Goal: Task Accomplishment & Management: Manage account settings

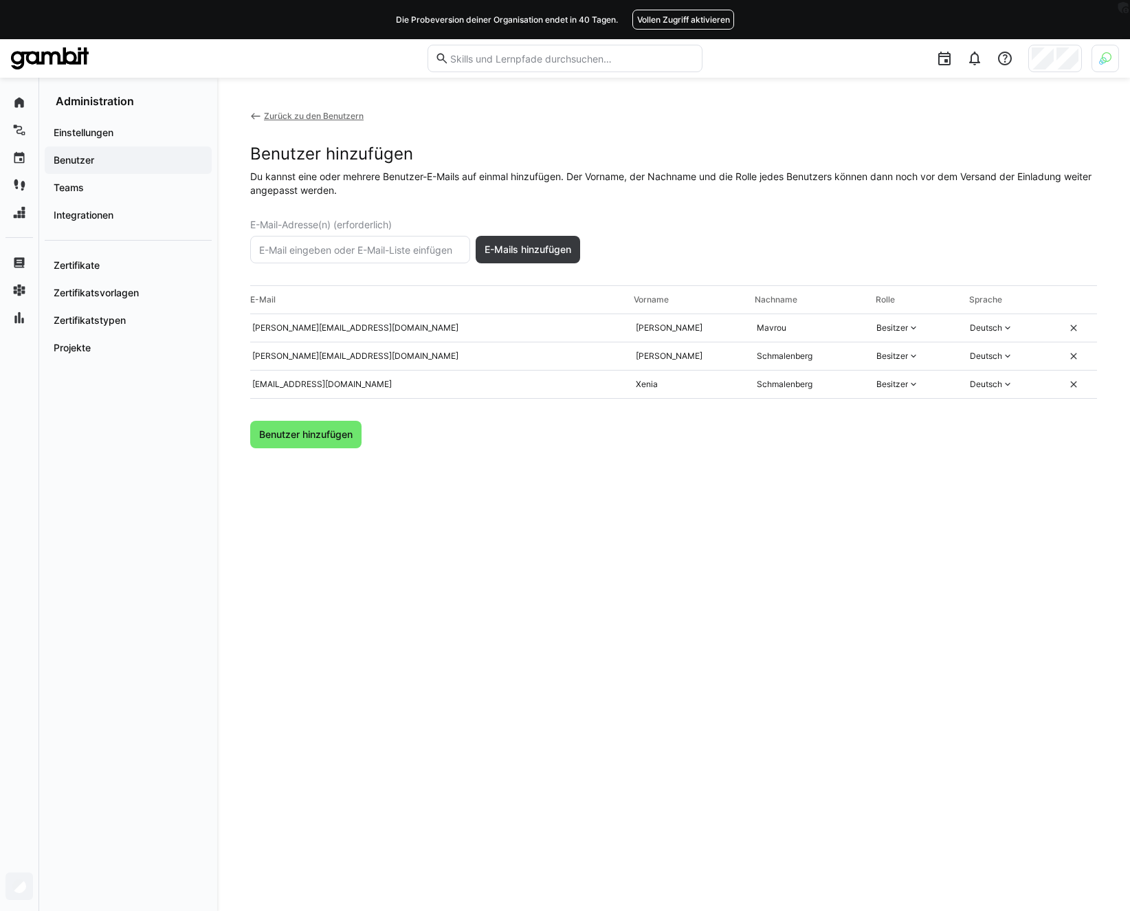
click at [372, 151] on div "Benutzer hinzufügen" at bounding box center [673, 154] width 847 height 21
click at [320, 434] on span "Benutzer hinzufügen" at bounding box center [306, 434] width 98 height 14
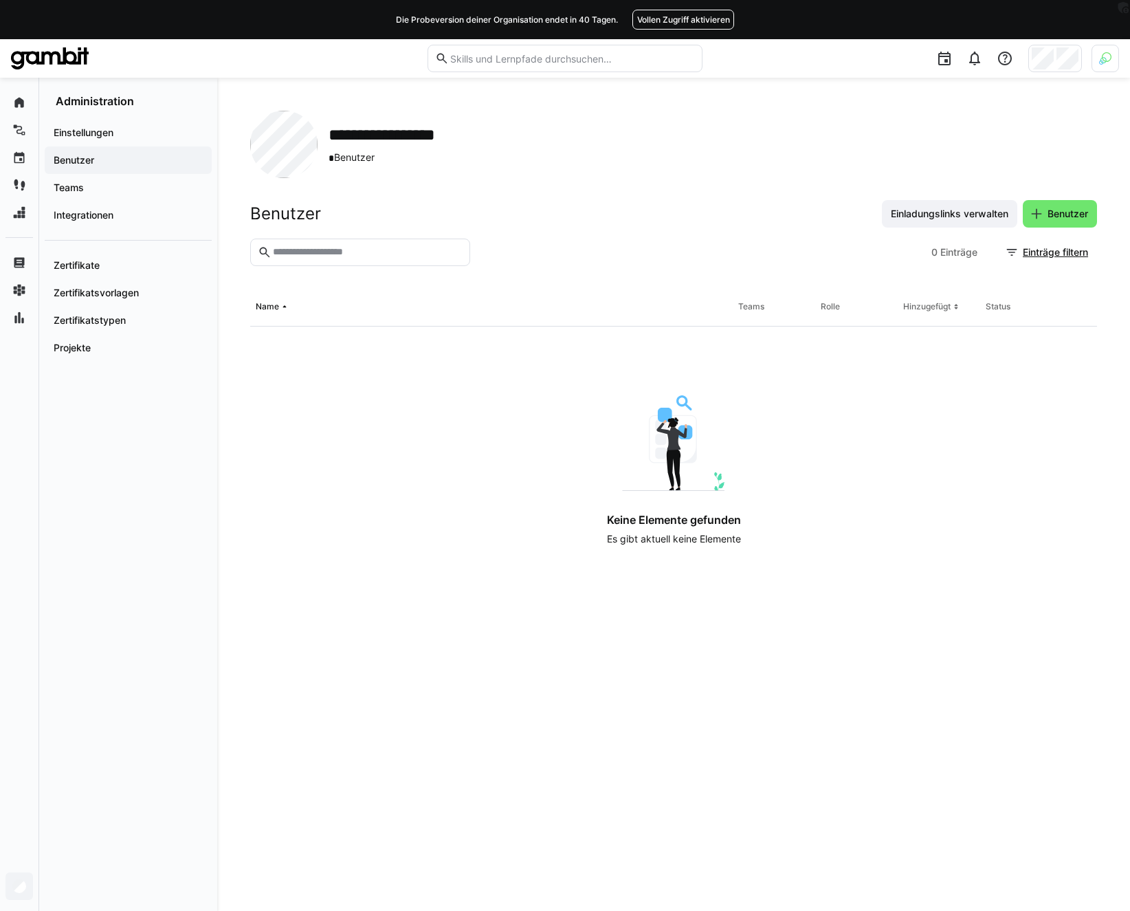
click at [583, 230] on header "Benutzer Einladungslinks verwalten Benutzer" at bounding box center [673, 219] width 847 height 38
click at [668, 203] on div "Benutzer Einladungslinks verwalten Benutzer" at bounding box center [673, 213] width 847 height 27
click at [641, 203] on div "Benutzer Einladungslinks verwalten Benutzer" at bounding box center [673, 213] width 847 height 27
click at [627, 232] on header "Benutzer Einladungslinks verwalten Benutzer" at bounding box center [673, 219] width 847 height 38
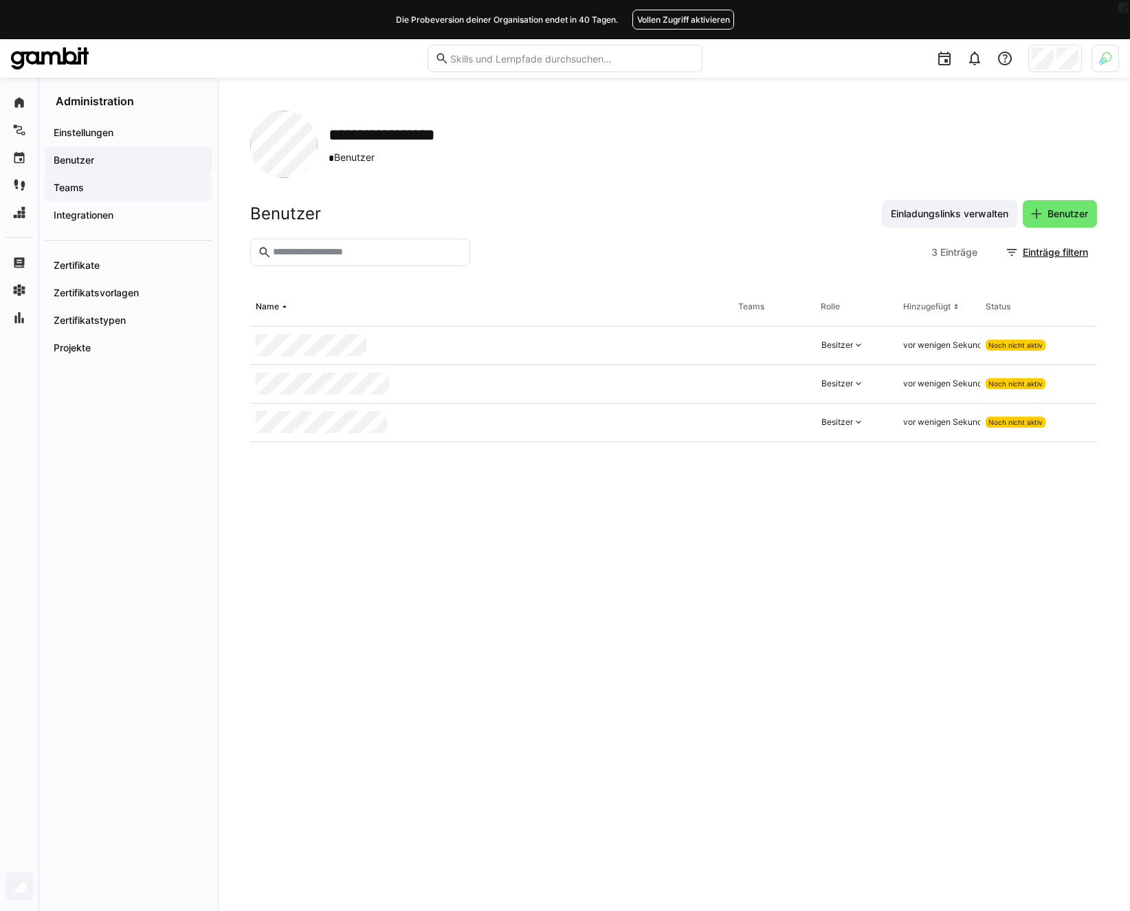
click at [0, 0] on app-navigation-label "Teams" at bounding box center [0, 0] width 0 height 0
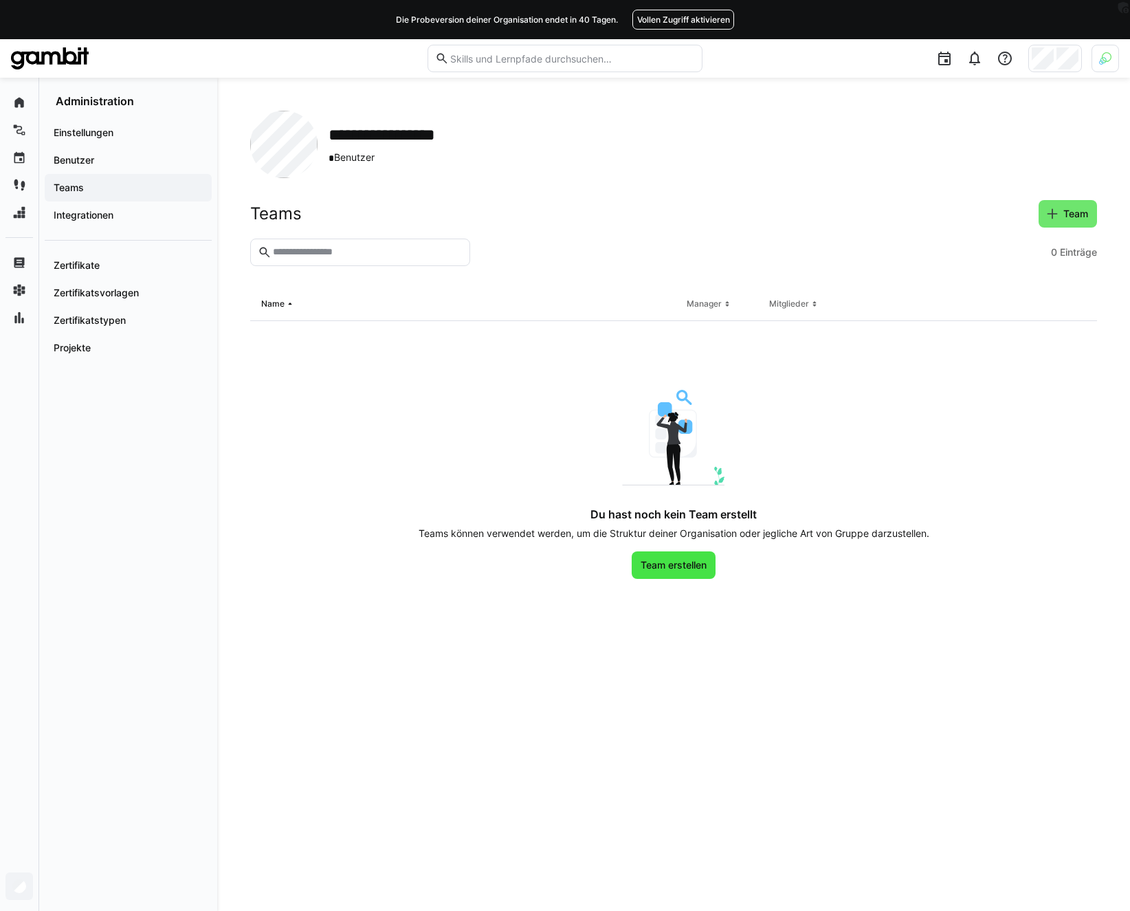
click at [675, 565] on span "Team erstellen" at bounding box center [673, 565] width 70 height 14
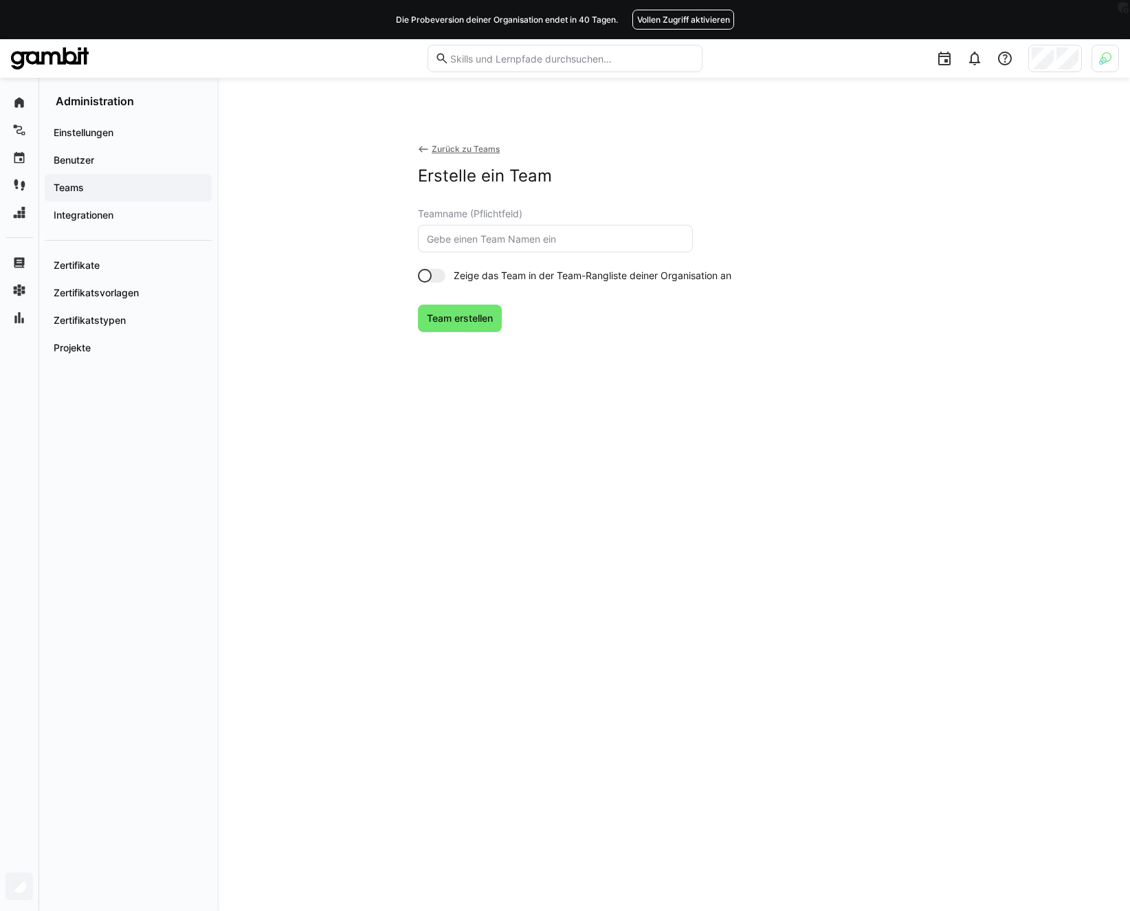
click at [489, 241] on input "text" at bounding box center [555, 238] width 260 height 12
type input "Personalentwicklung GAMBIT"
click at [449, 328] on span "Team erstellen" at bounding box center [460, 317] width 84 height 27
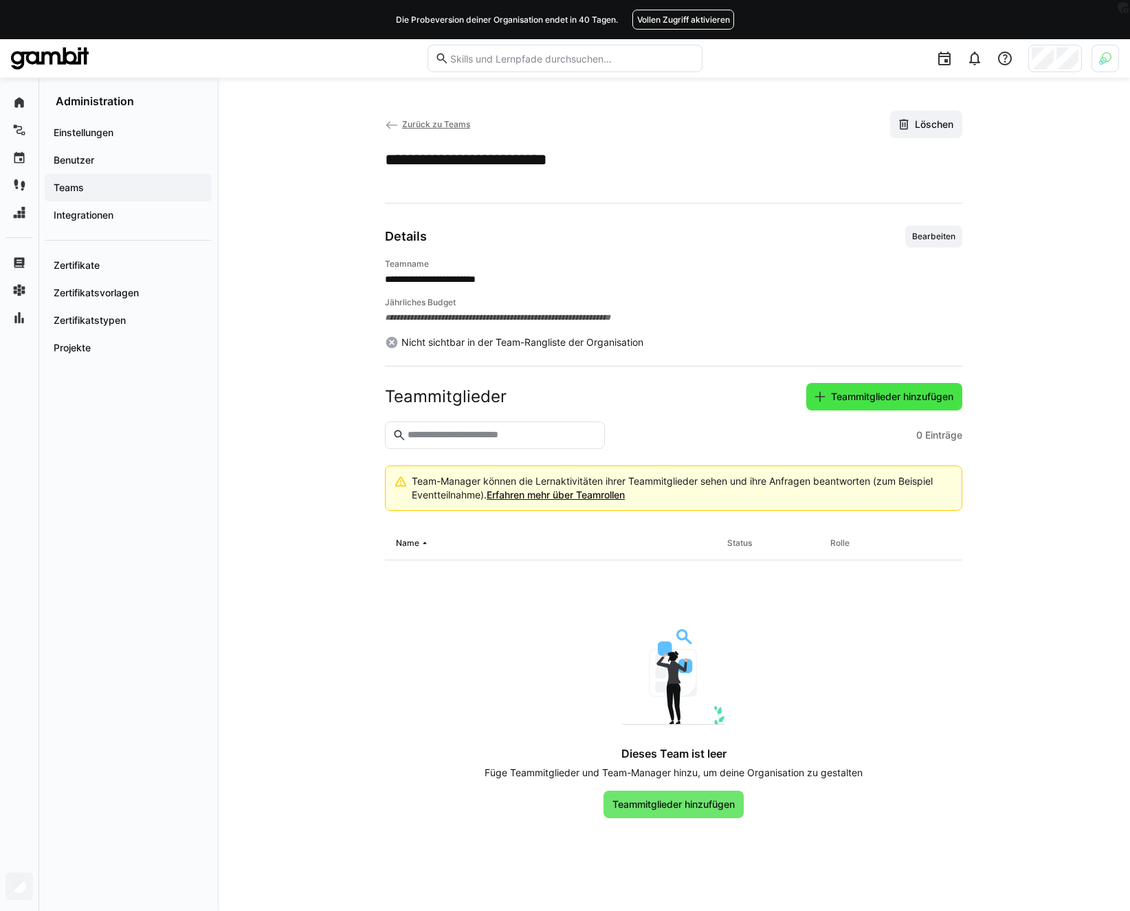
click at [920, 390] on span "Teammitglieder hinzufügen" at bounding box center [892, 397] width 126 height 14
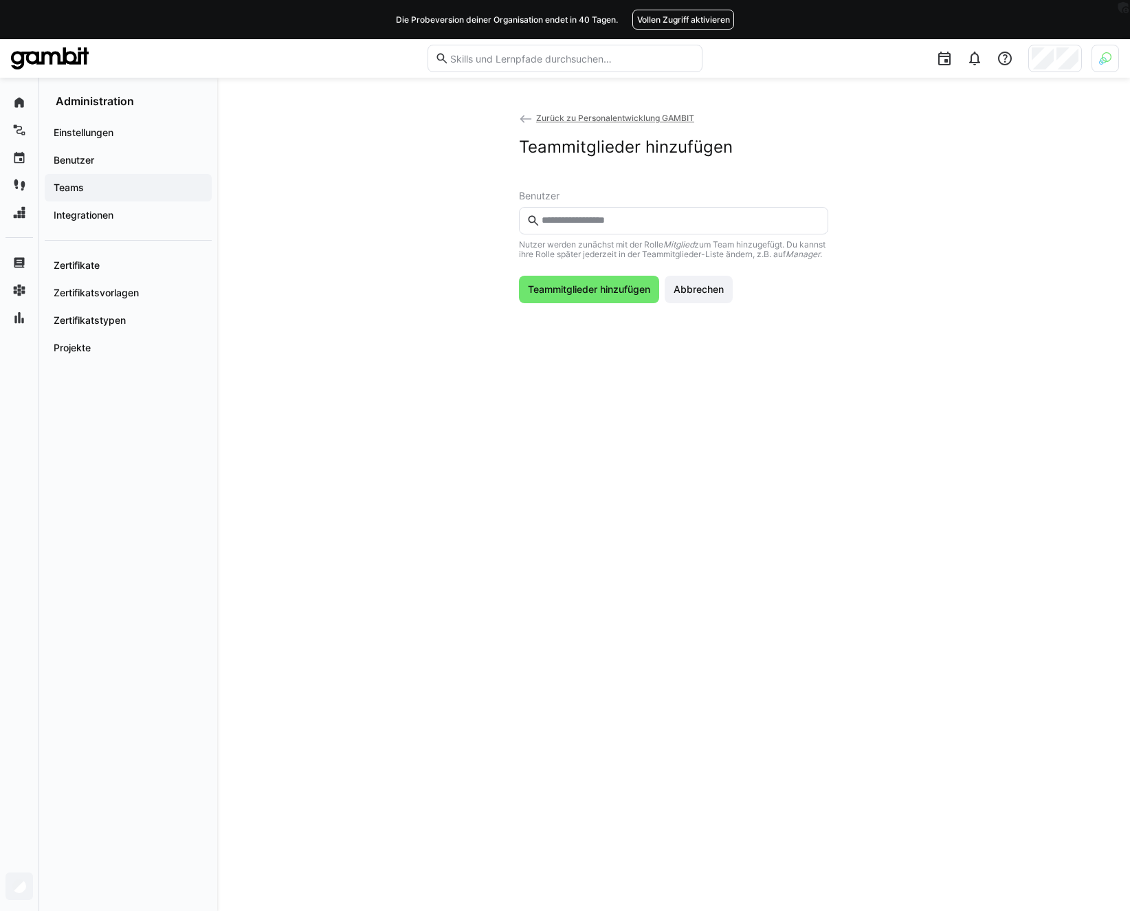
click at [603, 220] on input "text" at bounding box center [680, 220] width 280 height 12
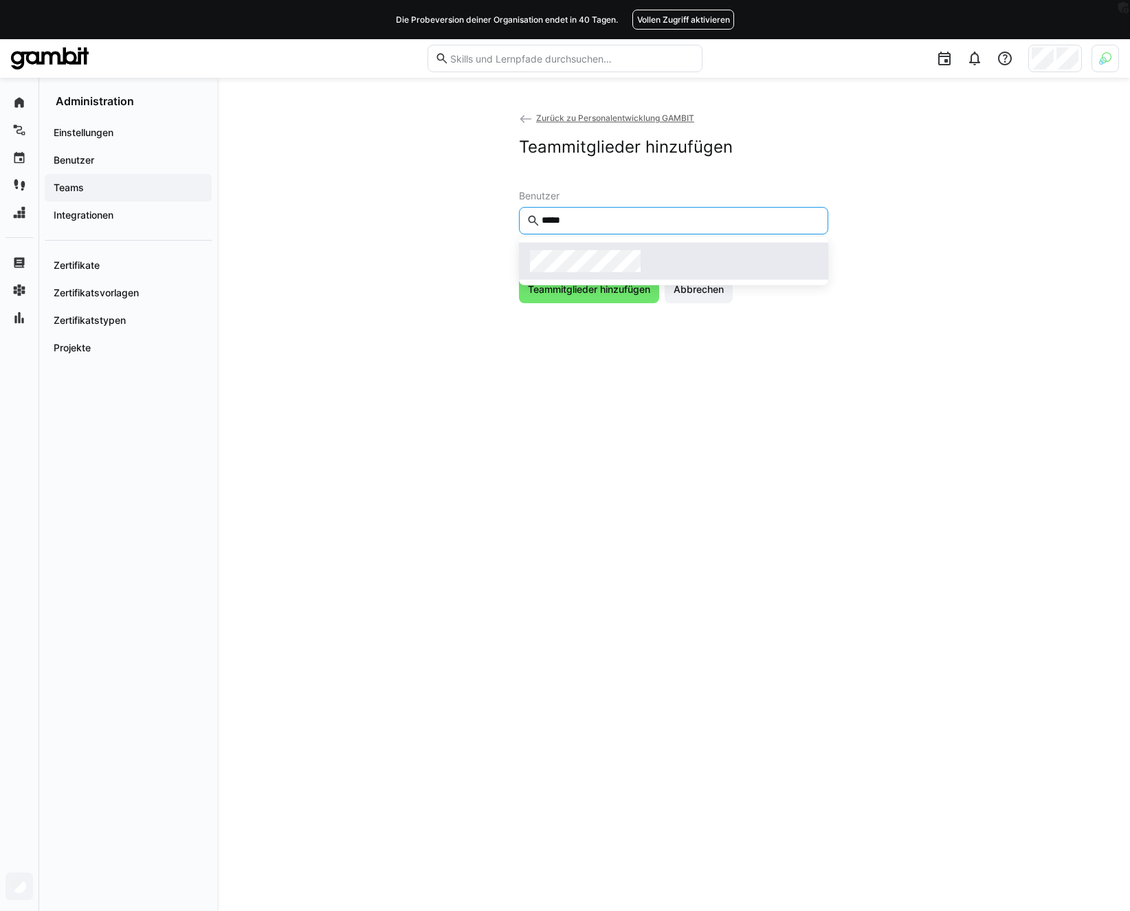
type input "*****"
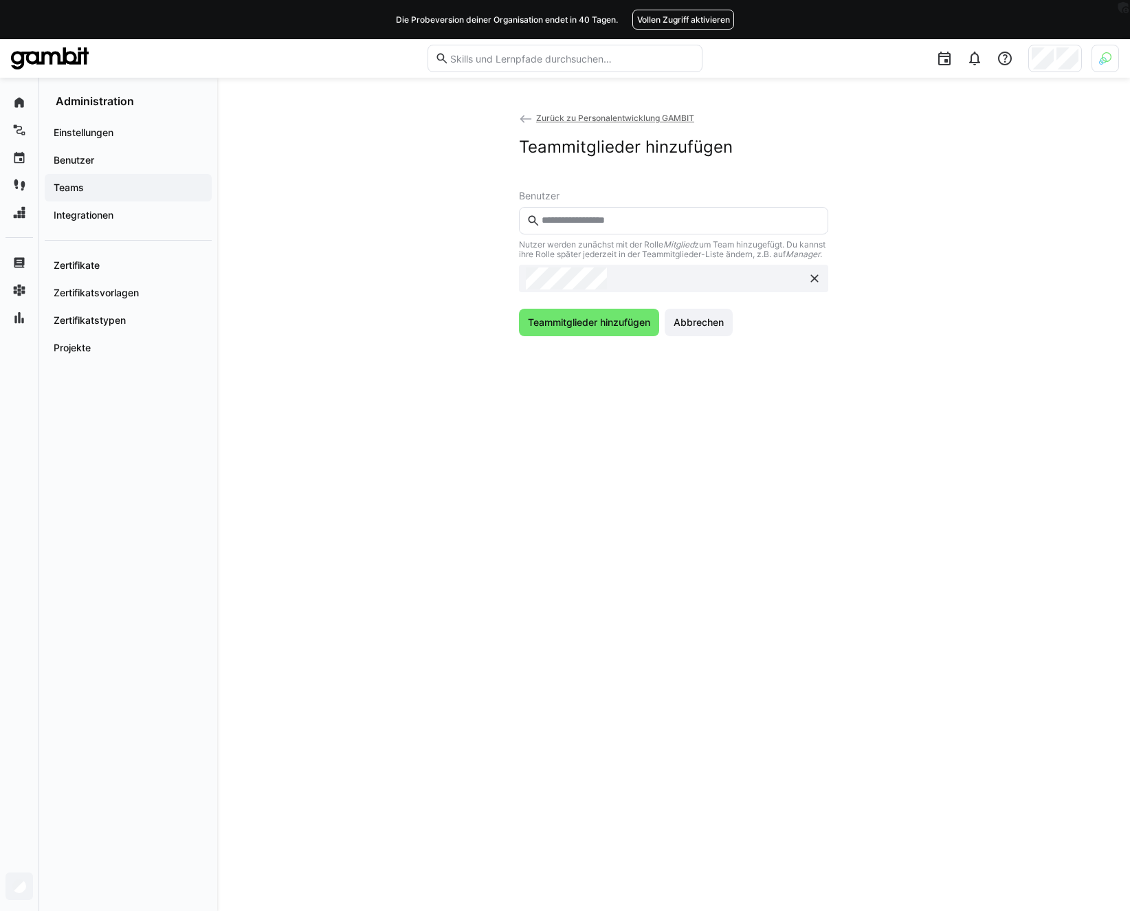
click at [605, 214] on input "text" at bounding box center [680, 220] width 280 height 12
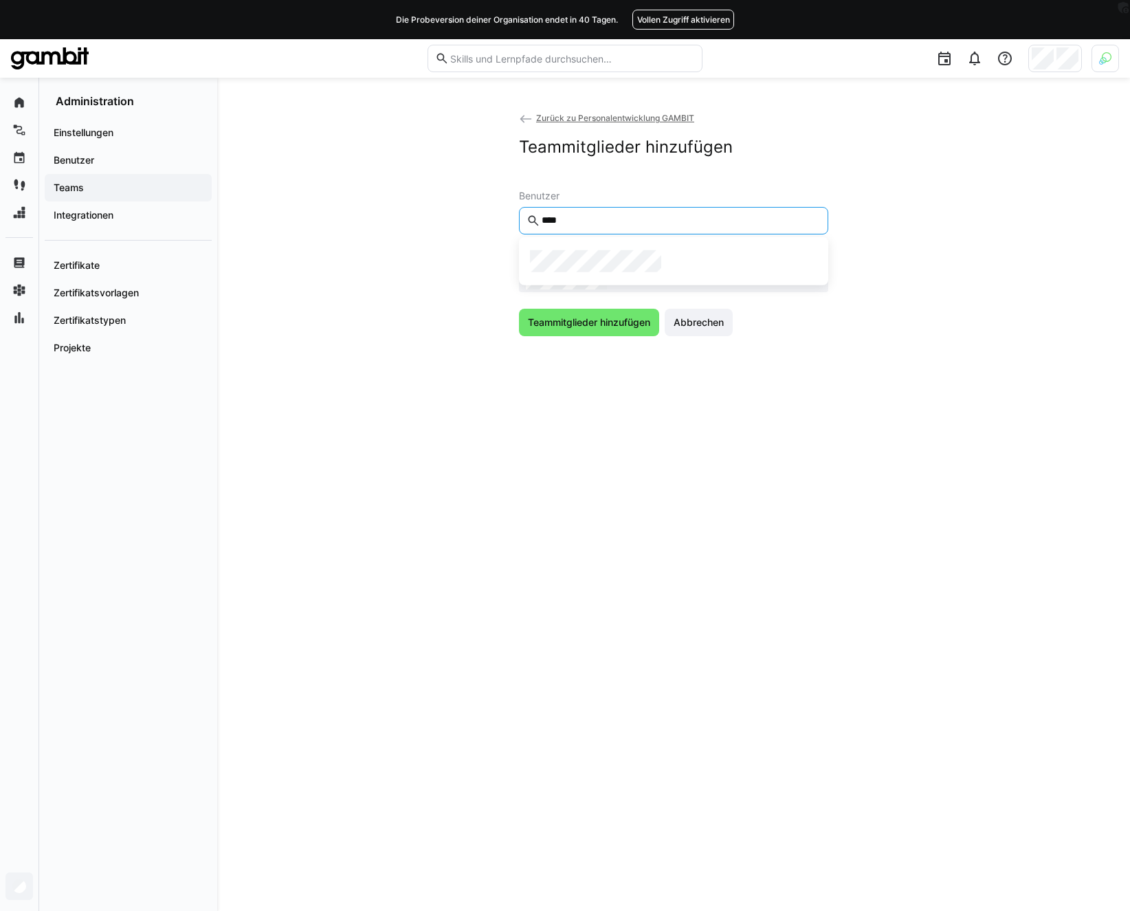
type input "****"
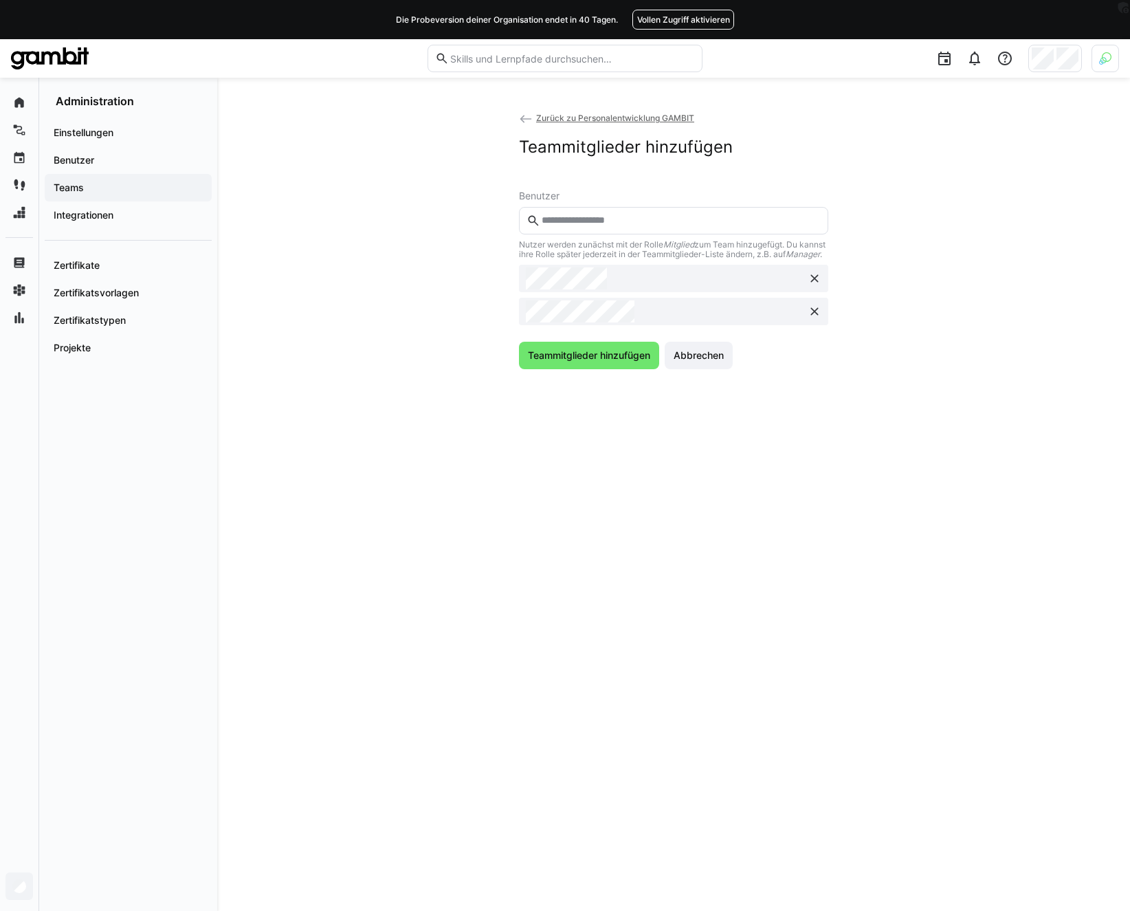
click at [608, 218] on input "text" at bounding box center [680, 220] width 280 height 12
type input "********"
click at [621, 246] on span at bounding box center [673, 261] width 309 height 37
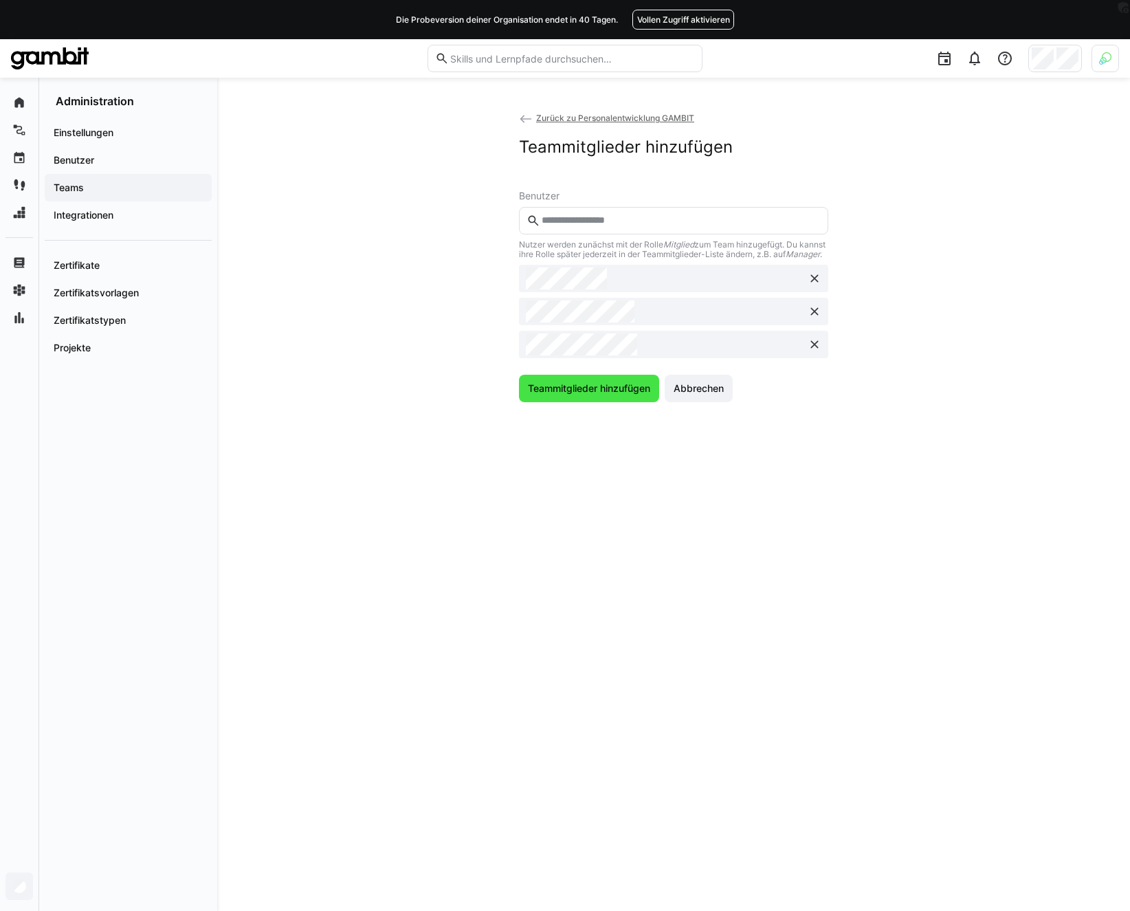
click at [593, 395] on span "Teammitglieder hinzufügen" at bounding box center [589, 388] width 126 height 14
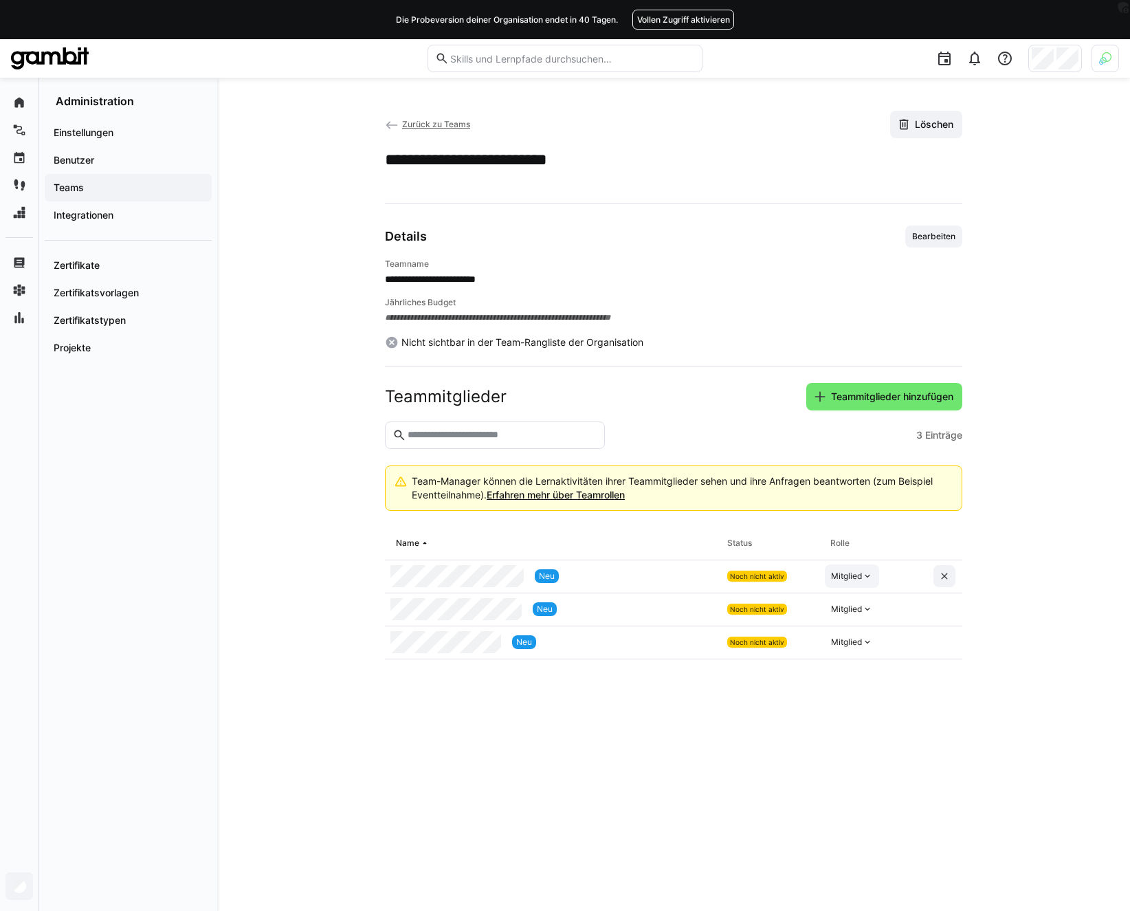
click at [855, 579] on div "Mitglied" at bounding box center [846, 575] width 31 height 11
click at [856, 602] on div "Manager" at bounding box center [853, 608] width 40 height 14
click at [855, 605] on div "Mitglied" at bounding box center [846, 608] width 31 height 11
click at [855, 637] on div "Manager" at bounding box center [853, 641] width 40 height 14
click at [854, 644] on div "Mitglied" at bounding box center [846, 641] width 31 height 11
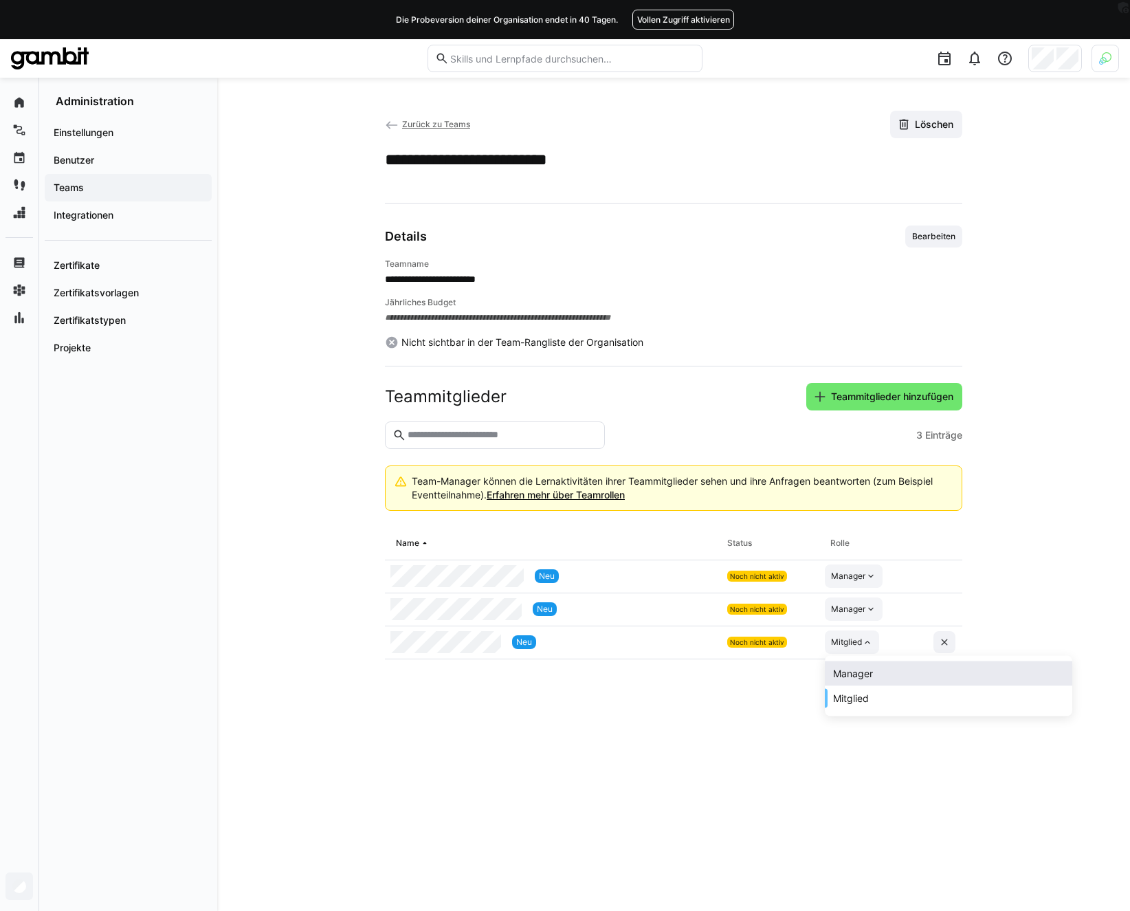
click at [854, 665] on div "Manager" at bounding box center [948, 673] width 247 height 25
click at [744, 764] on app-restricted-column-layout "**********" at bounding box center [673, 494] width 577 height 767
click at [289, 179] on app-team-details "**********" at bounding box center [673, 494] width 847 height 767
click at [335, 390] on app-team-details "**********" at bounding box center [673, 494] width 847 height 767
click at [313, 393] on app-team-details "**********" at bounding box center [673, 494] width 847 height 767
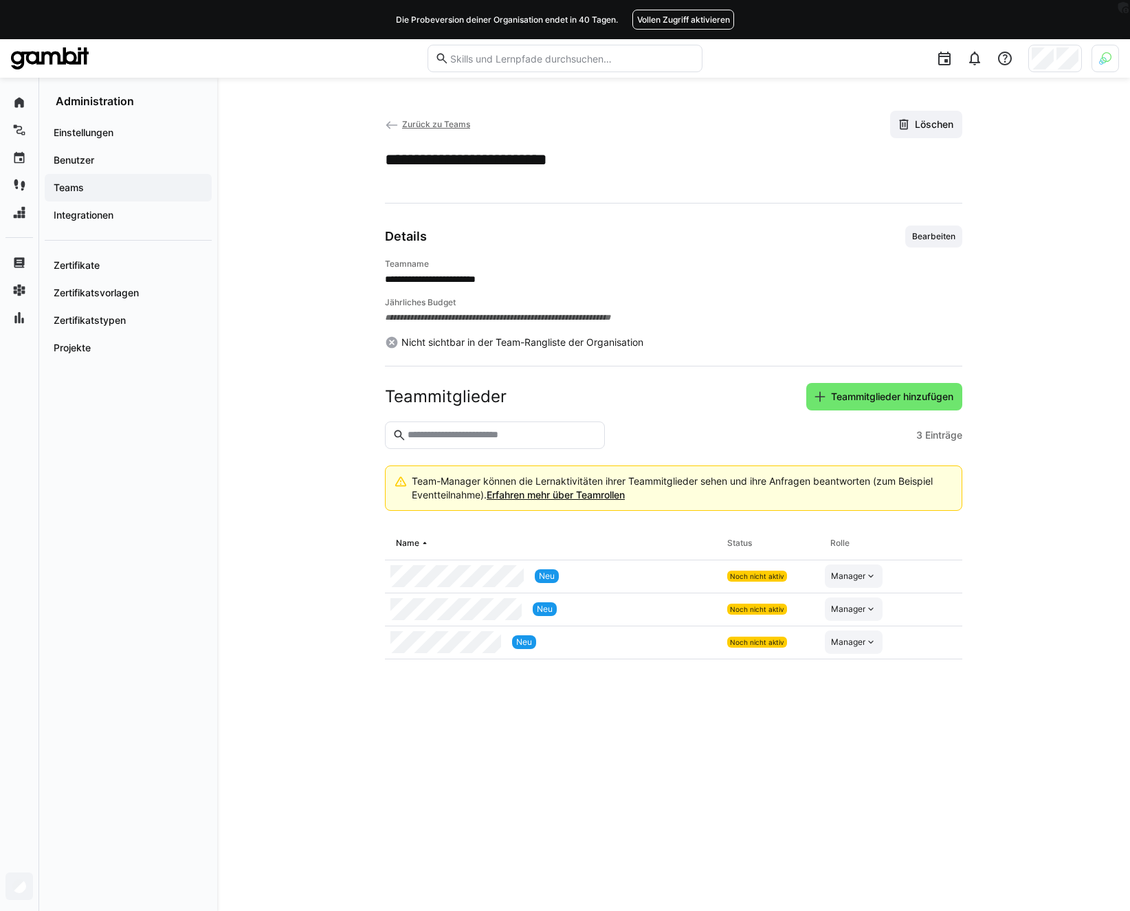
click at [313, 393] on app-team-details "**********" at bounding box center [673, 494] width 847 height 767
click at [308, 362] on app-team-details "**********" at bounding box center [673, 494] width 847 height 767
click at [0, 0] on app-navigation-label "Benutzer" at bounding box center [0, 0] width 0 height 0
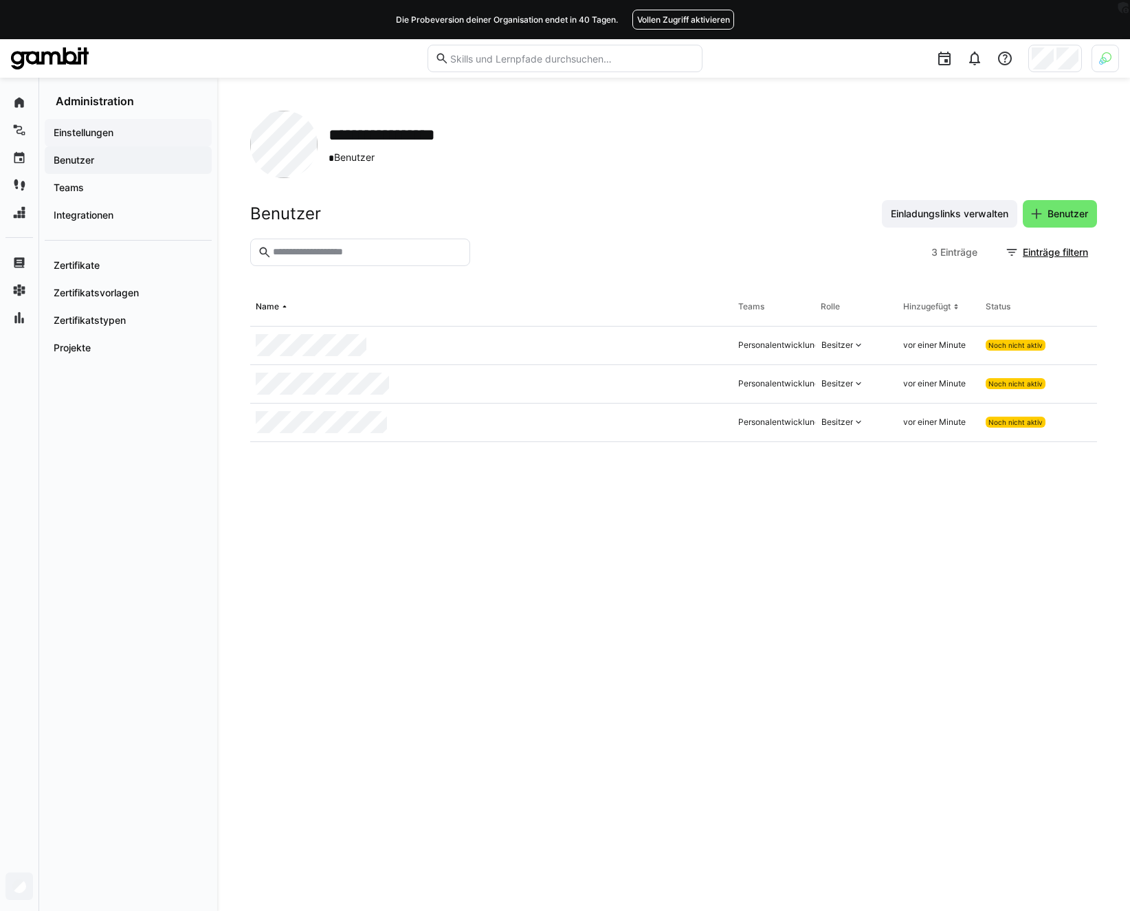
click at [92, 124] on div "Einstellungen" at bounding box center [128, 132] width 167 height 27
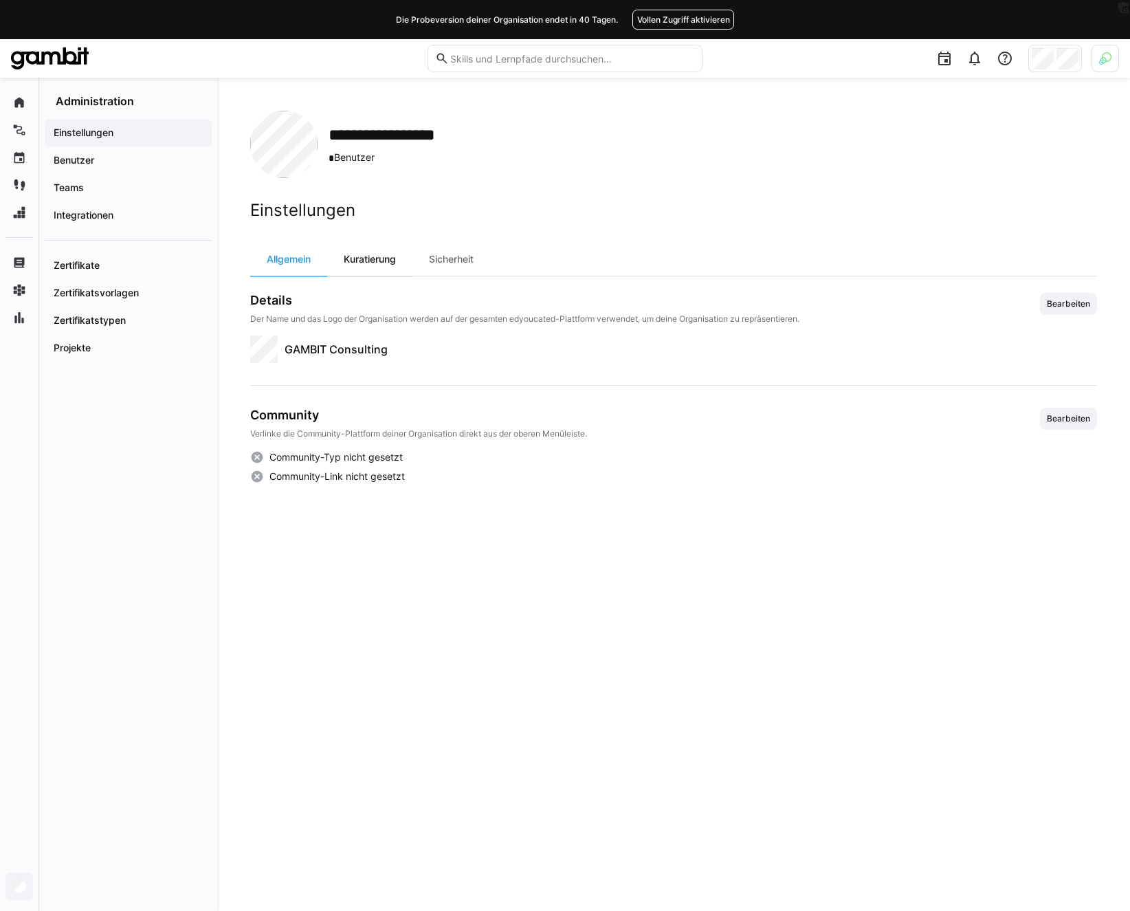
click at [366, 258] on div "Kuratierung" at bounding box center [369, 259] width 85 height 33
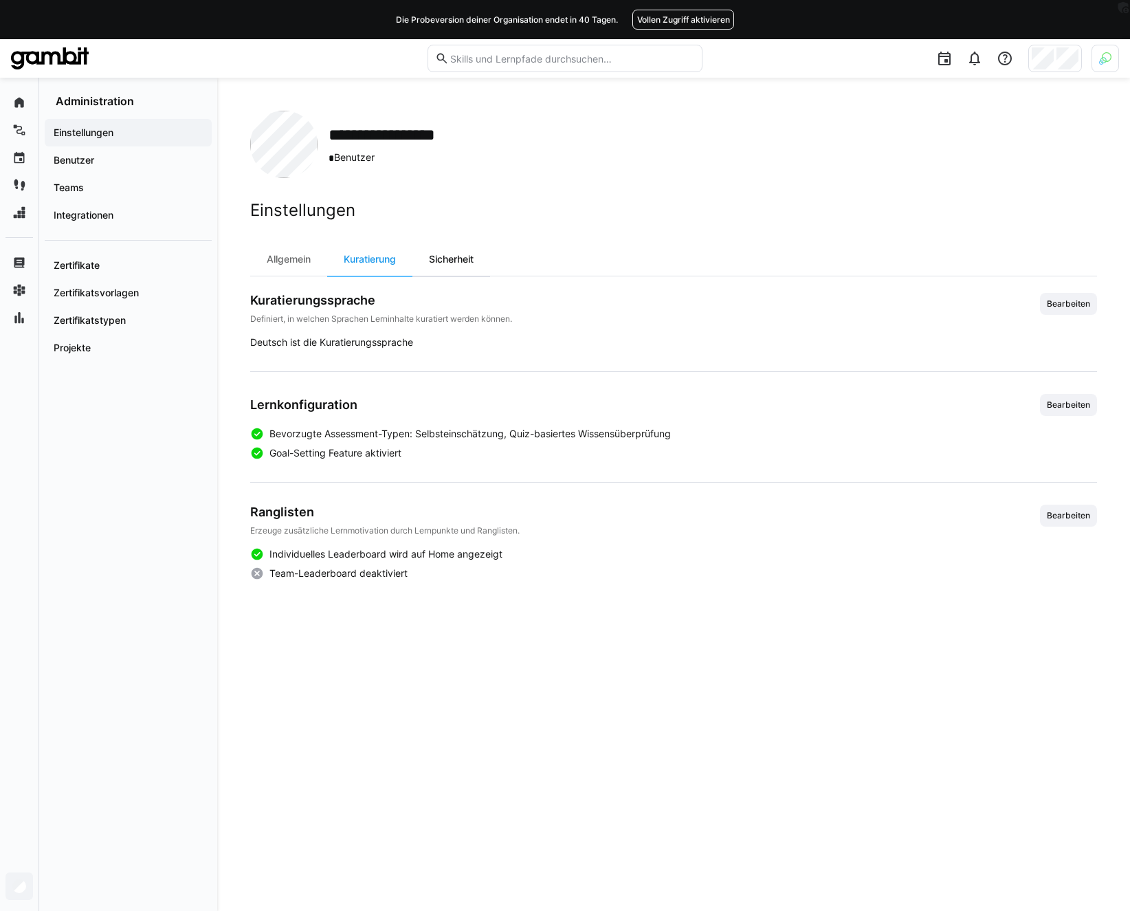
click at [453, 256] on div "Sicherheit" at bounding box center [451, 259] width 78 height 33
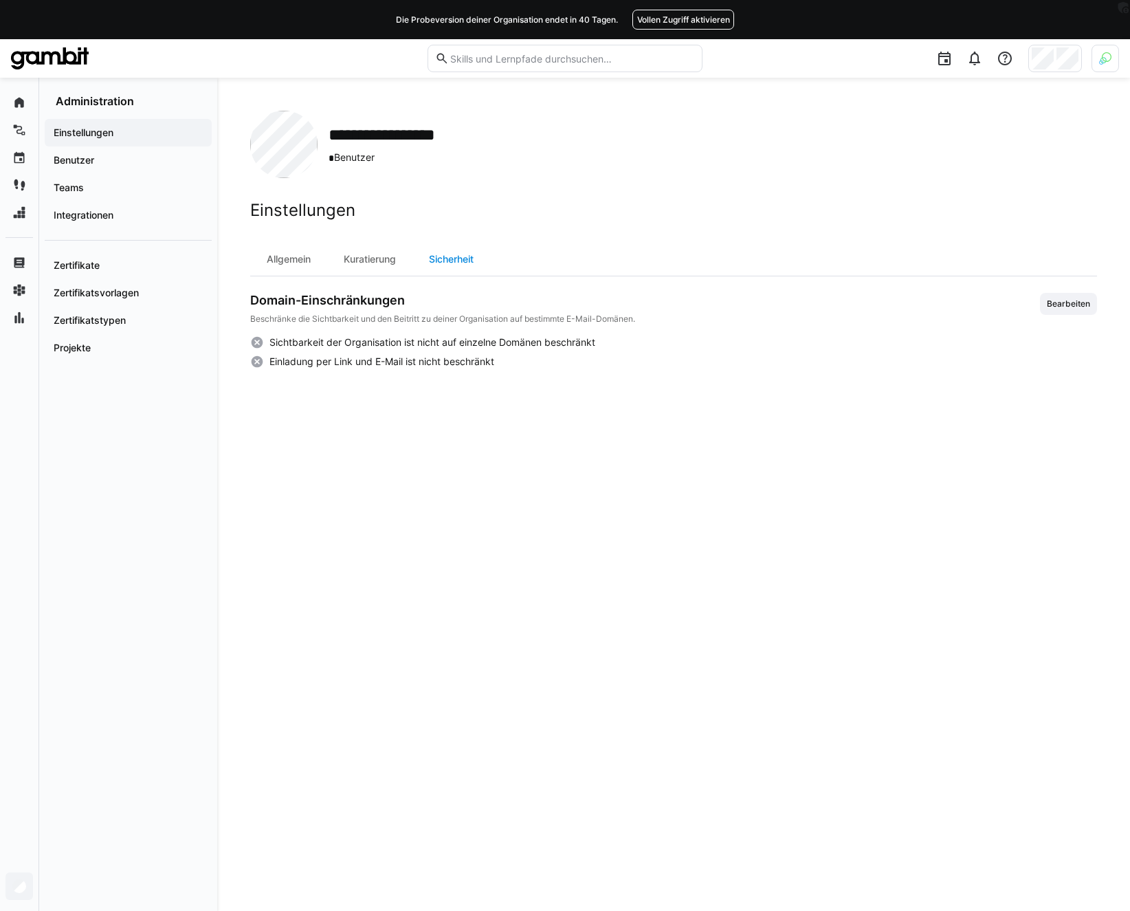
click at [453, 256] on div "Sicherheit" at bounding box center [451, 259] width 78 height 33
click at [355, 256] on div "Kuratierung" at bounding box center [369, 259] width 85 height 33
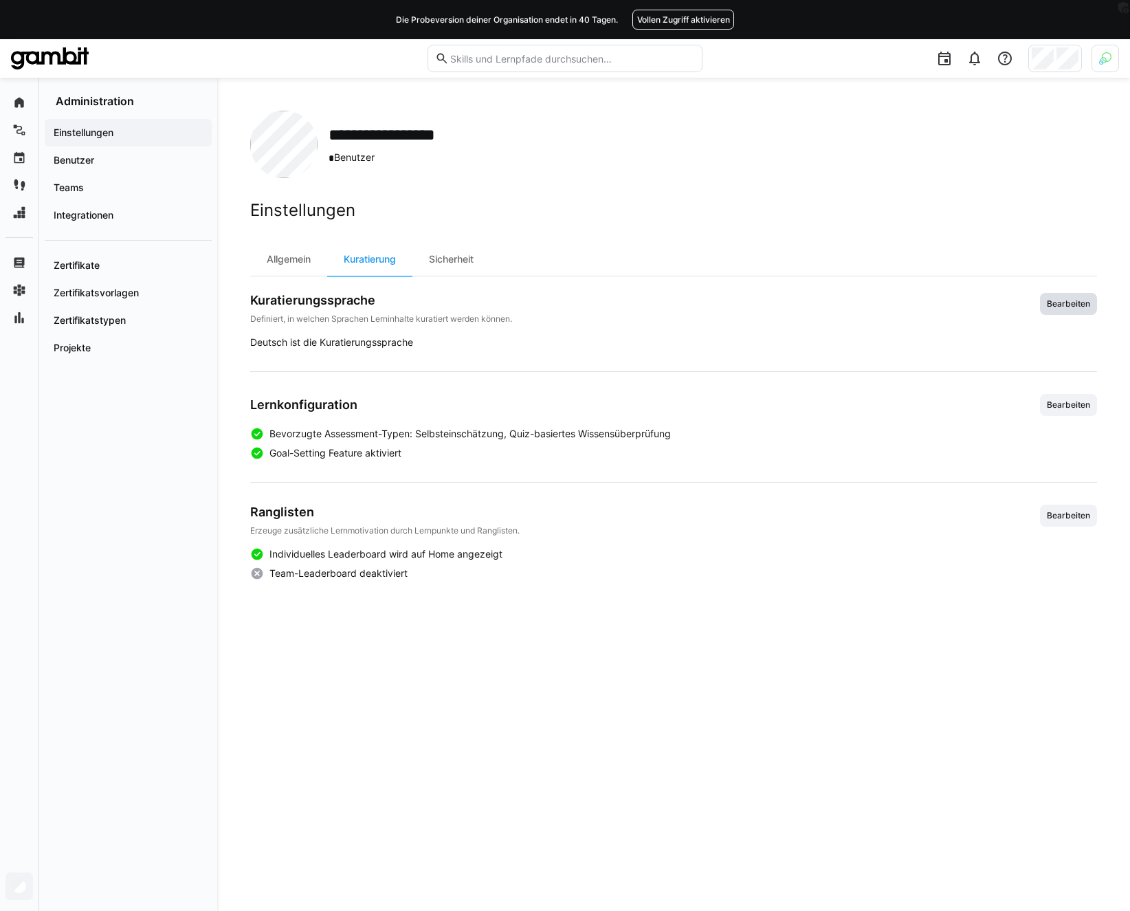
click at [1058, 302] on span "Bearbeiten" at bounding box center [1068, 303] width 46 height 11
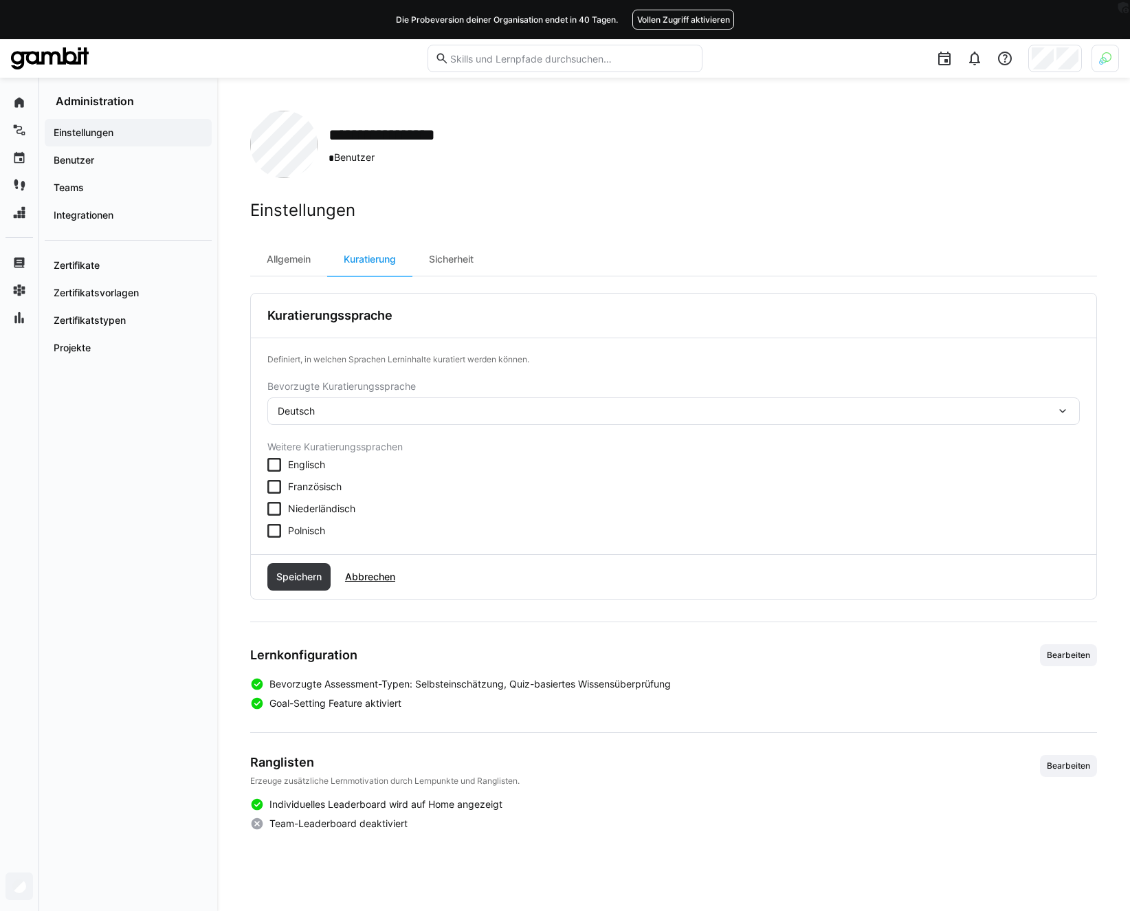
click at [294, 463] on span "Englisch" at bounding box center [306, 465] width 37 height 14
click at [296, 568] on span "Speichern" at bounding box center [298, 576] width 63 height 27
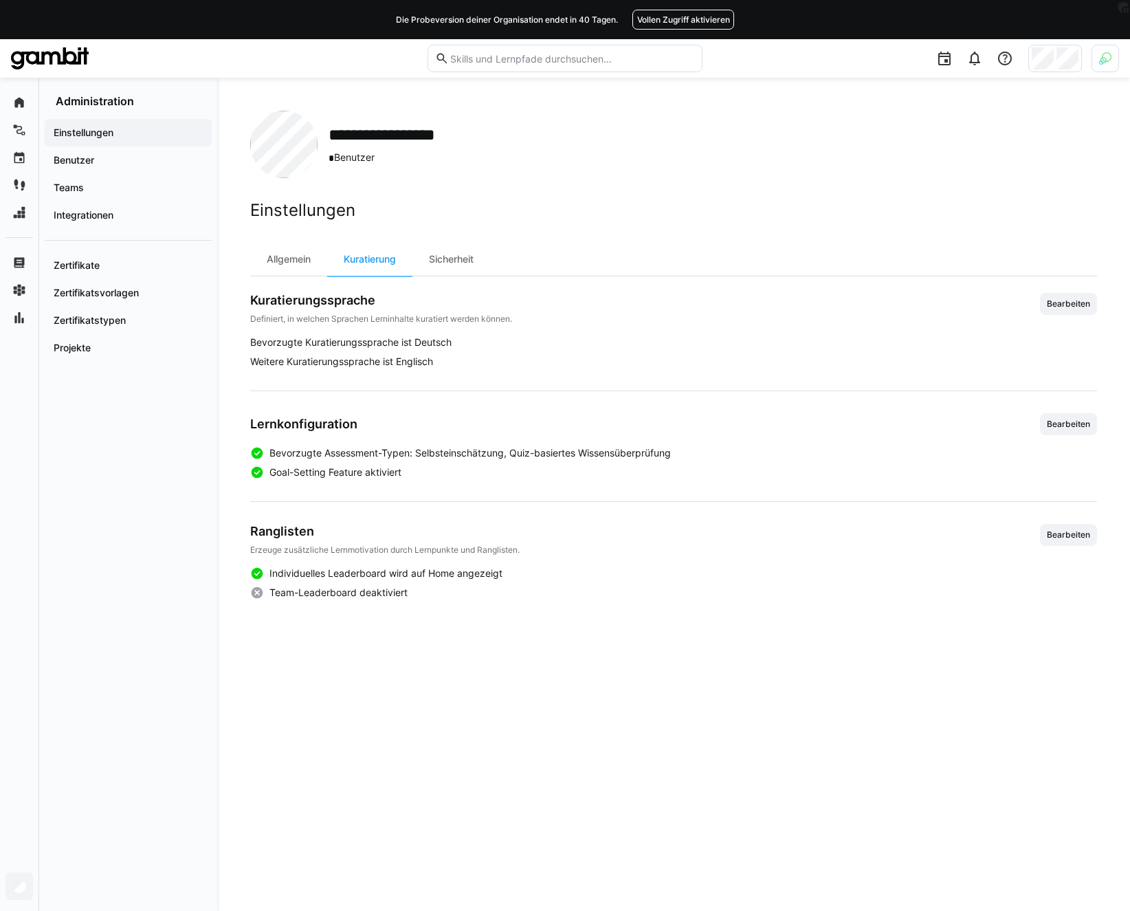
click at [586, 161] on div "**********" at bounding box center [673, 144] width 847 height 67
click at [489, 180] on app-organization "**********" at bounding box center [673, 494] width 847 height 767
click at [531, 178] on app-organization "**********" at bounding box center [673, 494] width 847 height 767
click at [746, 124] on div "**********" at bounding box center [673, 144] width 847 height 67
click at [849, 121] on div "**********" at bounding box center [673, 144] width 847 height 67
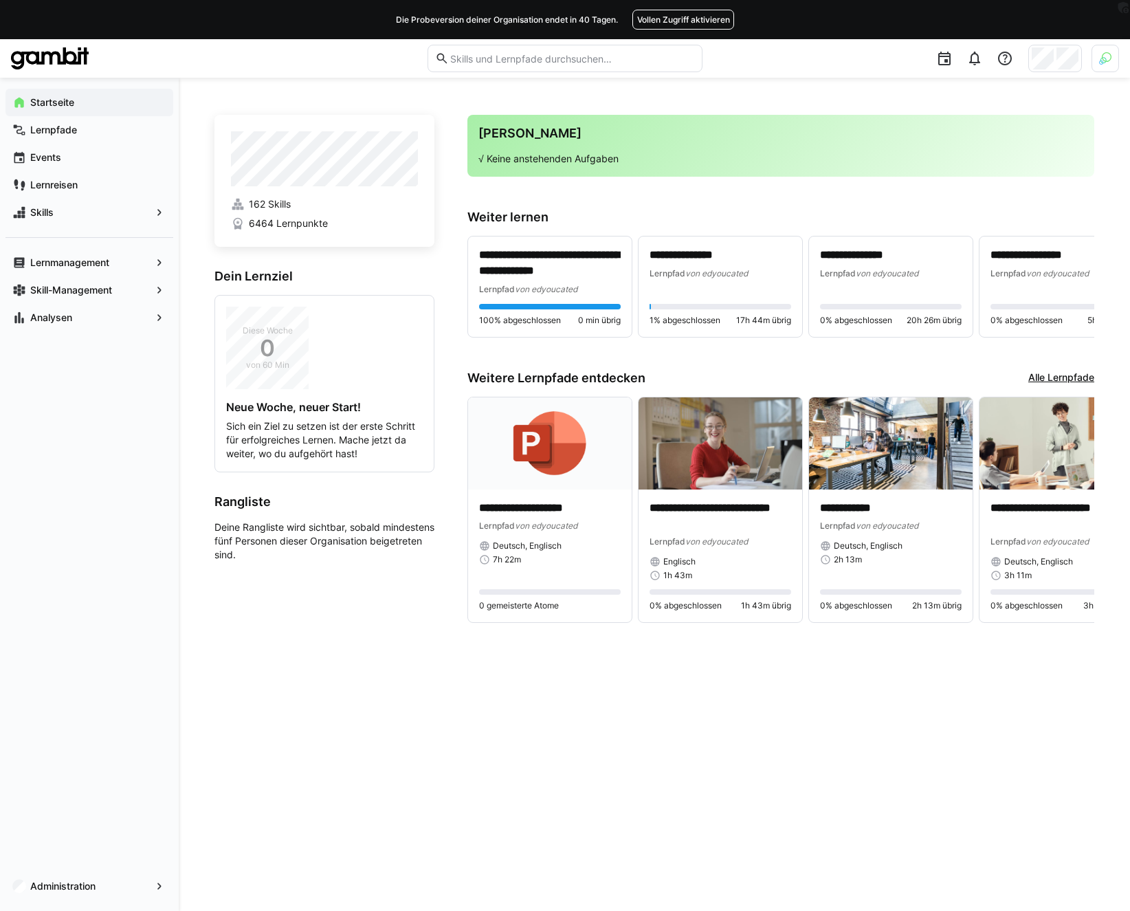
click at [1114, 67] on div at bounding box center [1104, 58] width 27 height 27
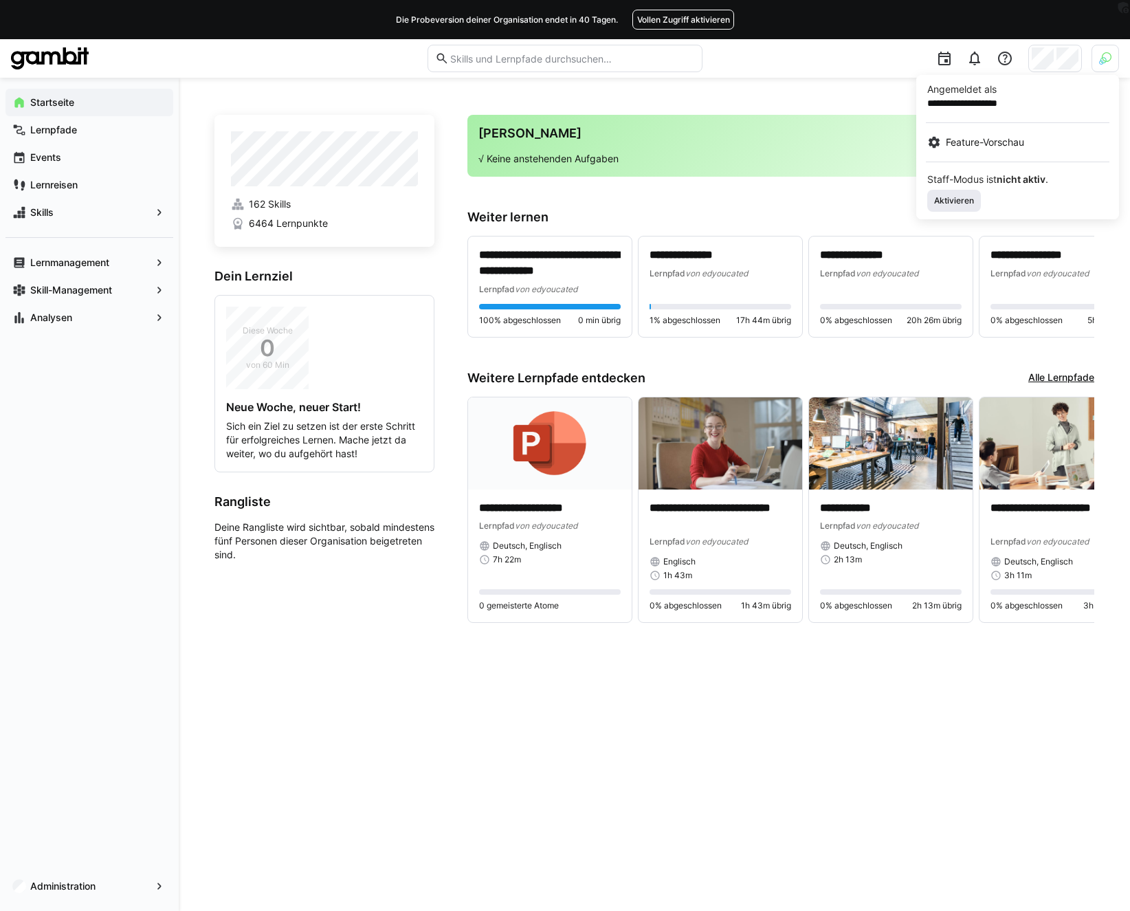
click at [961, 197] on span "Aktivieren" at bounding box center [954, 200] width 43 height 11
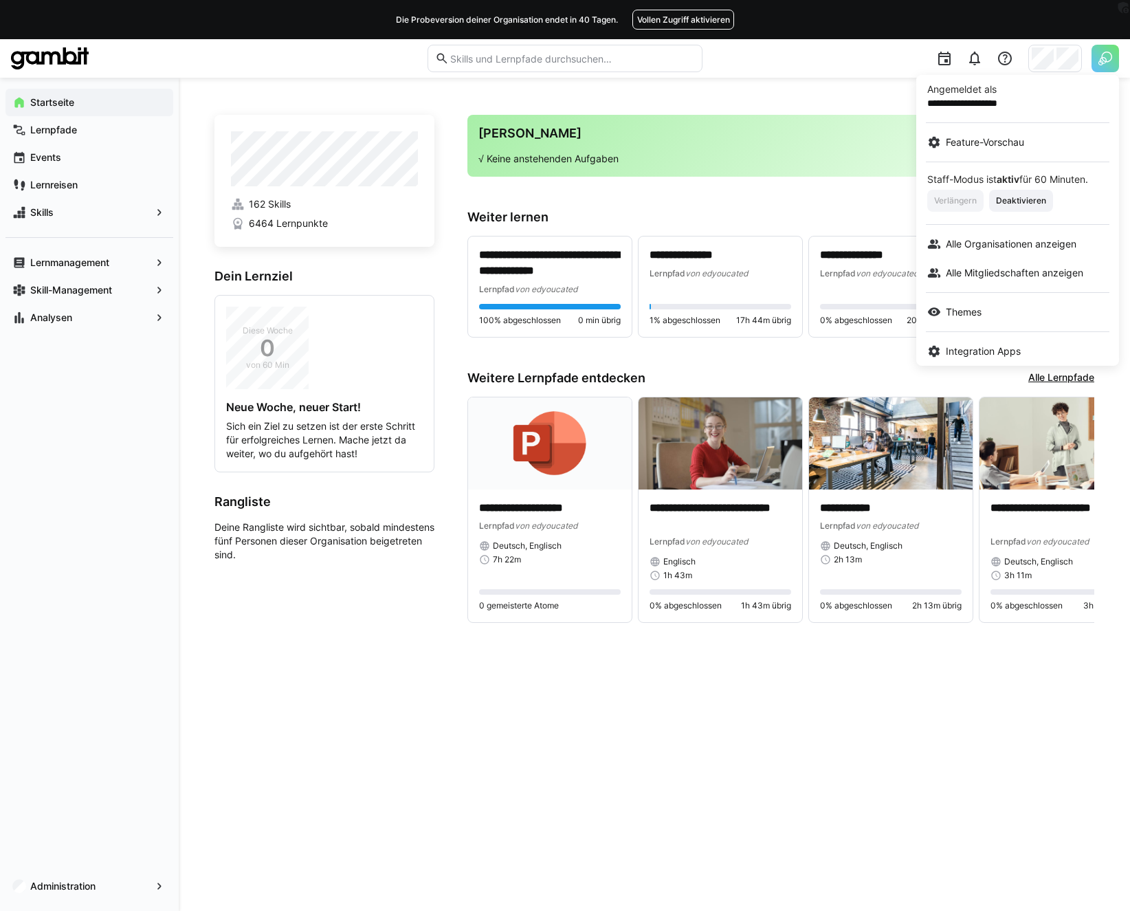
click at [1059, 61] on div at bounding box center [565, 455] width 1130 height 911
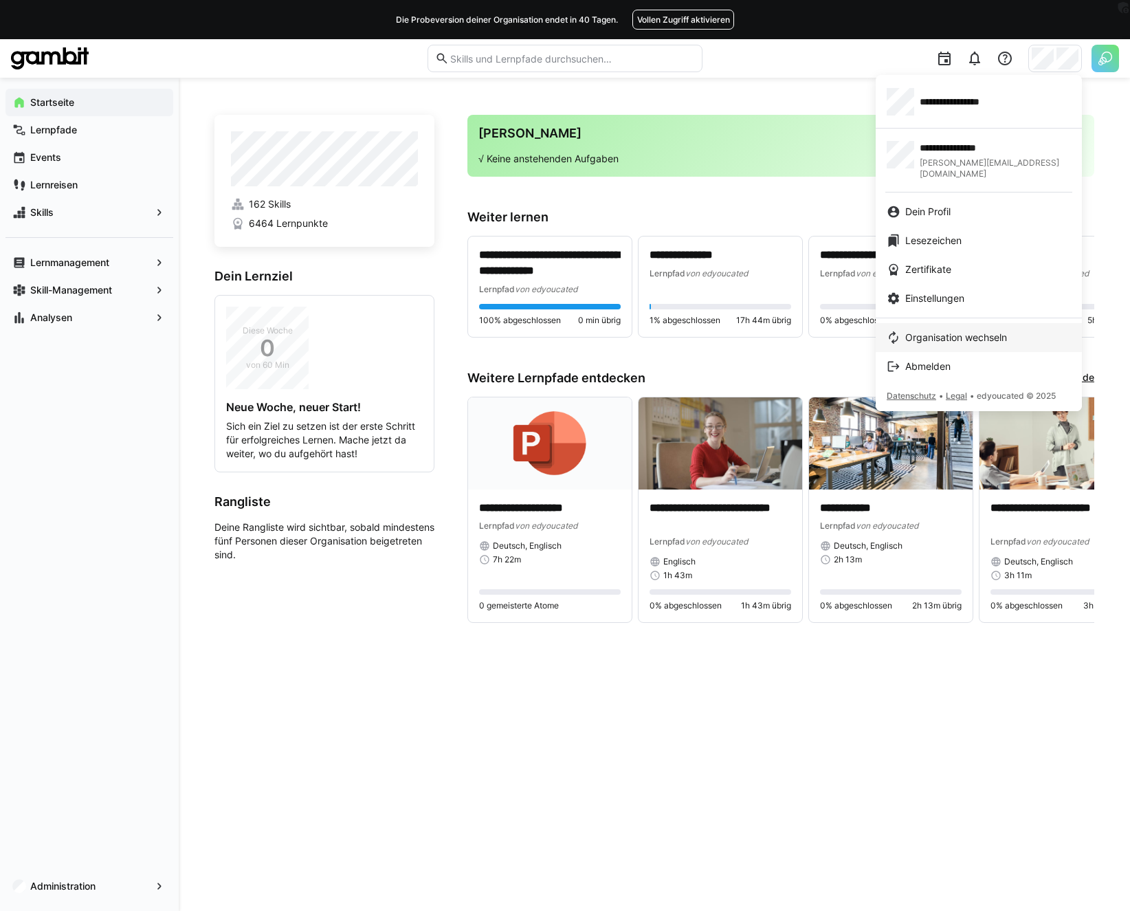
click at [933, 331] on span "Organisation wechseln" at bounding box center [956, 338] width 102 height 14
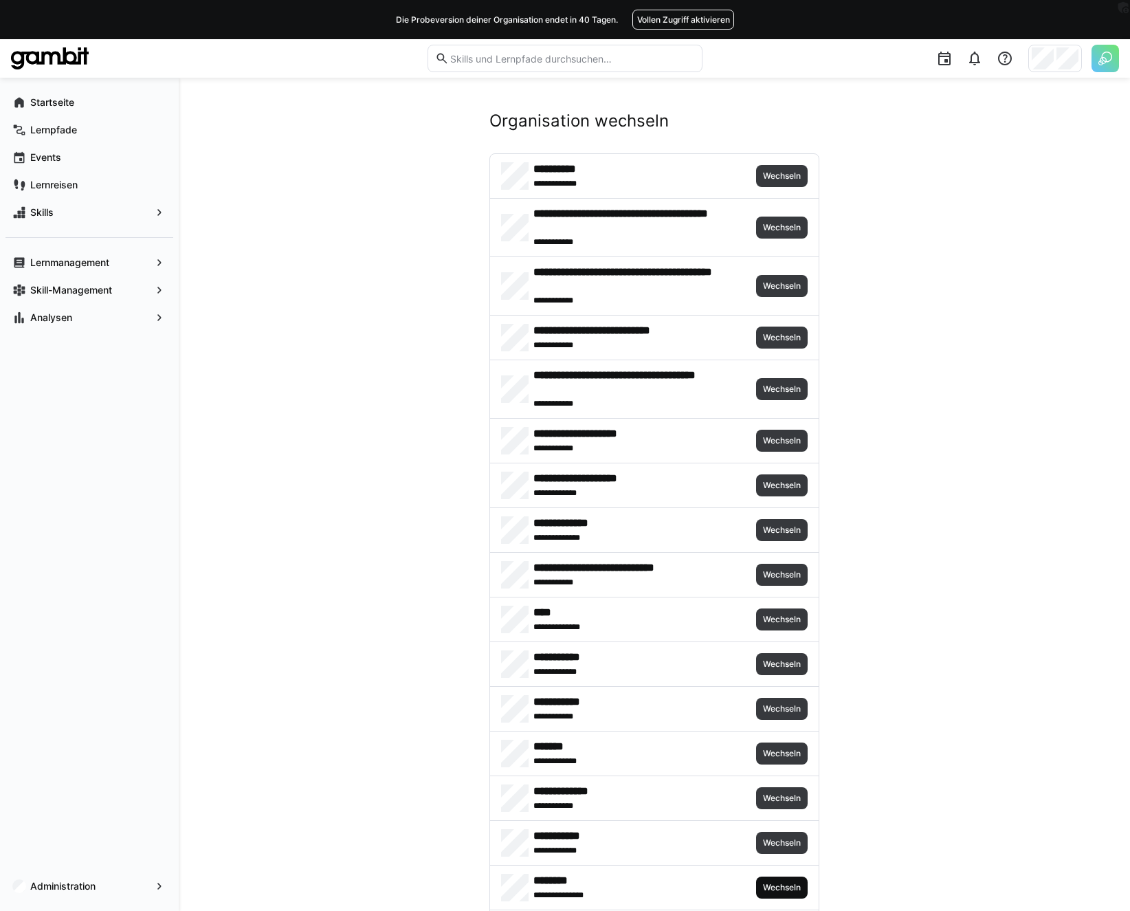
click at [781, 887] on span "Wechseln" at bounding box center [781, 887] width 41 height 11
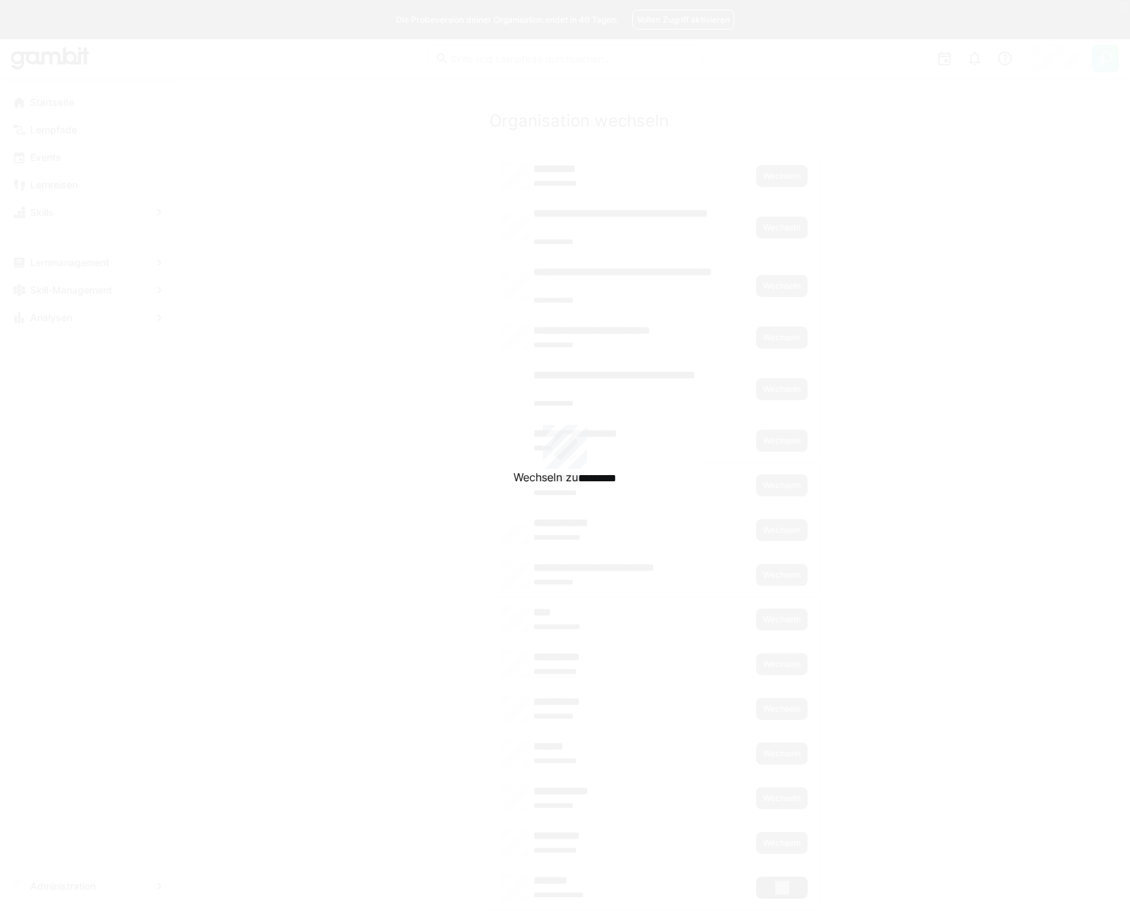
click at [781, 887] on div "Wechseln zu ********" at bounding box center [565, 455] width 1130 height 911
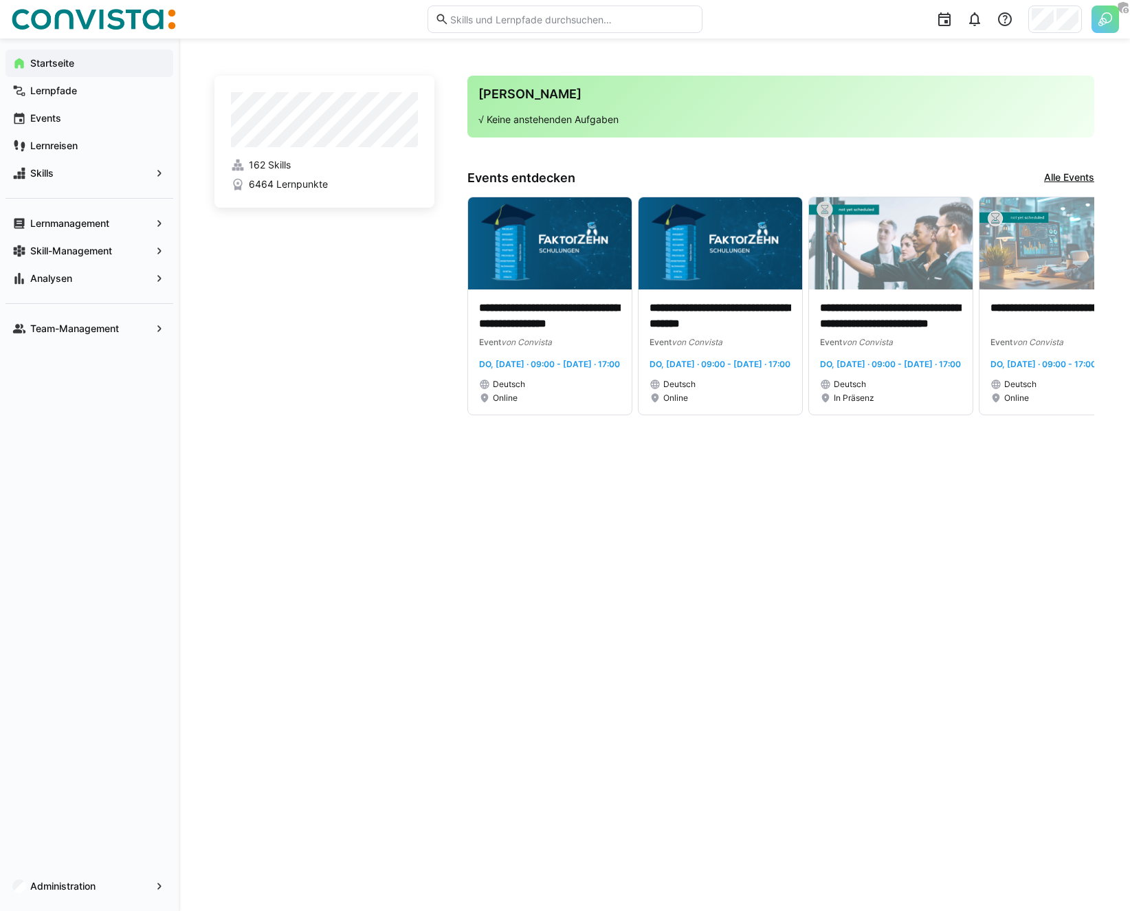
click at [240, 298] on app-home-left "162 Skills 6464 Lernpunkte" at bounding box center [324, 246] width 220 height 340
click at [98, 887] on span "Administration" at bounding box center [89, 886] width 122 height 14
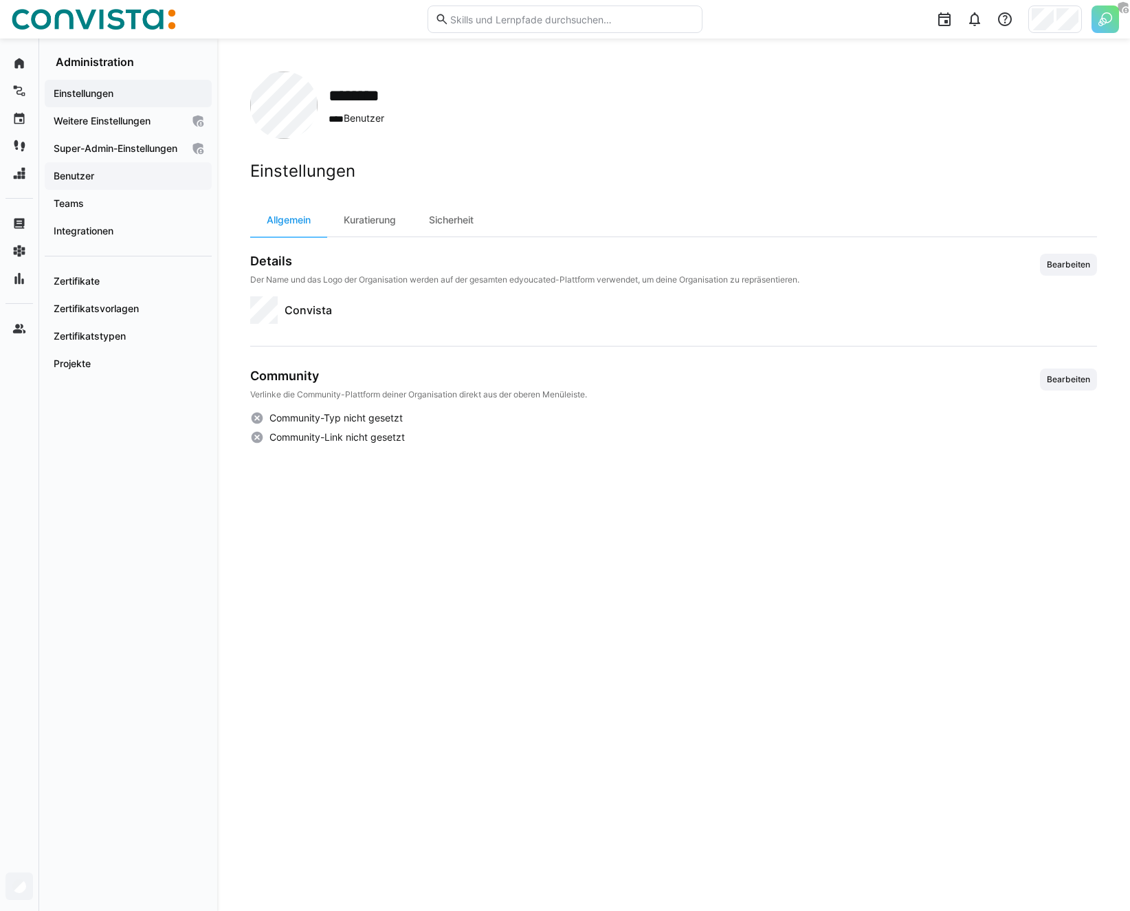
click at [0, 0] on app-navigation-label "Benutzer" at bounding box center [0, 0] width 0 height 0
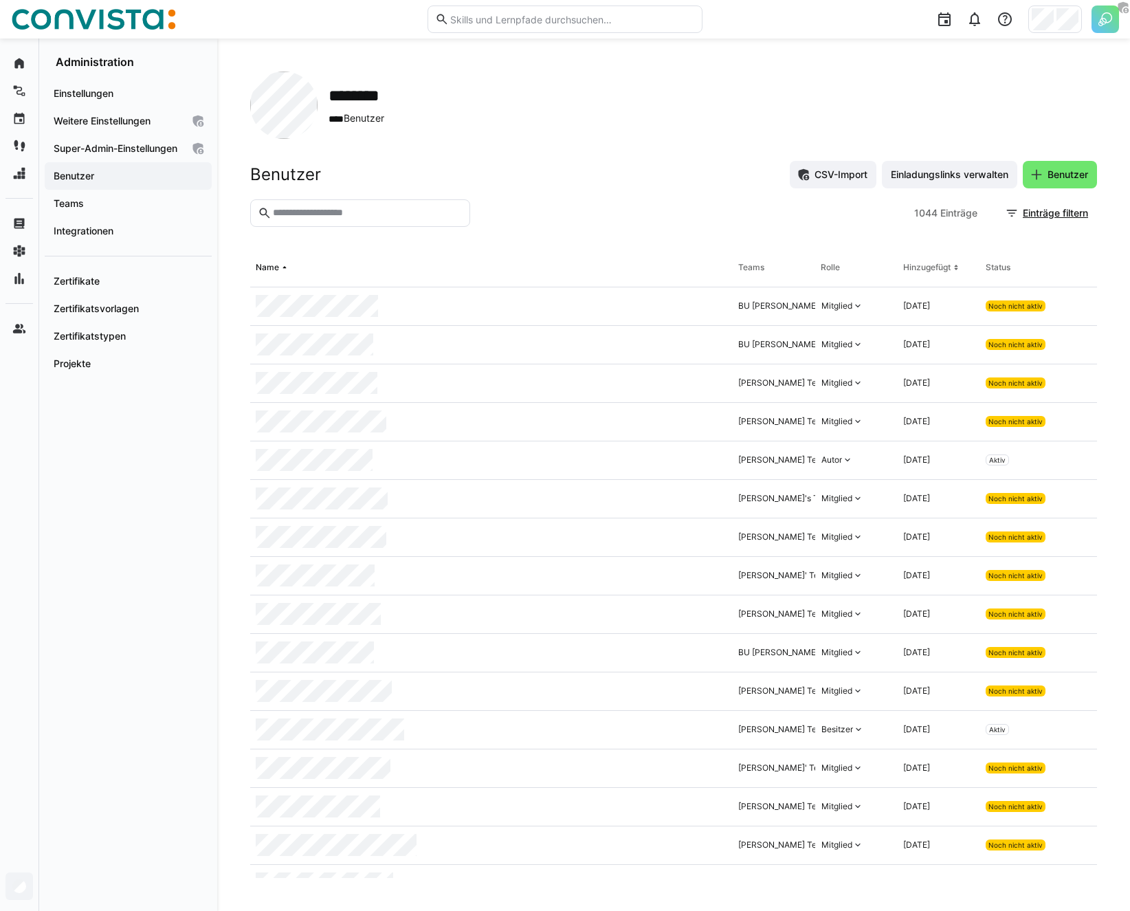
click at [317, 219] on input "text" at bounding box center [366, 213] width 191 height 12
type input "*****"
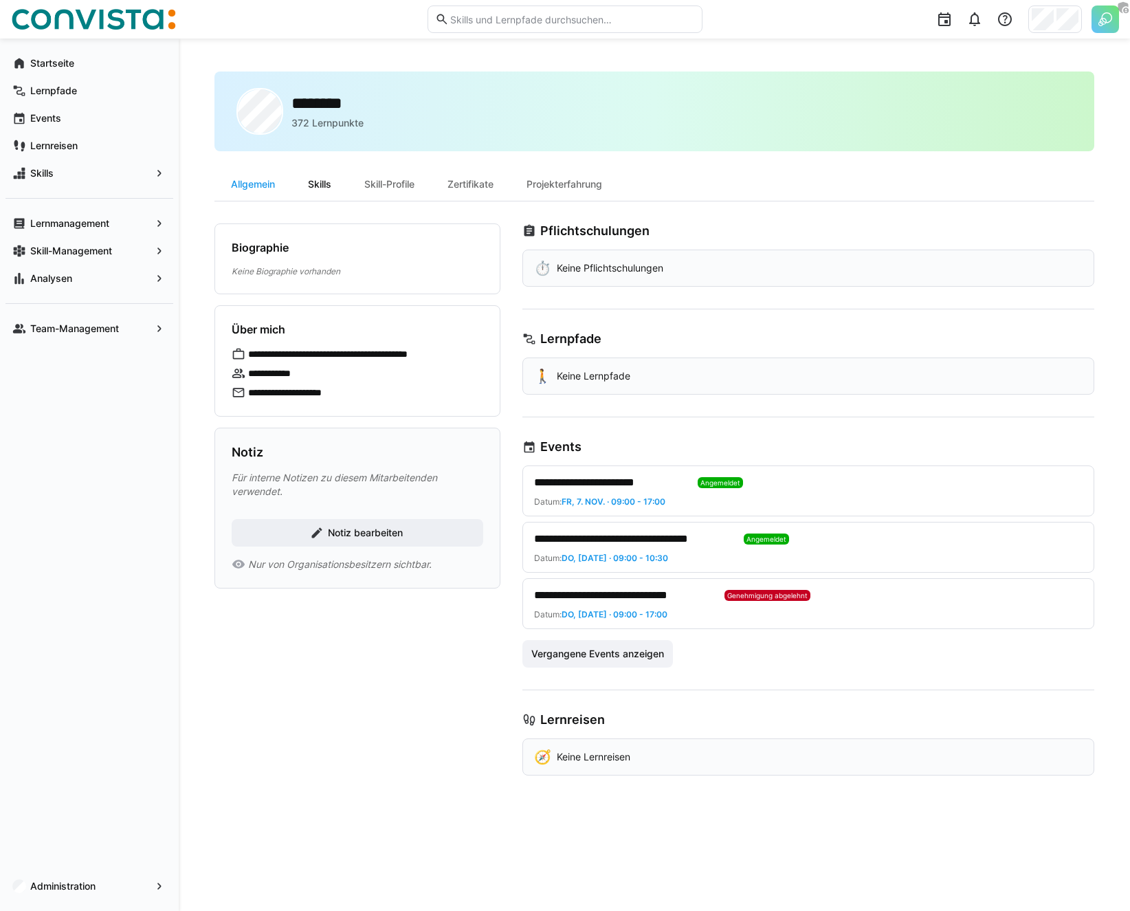
click at [322, 185] on div "Skills" at bounding box center [319, 184] width 56 height 33
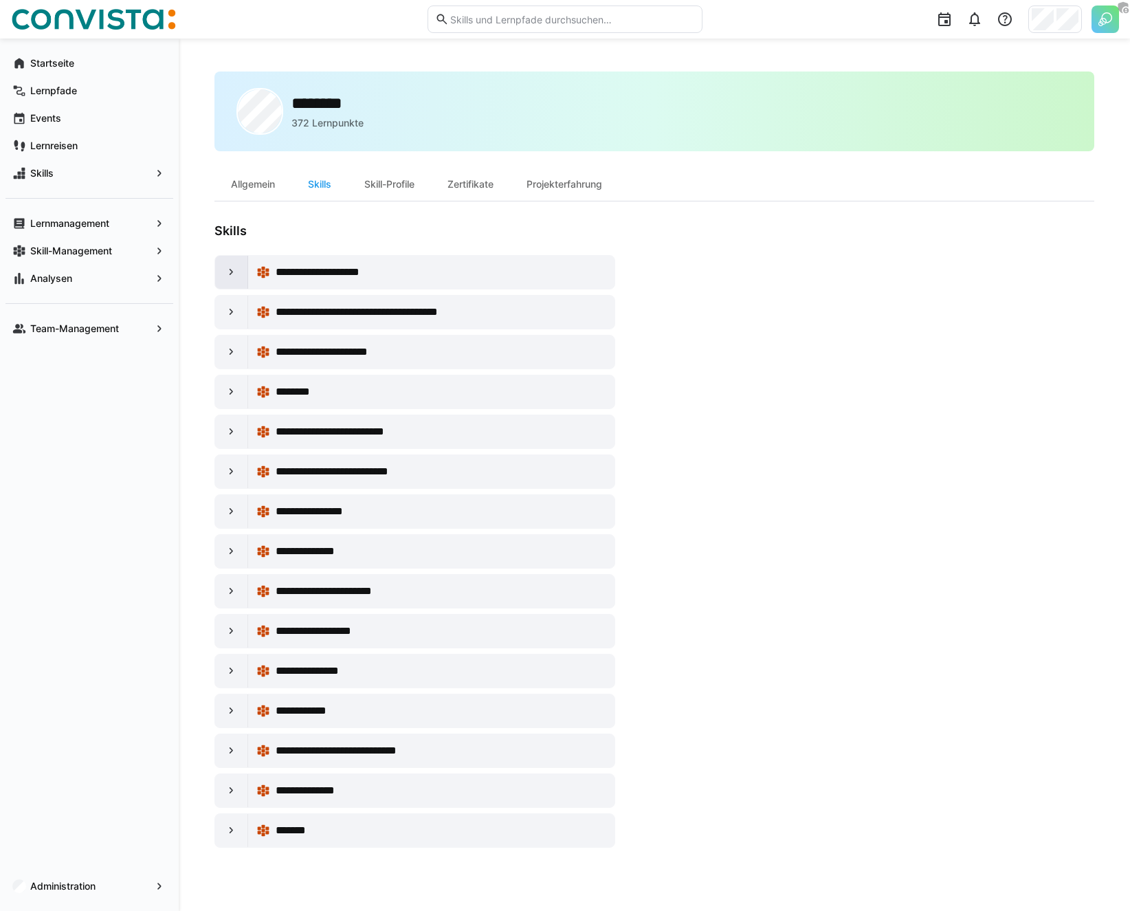
click at [234, 277] on eds-icon at bounding box center [232, 272] width 14 height 14
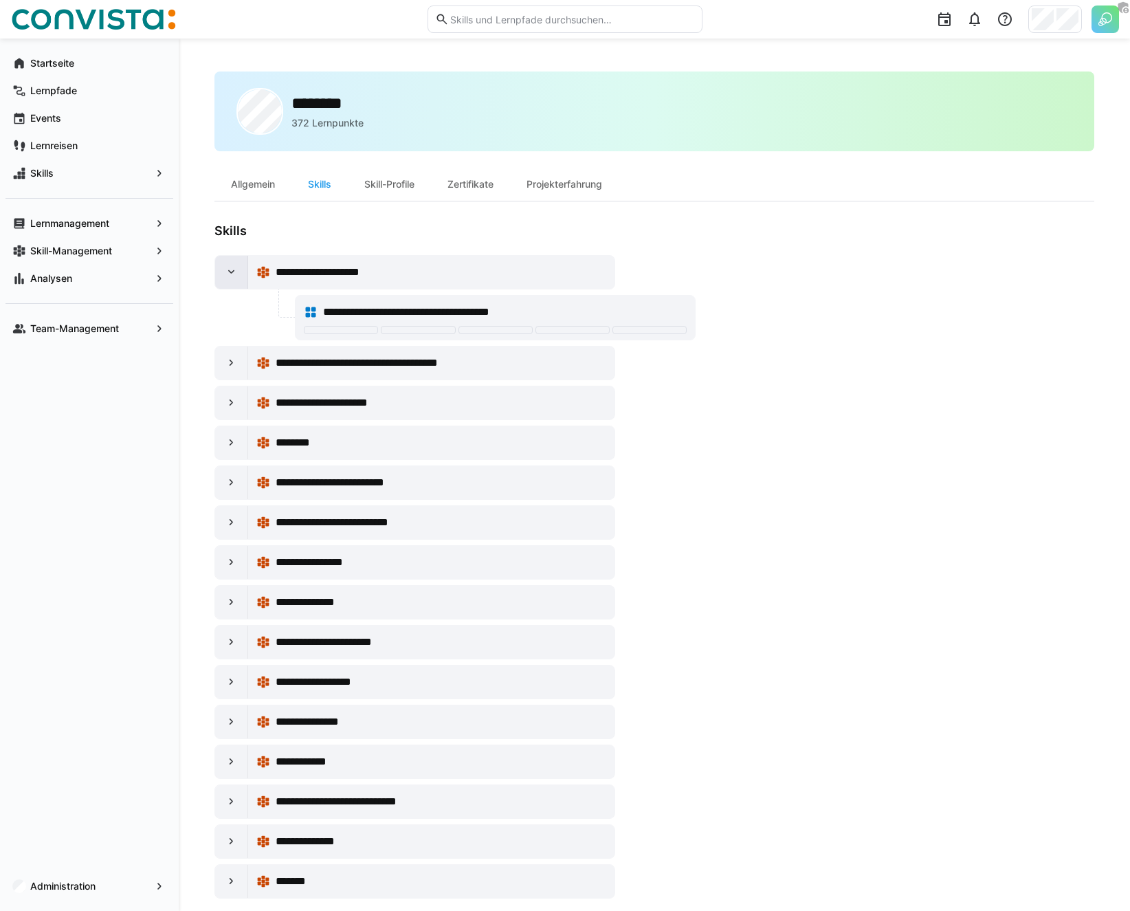
click at [234, 277] on eds-icon at bounding box center [232, 272] width 14 height 14
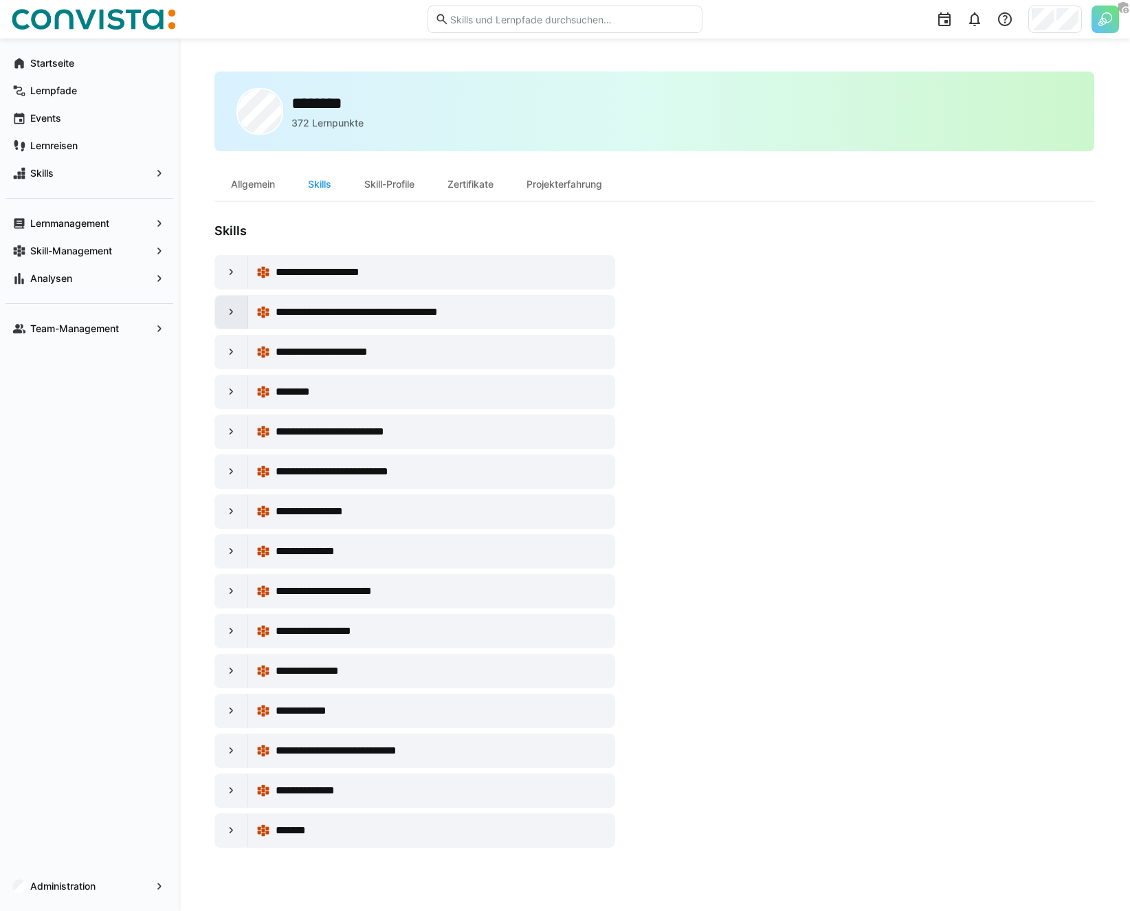
click at [233, 321] on div at bounding box center [231, 312] width 33 height 33
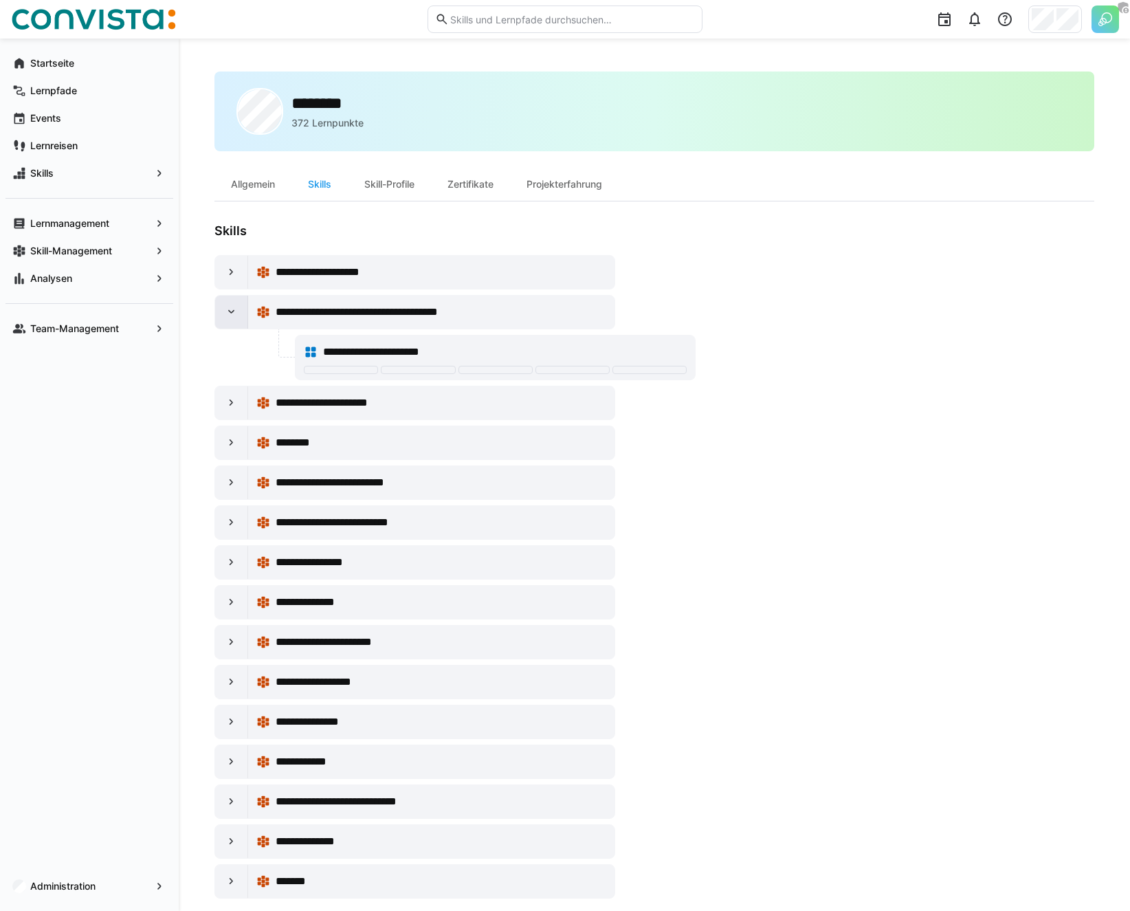
click at [233, 321] on div at bounding box center [231, 312] width 33 height 33
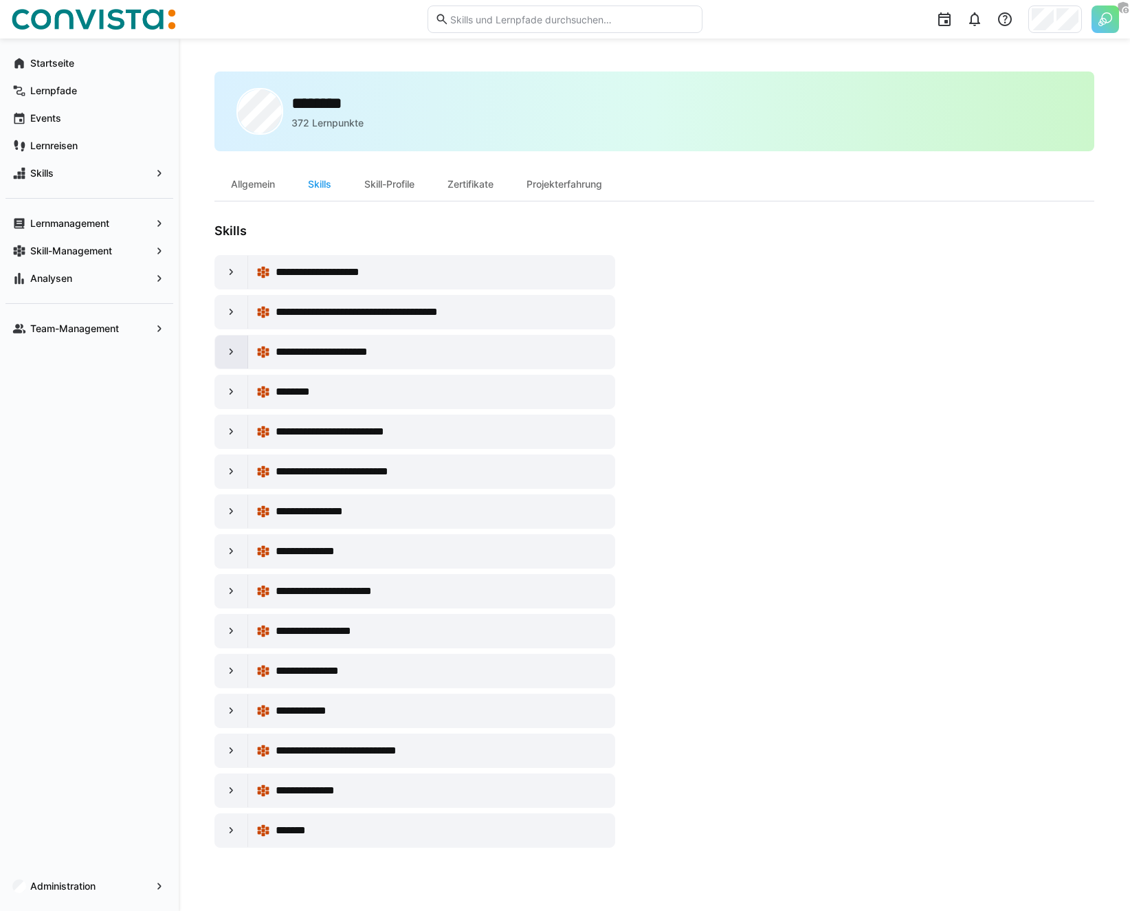
click at [232, 354] on eds-icon at bounding box center [232, 352] width 14 height 14
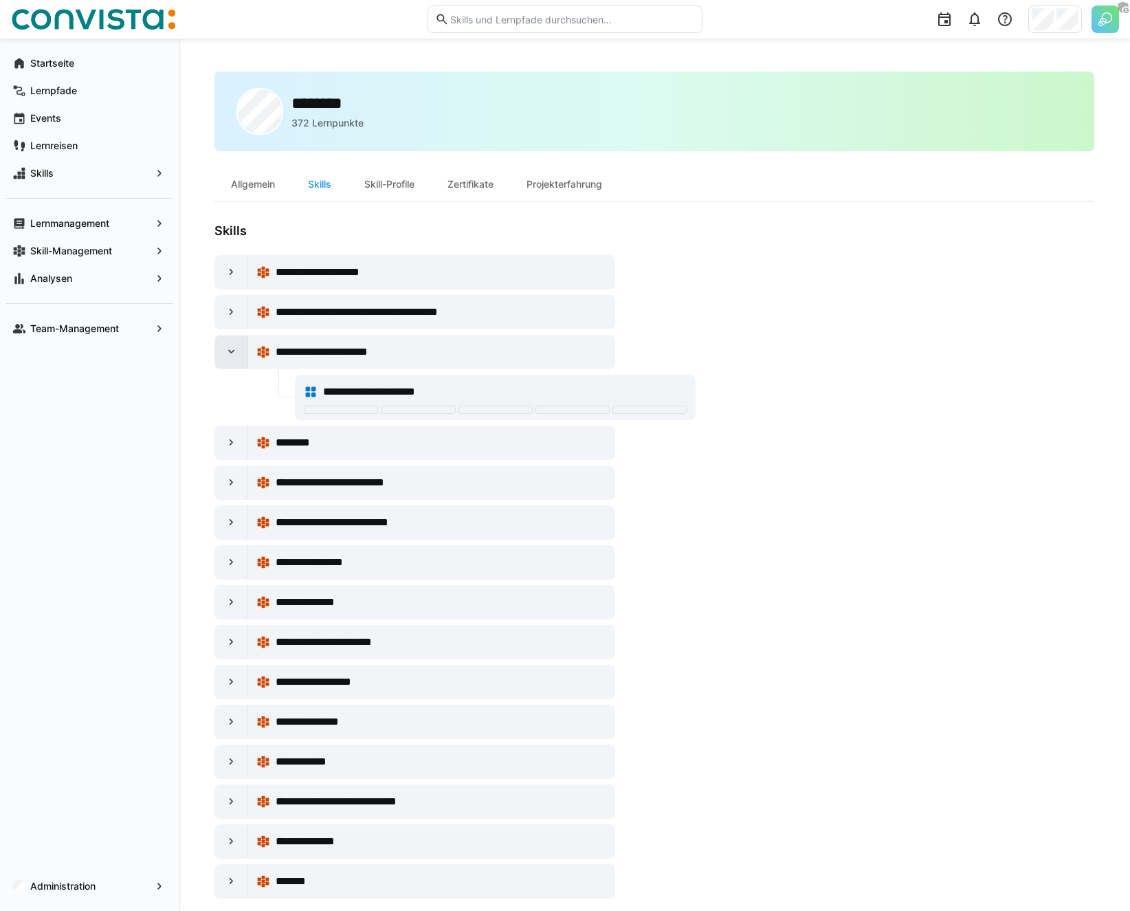
click at [232, 354] on eds-icon at bounding box center [232, 352] width 14 height 14
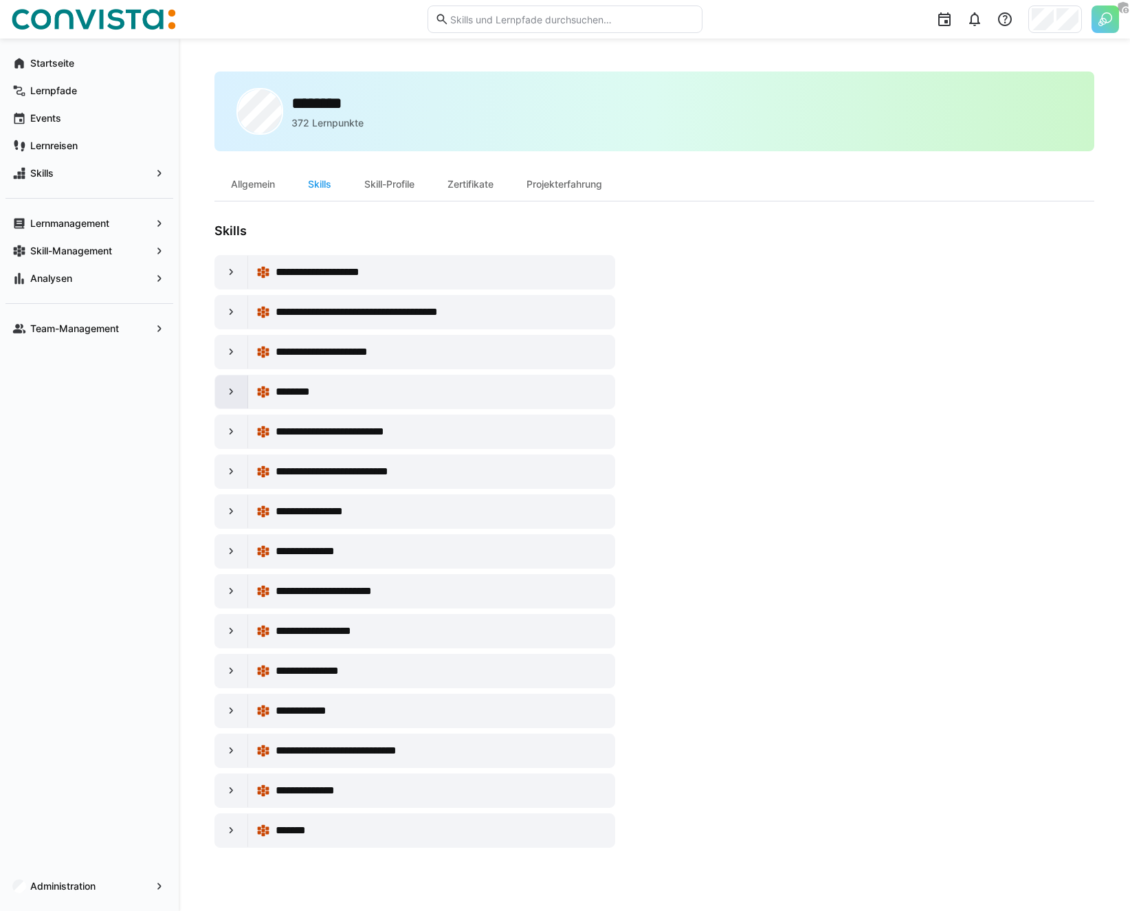
click at [232, 392] on eds-icon at bounding box center [232, 392] width 14 height 14
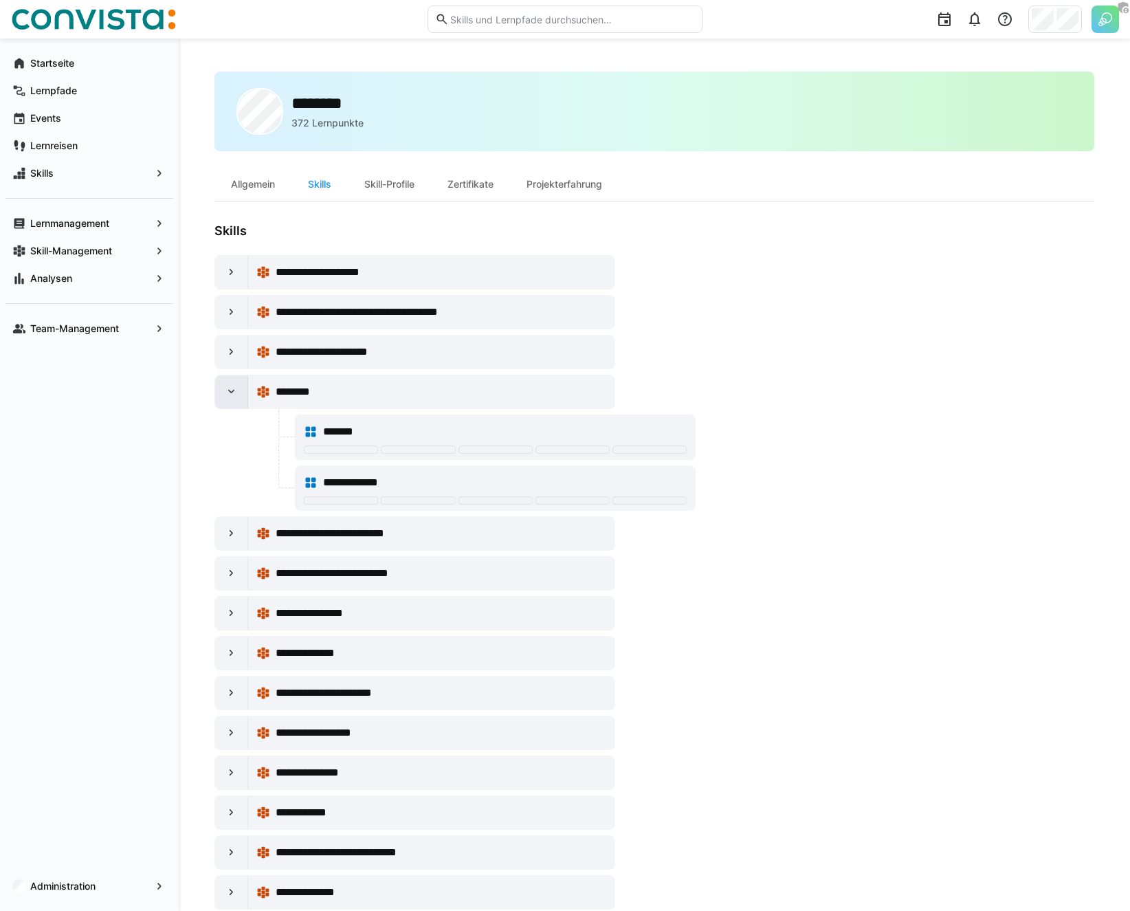
click at [232, 392] on eds-icon at bounding box center [232, 392] width 14 height 14
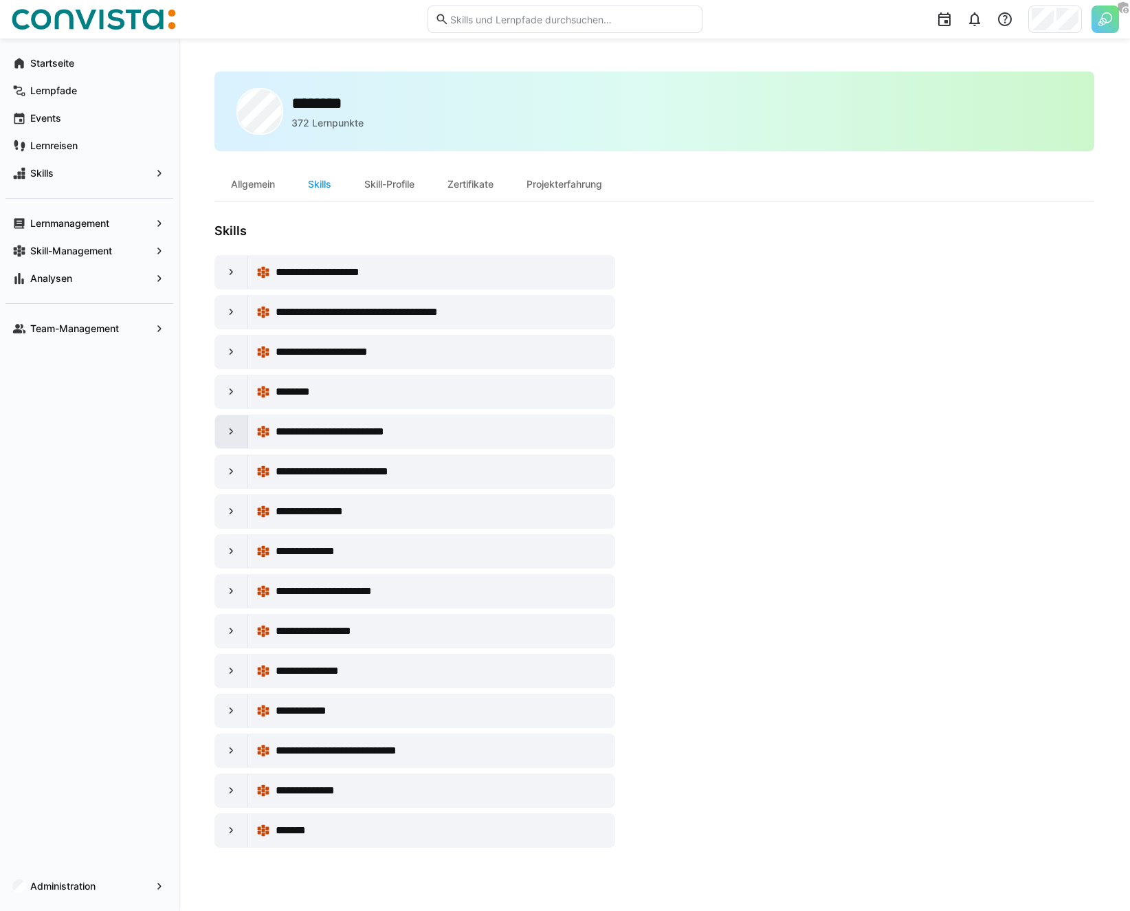
click at [236, 438] on div at bounding box center [231, 431] width 33 height 33
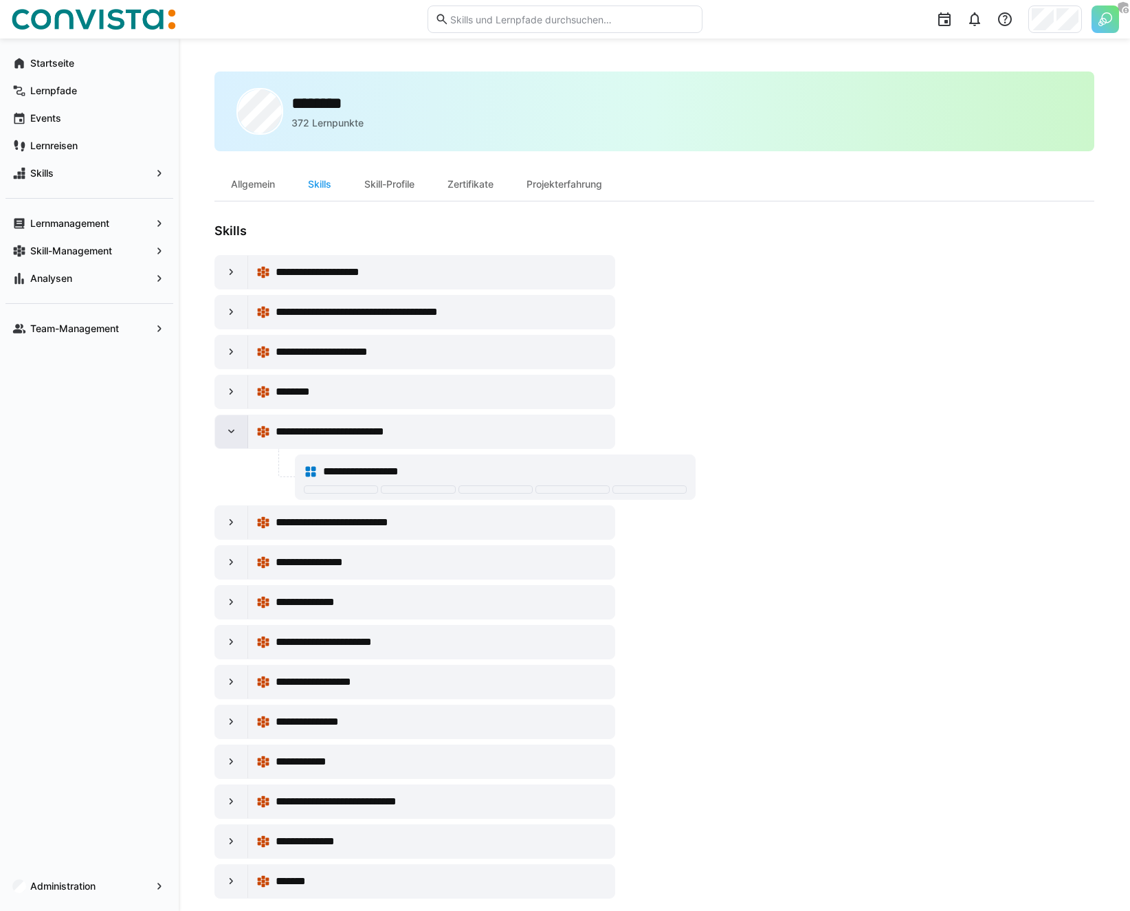
click at [236, 438] on div at bounding box center [231, 431] width 33 height 33
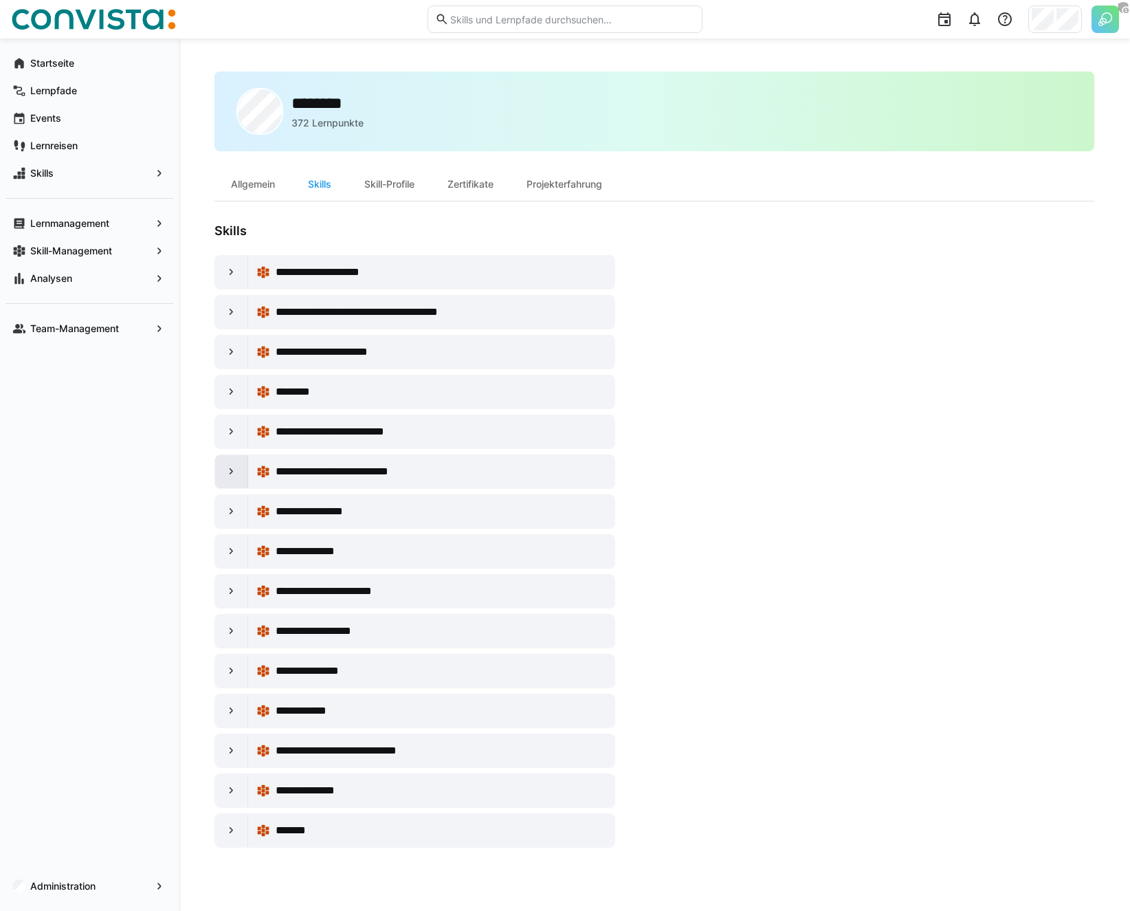
click at [236, 479] on div at bounding box center [231, 471] width 33 height 33
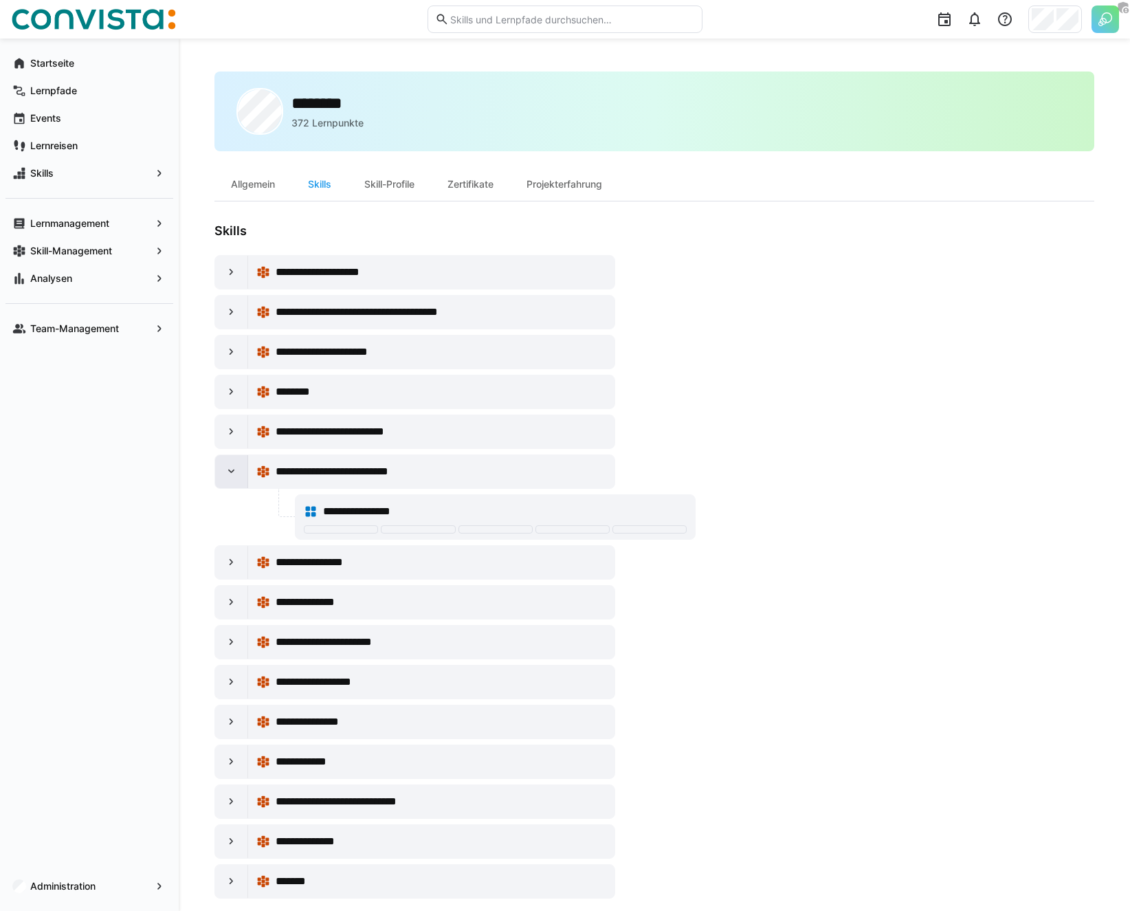
click at [236, 479] on div at bounding box center [231, 471] width 33 height 33
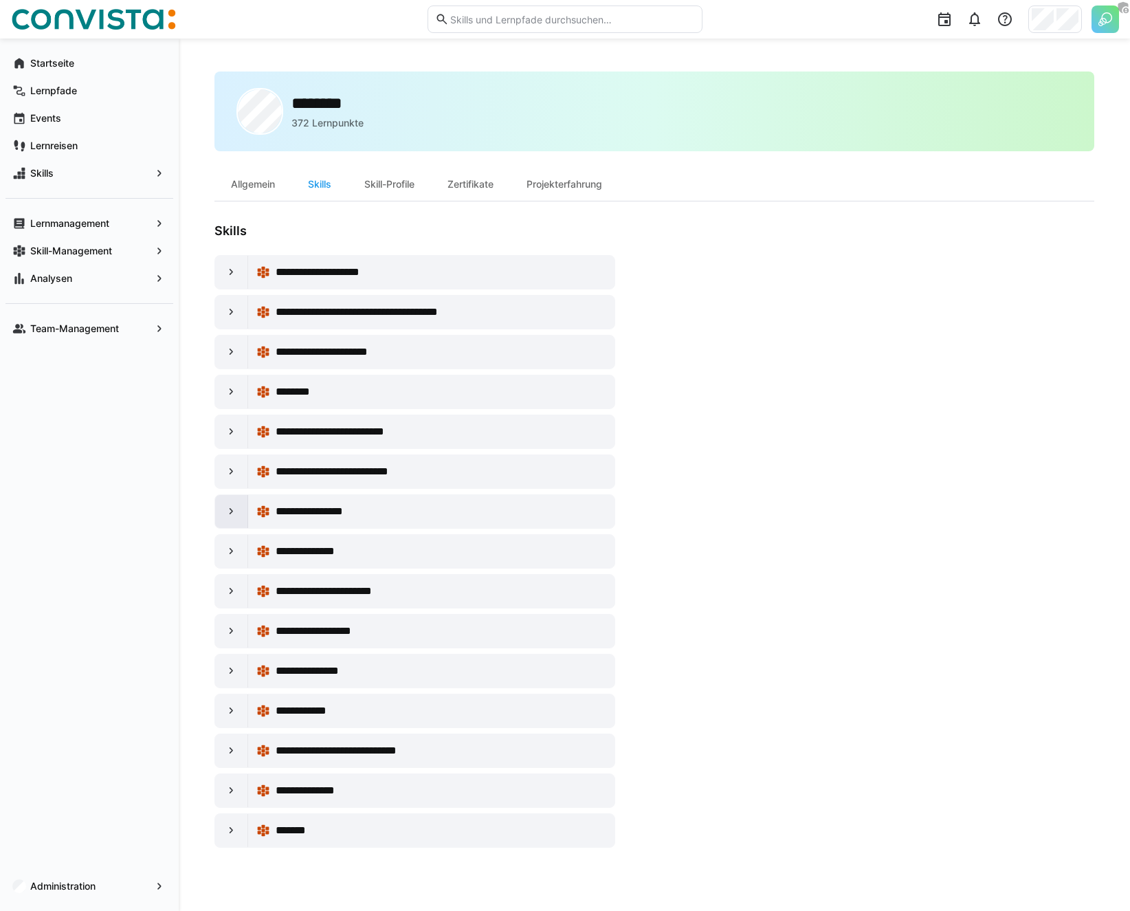
click at [236, 515] on eds-icon at bounding box center [232, 511] width 14 height 14
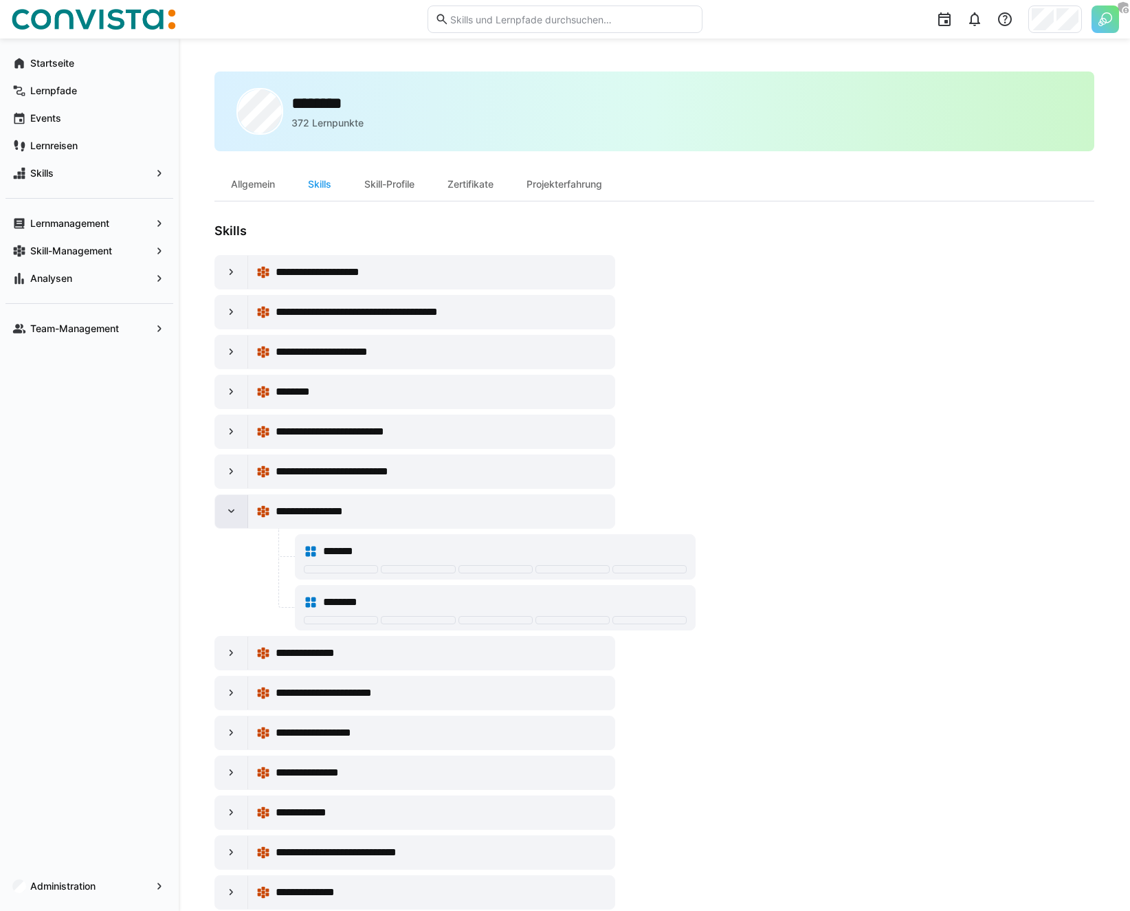
click at [236, 515] on eds-icon at bounding box center [232, 511] width 14 height 14
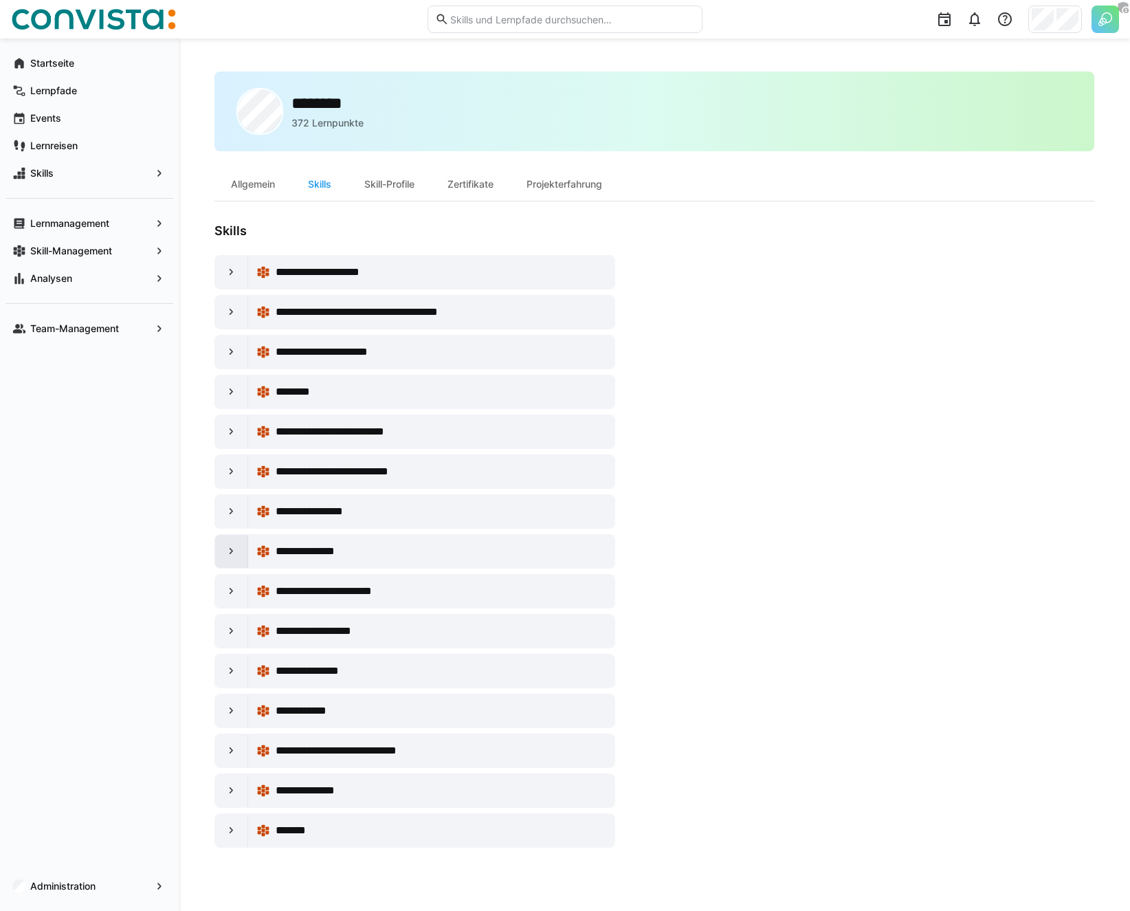
click at [237, 564] on div at bounding box center [231, 551] width 33 height 33
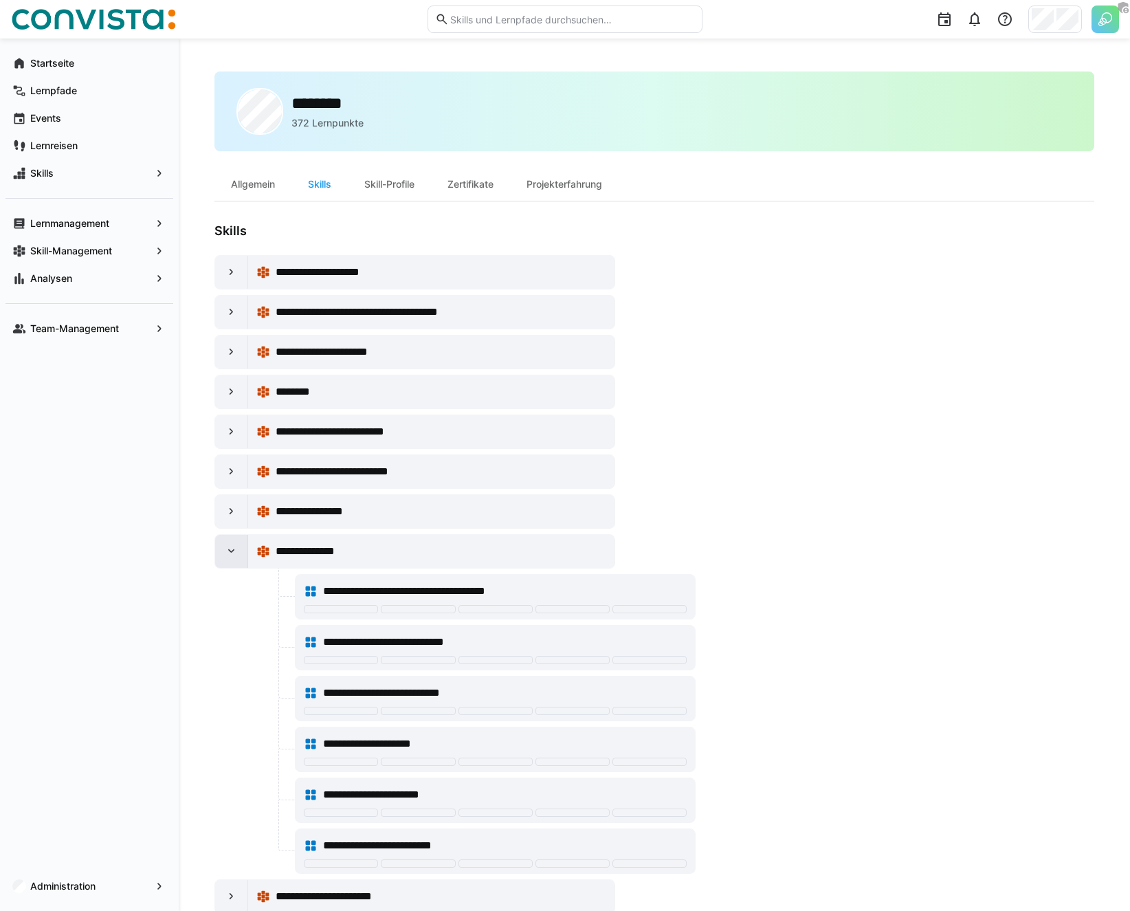
click at [237, 564] on div at bounding box center [231, 551] width 33 height 33
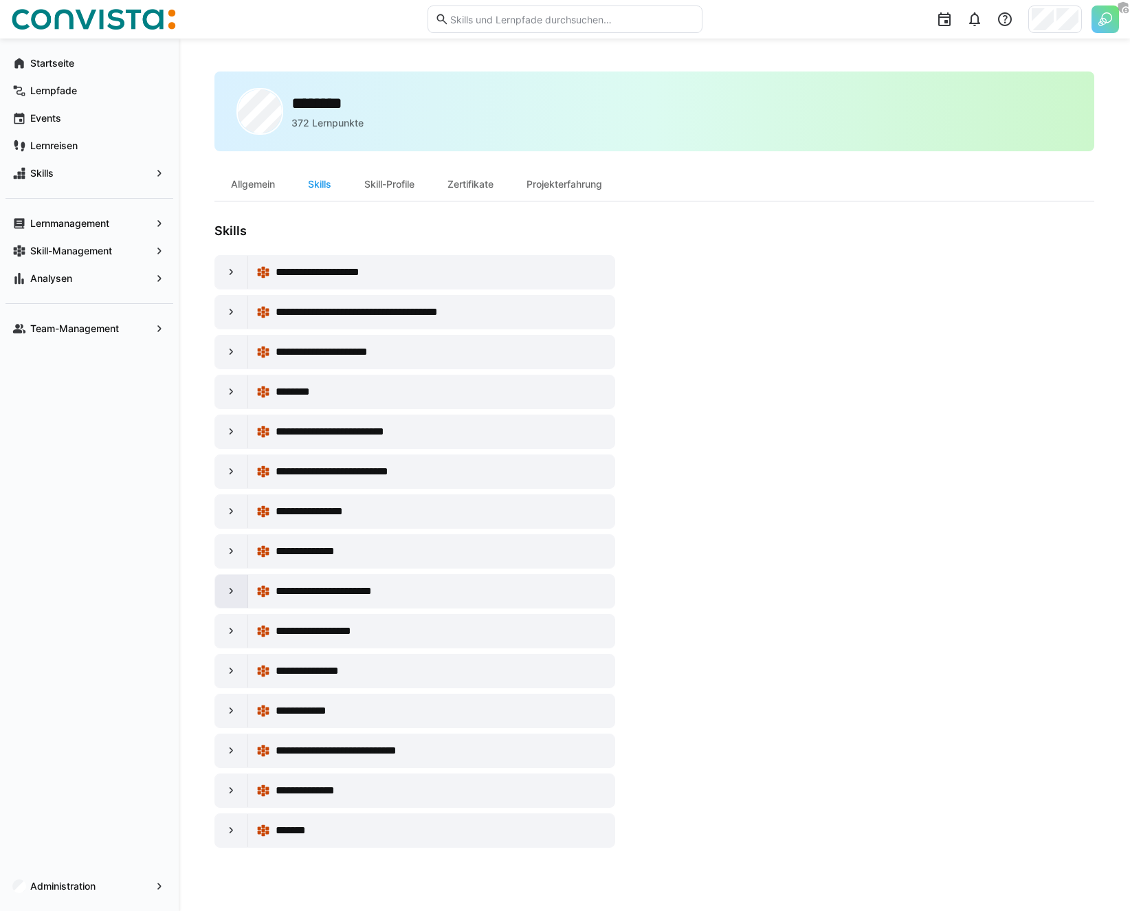
click at [240, 599] on div at bounding box center [231, 591] width 33 height 33
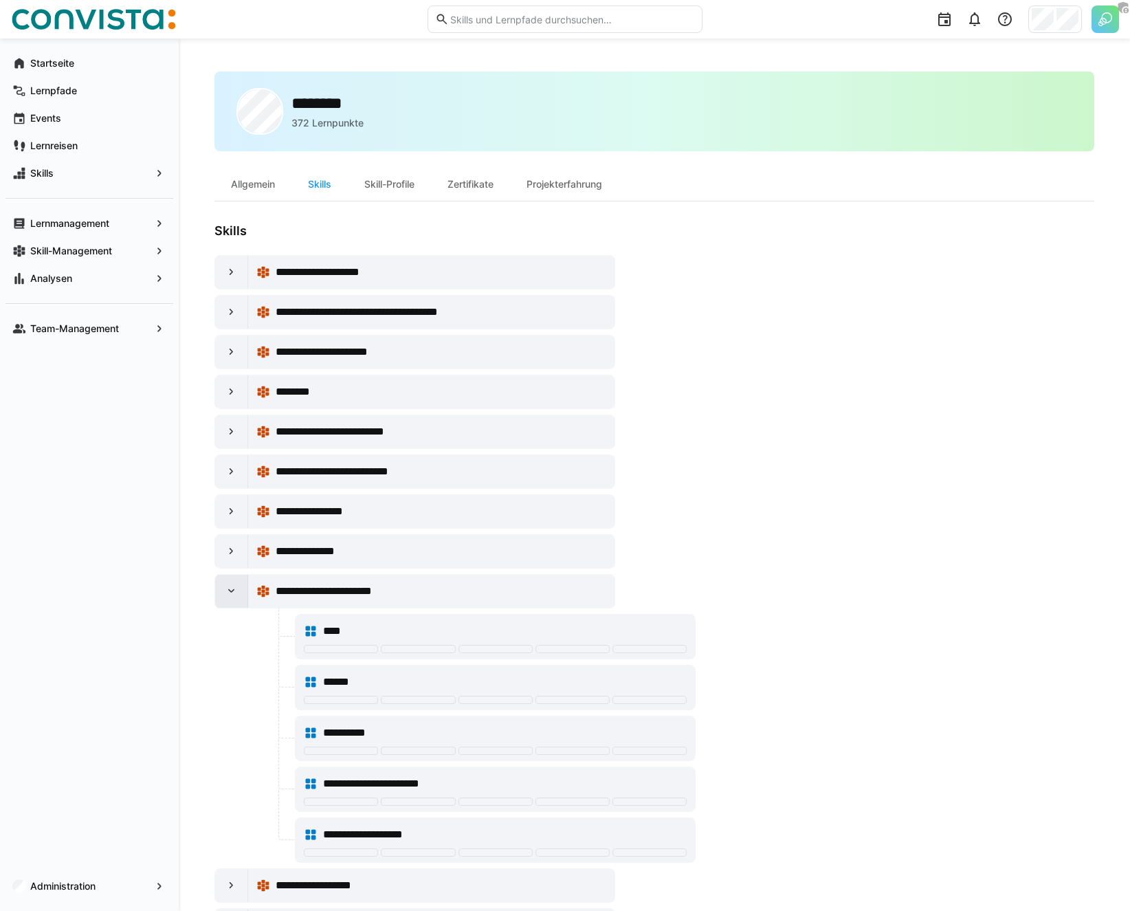
click at [240, 599] on div at bounding box center [231, 591] width 33 height 33
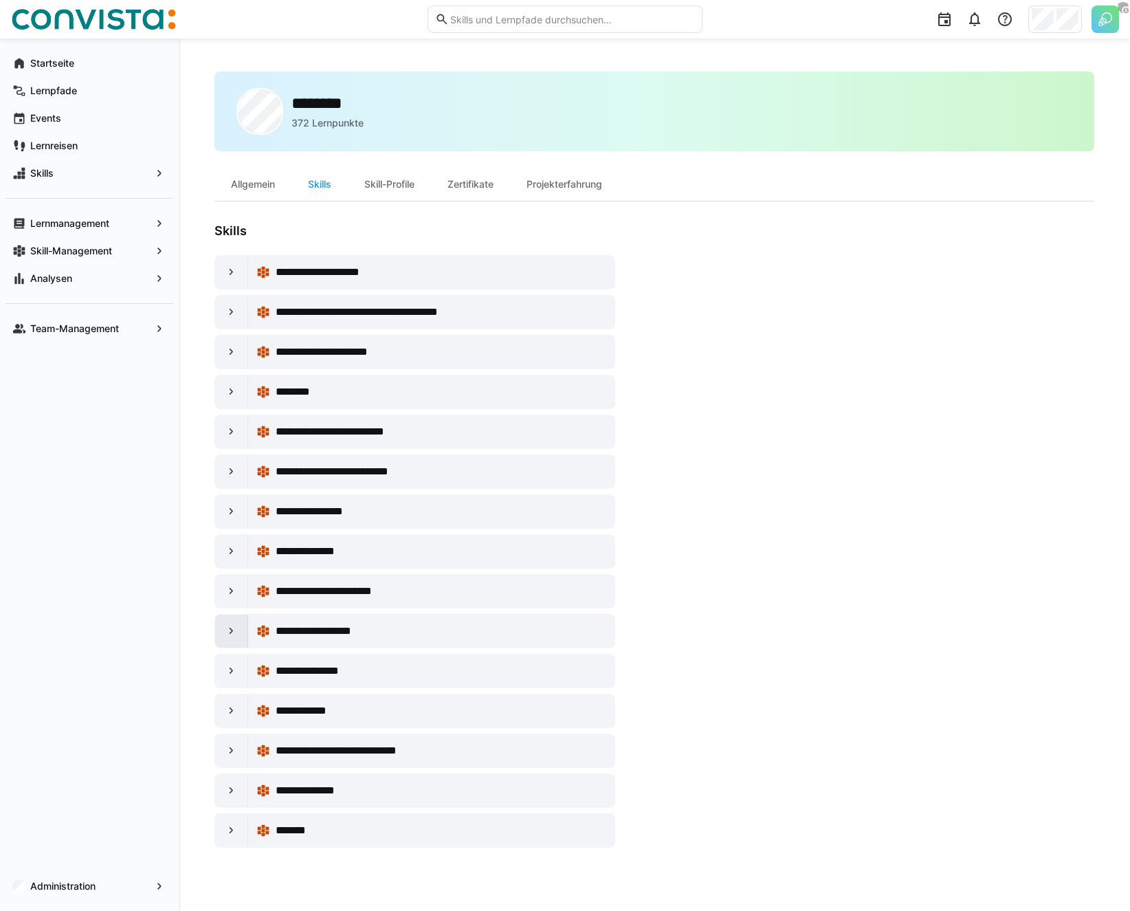
click at [240, 641] on div at bounding box center [231, 630] width 33 height 33
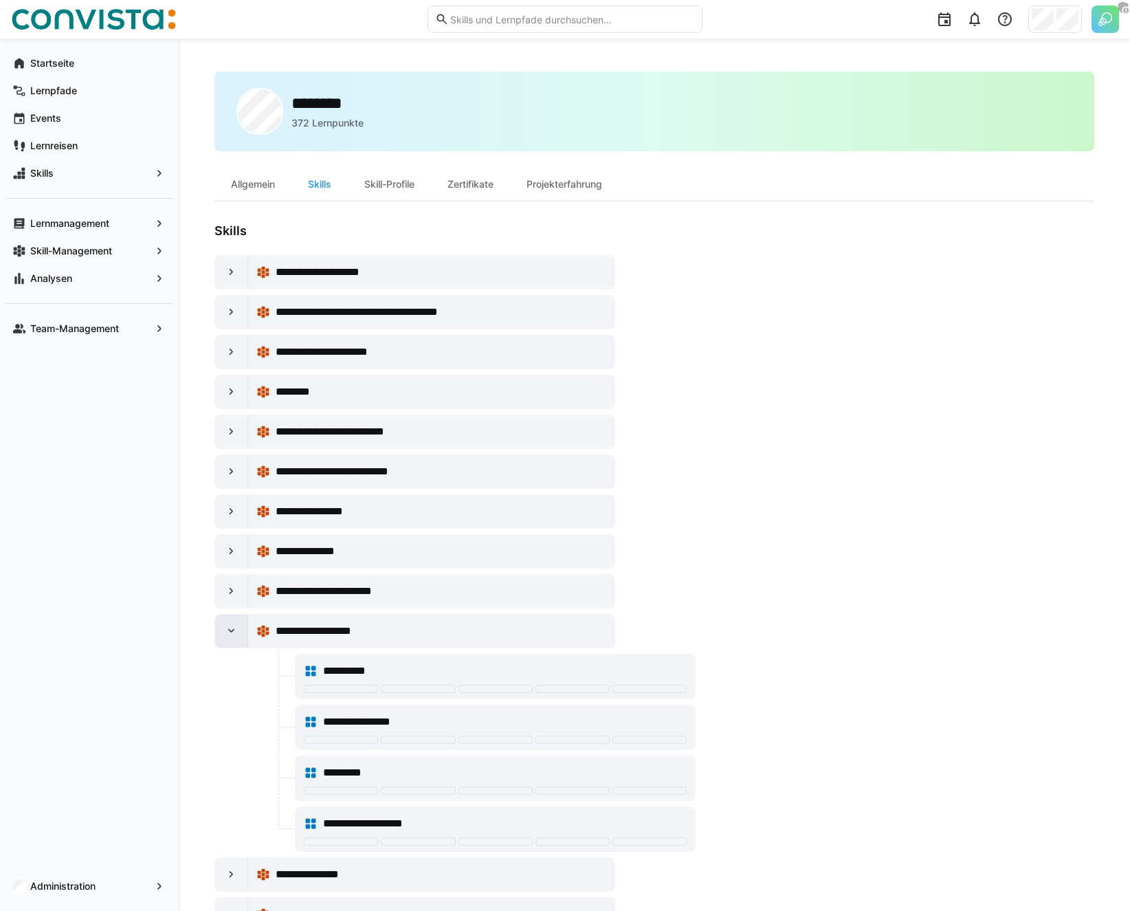
click at [240, 641] on div at bounding box center [231, 630] width 33 height 33
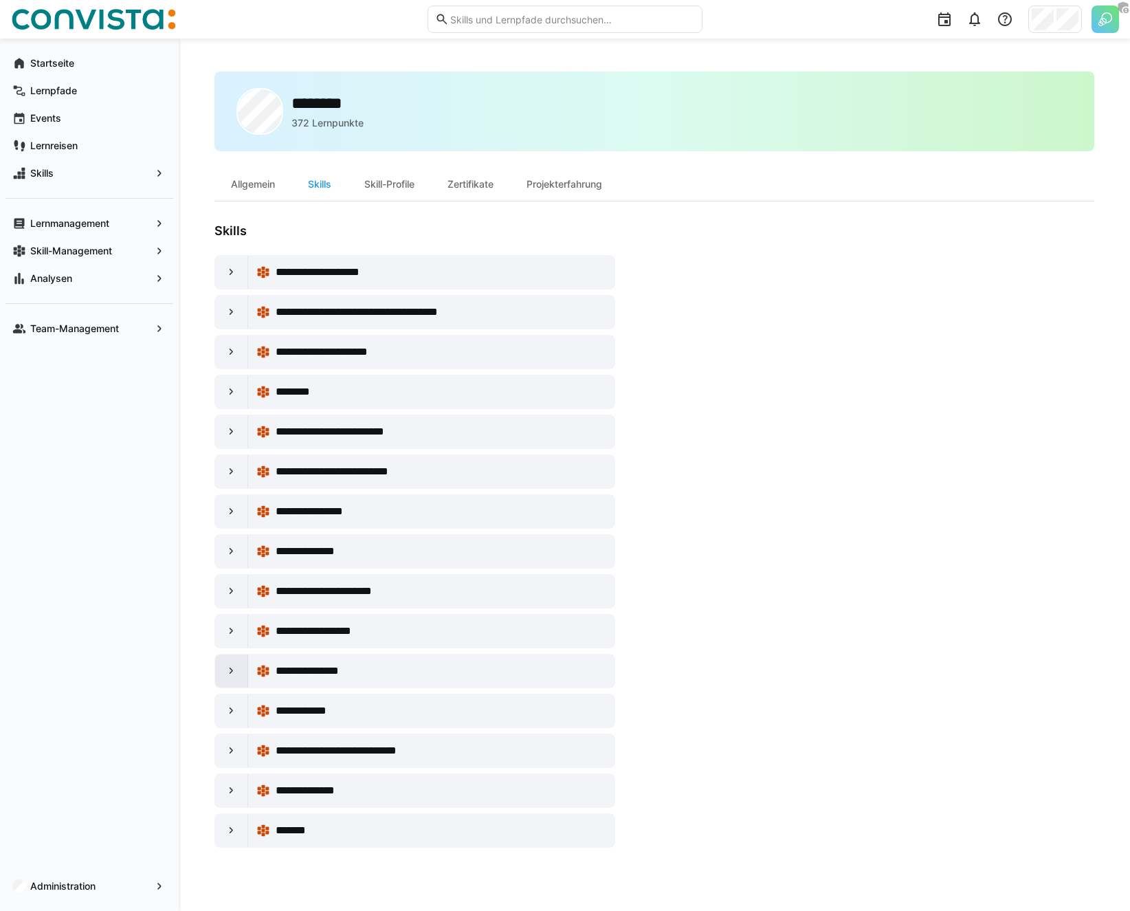
click at [244, 676] on div at bounding box center [231, 670] width 33 height 33
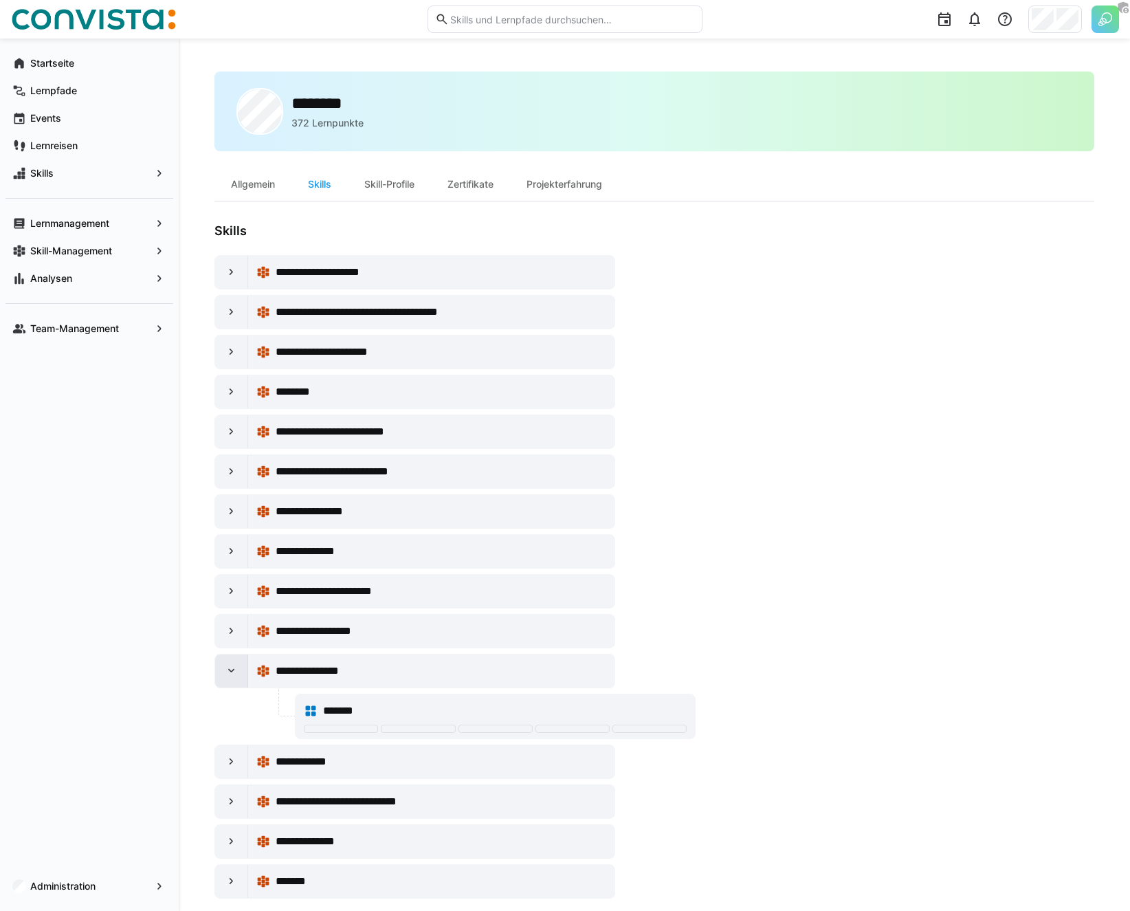
click at [244, 676] on div at bounding box center [231, 670] width 33 height 33
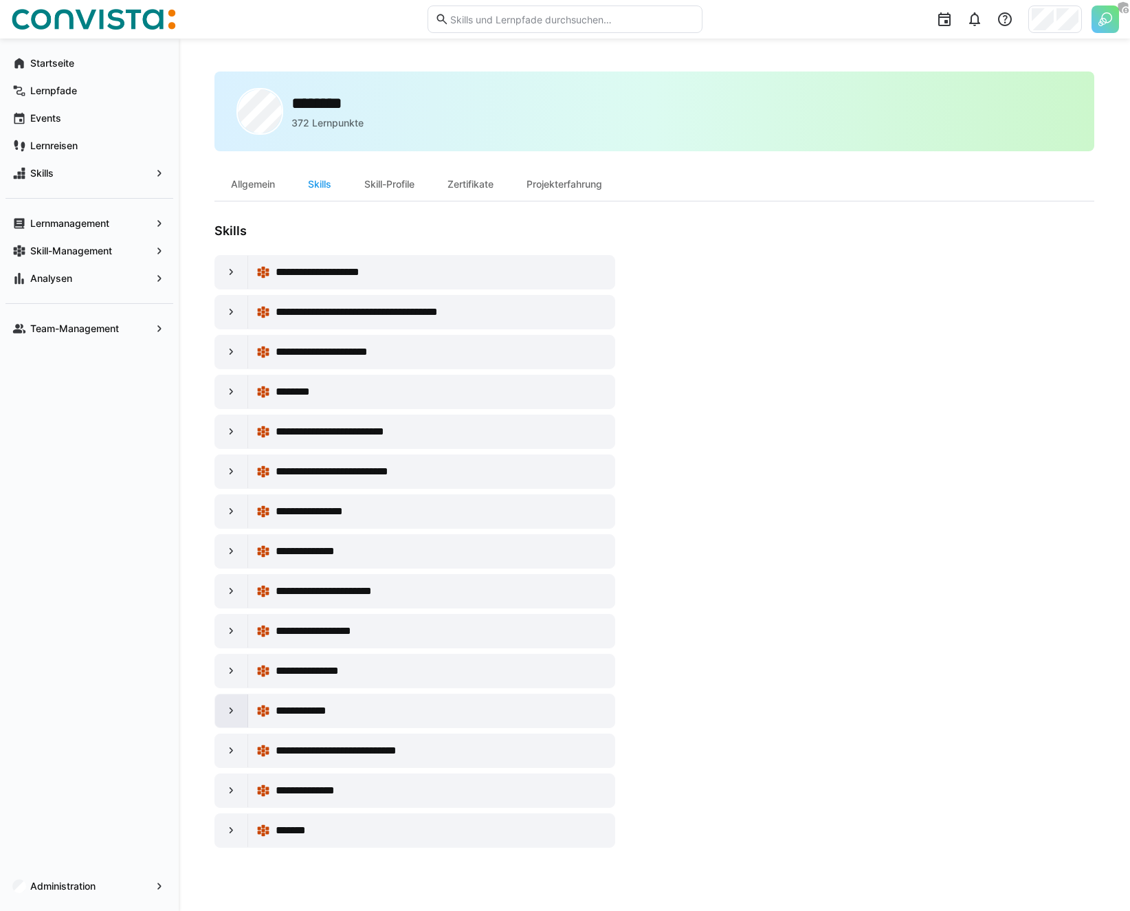
click at [245, 713] on div at bounding box center [231, 710] width 33 height 33
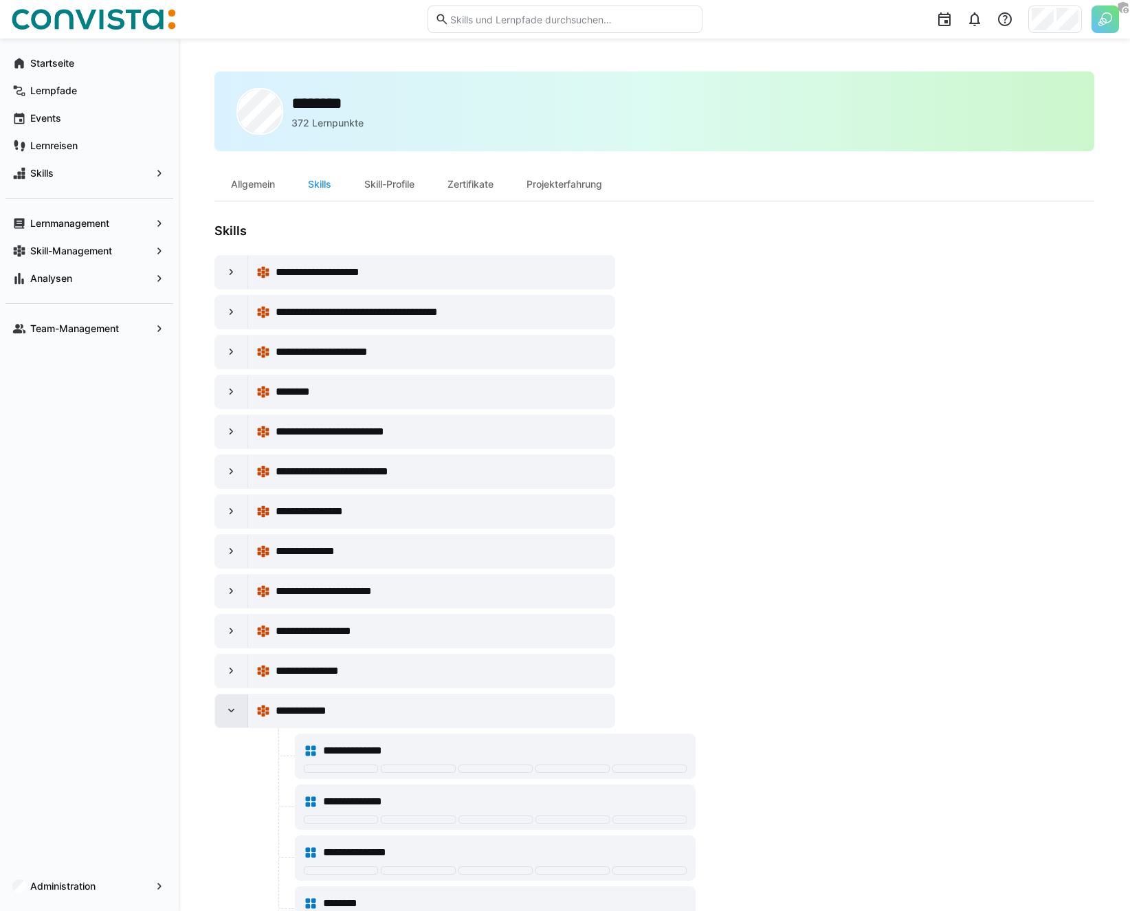
click at [241, 717] on div at bounding box center [231, 710] width 33 height 33
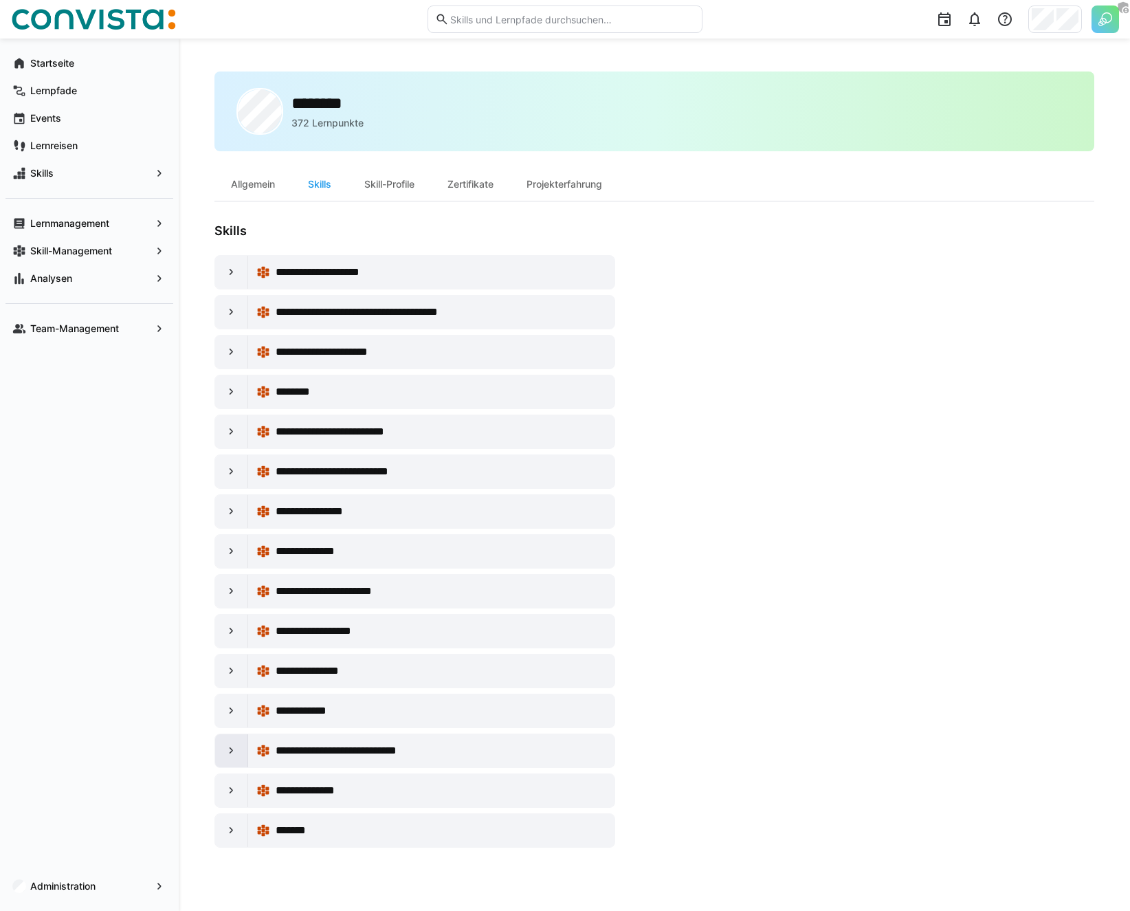
click at [231, 759] on div at bounding box center [231, 750] width 33 height 33
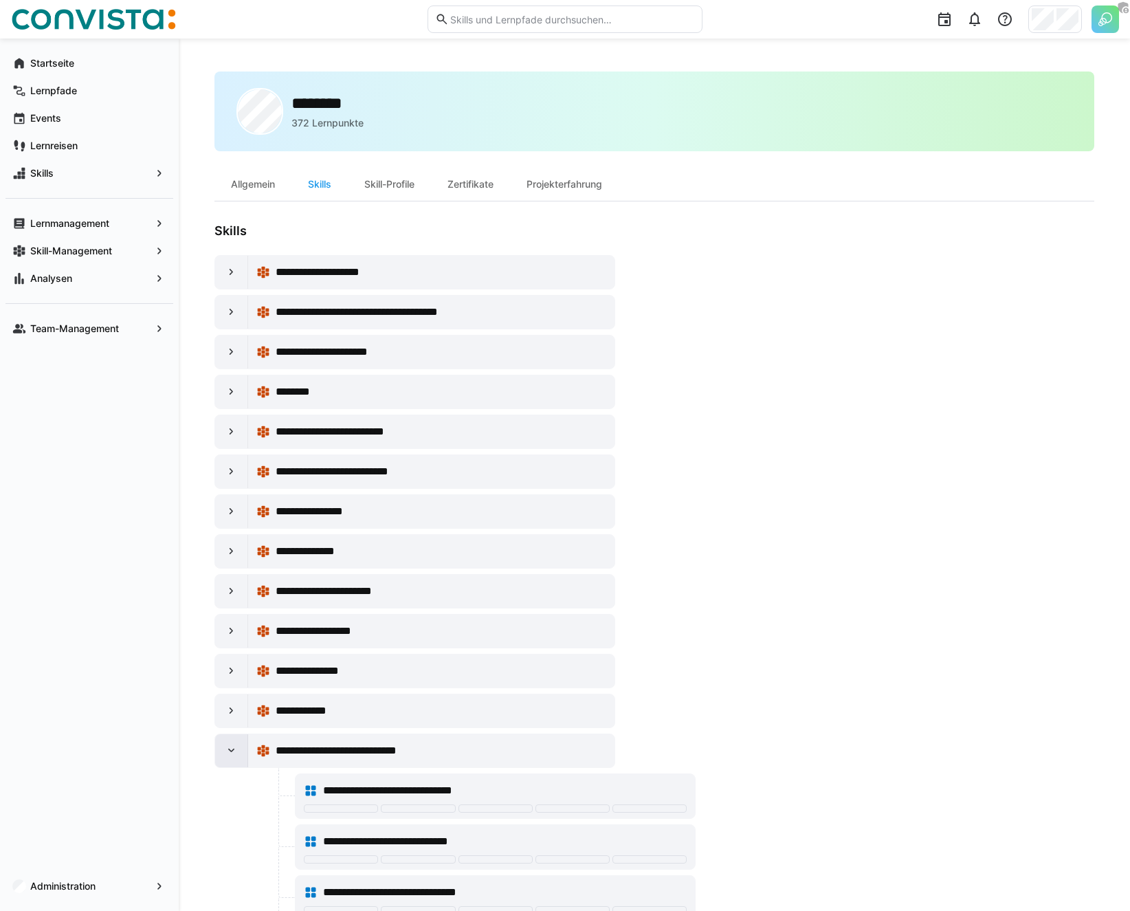
click at [231, 759] on div at bounding box center [231, 750] width 33 height 33
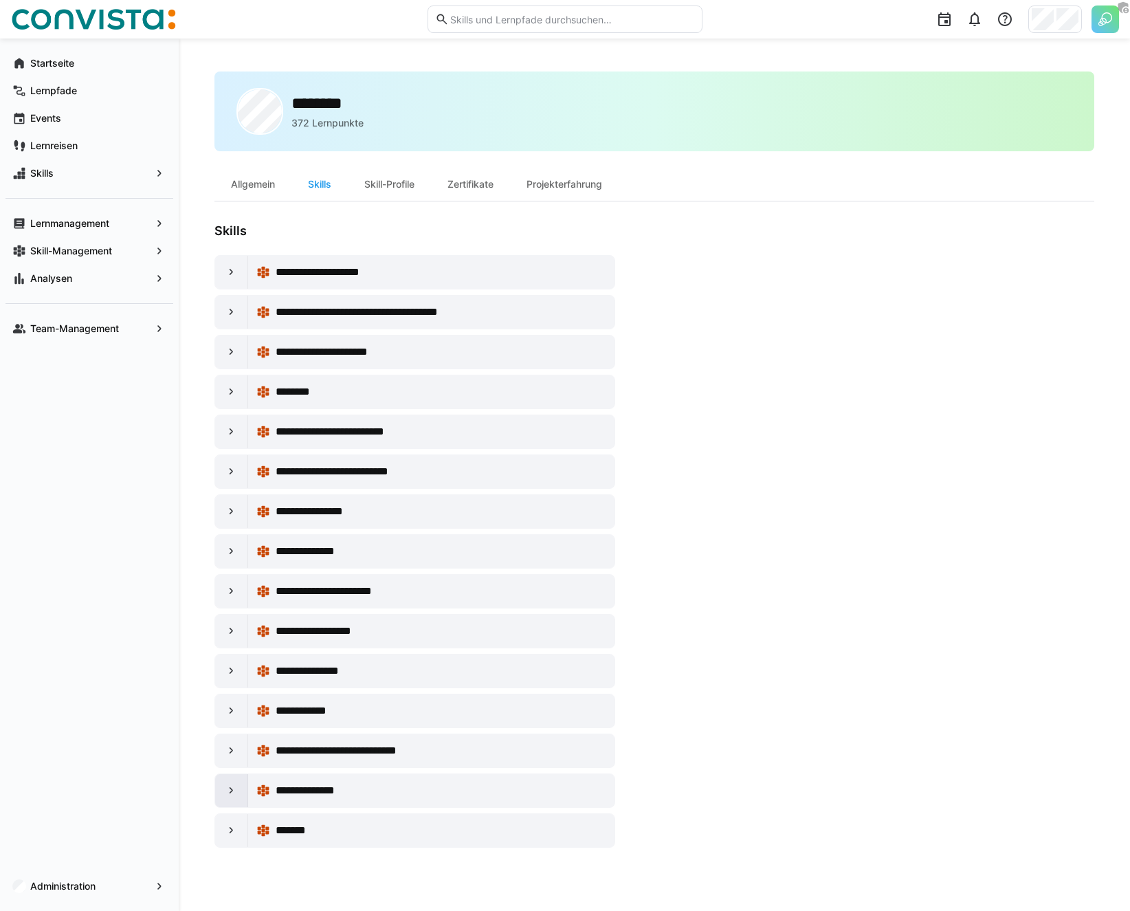
click at [232, 801] on div at bounding box center [231, 790] width 33 height 33
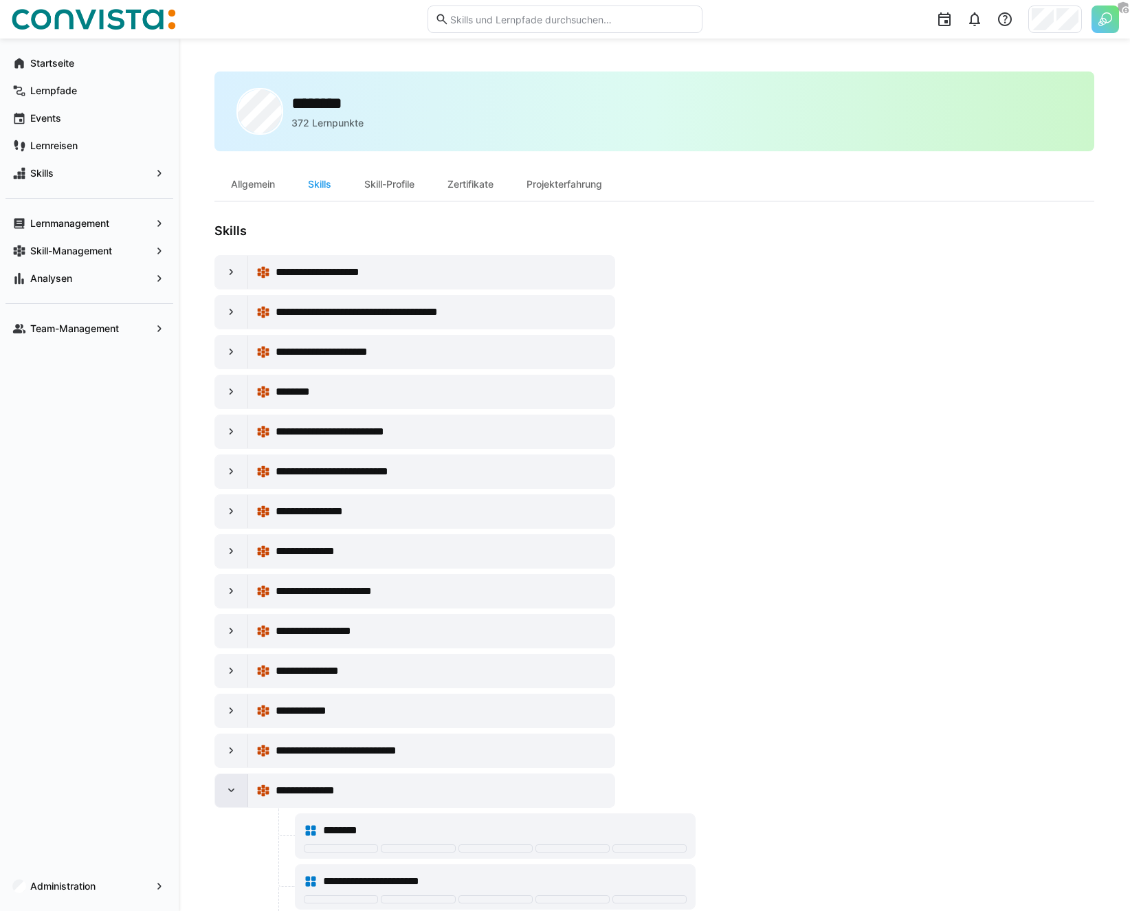
click at [232, 801] on div at bounding box center [231, 790] width 33 height 33
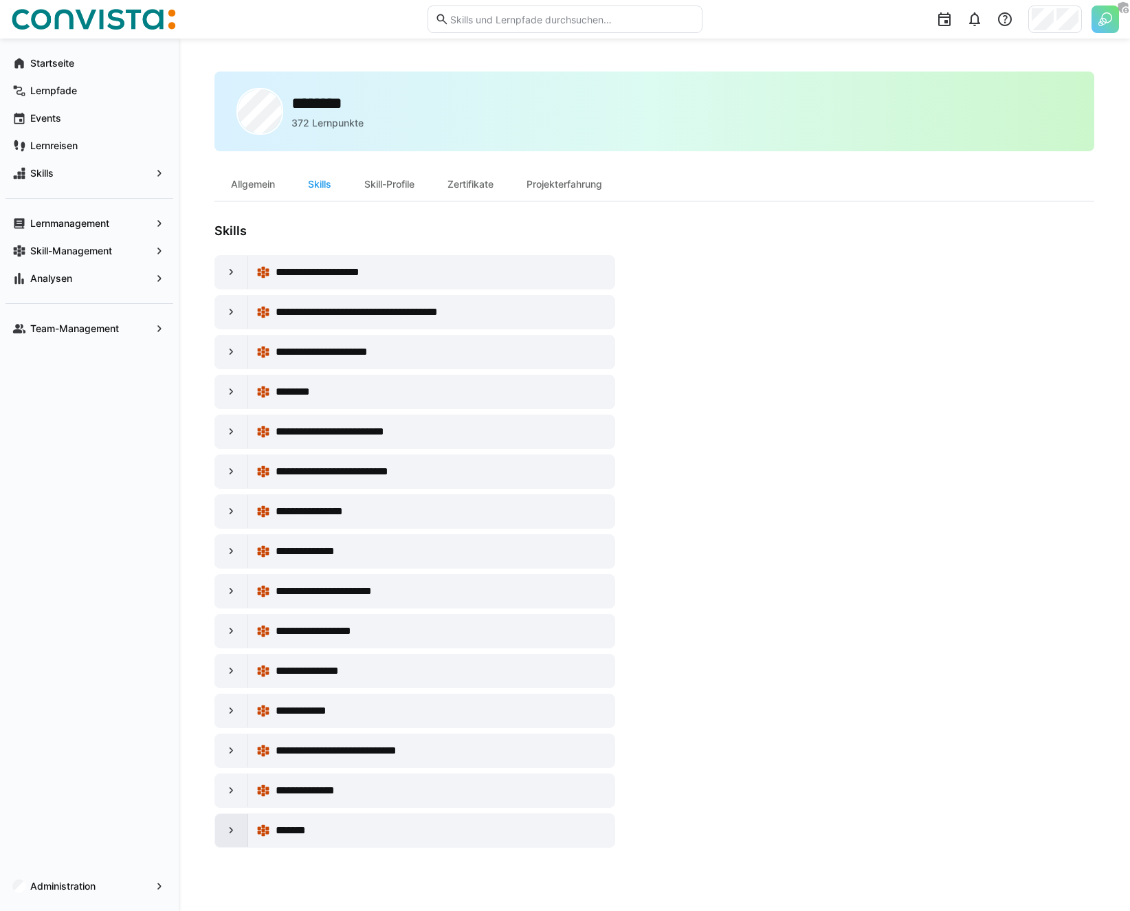
click at [233, 840] on div at bounding box center [231, 830] width 33 height 33
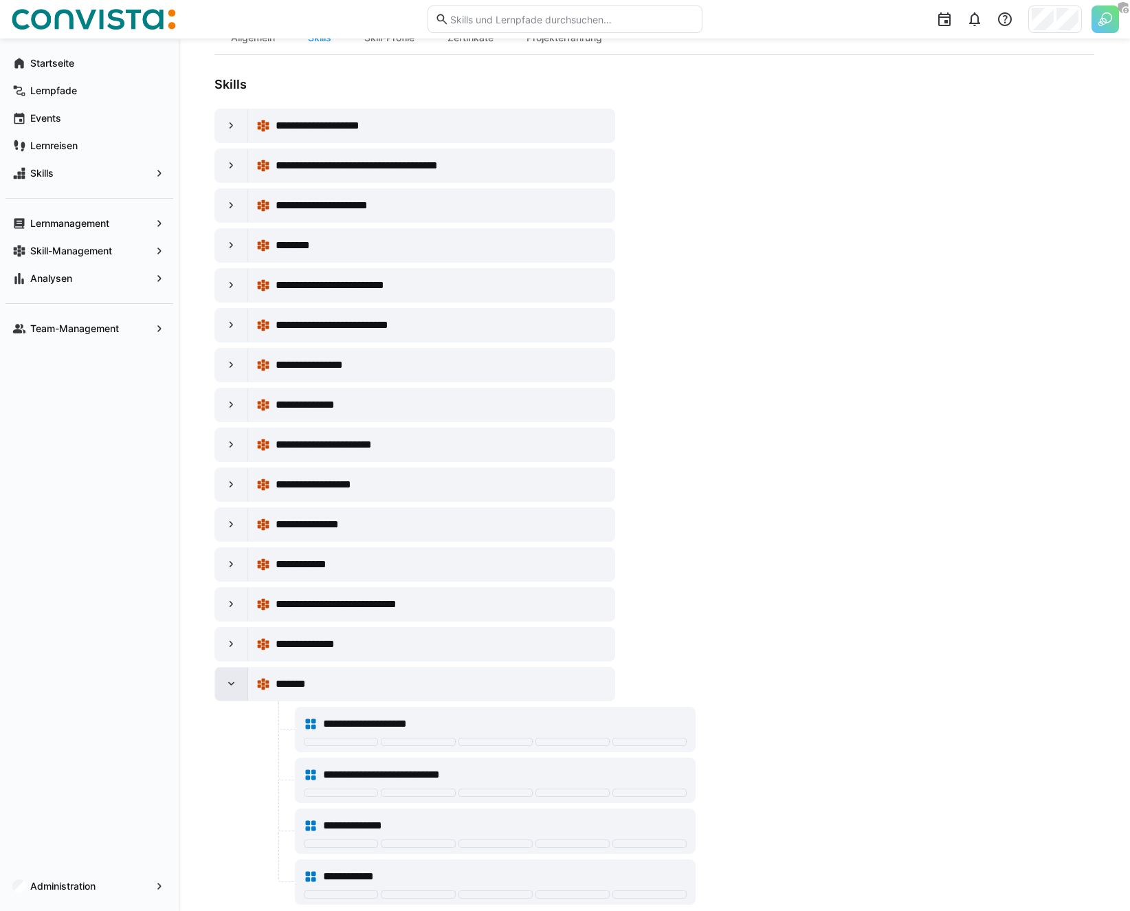
scroll to position [173, 0]
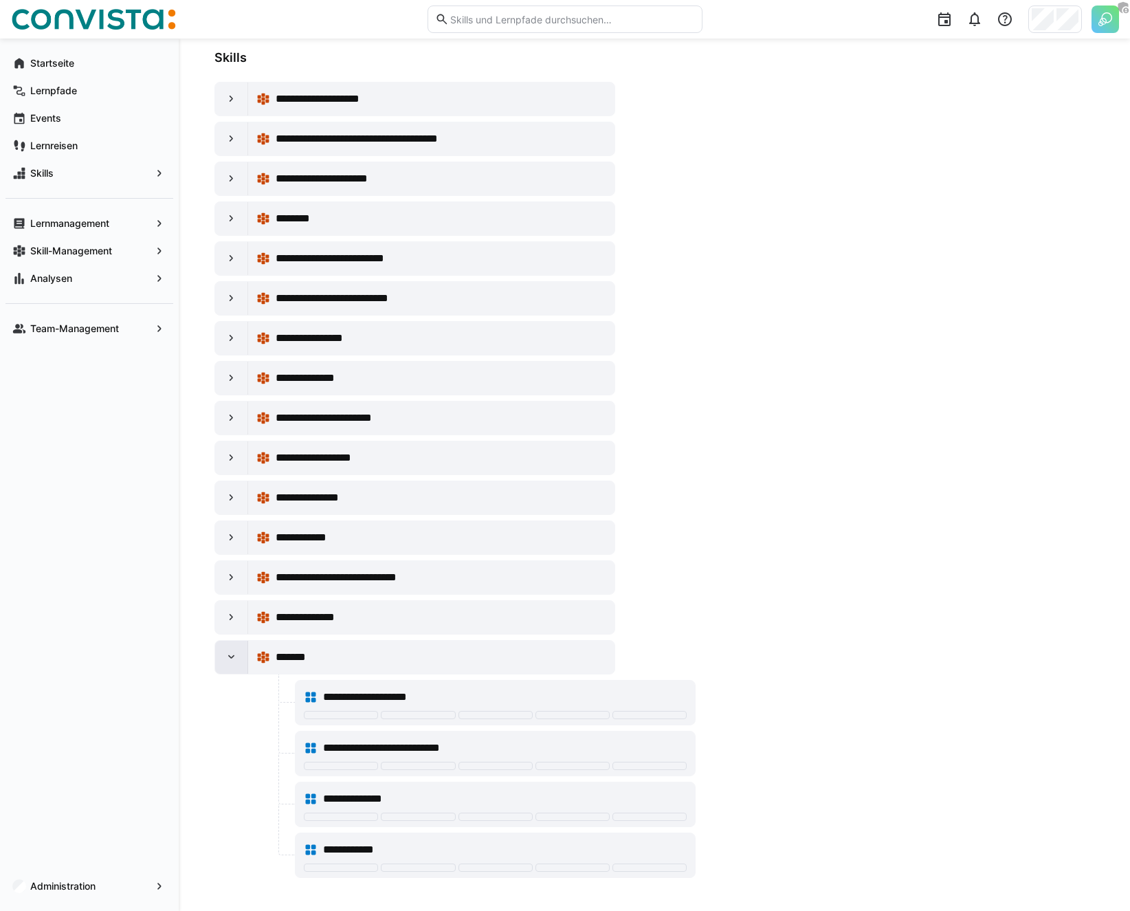
click at [232, 657] on eds-icon at bounding box center [232, 657] width 14 height 14
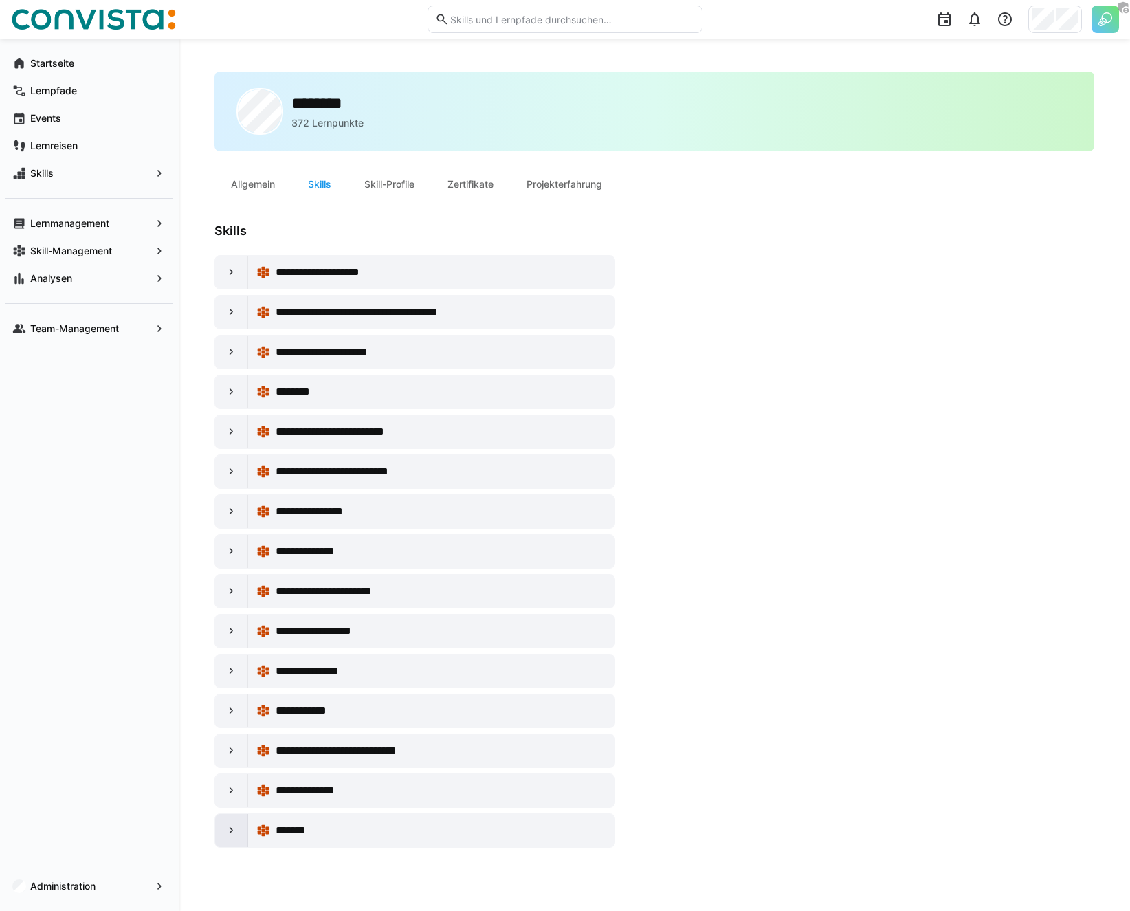
scroll to position [0, 0]
click at [232, 797] on div at bounding box center [231, 790] width 33 height 33
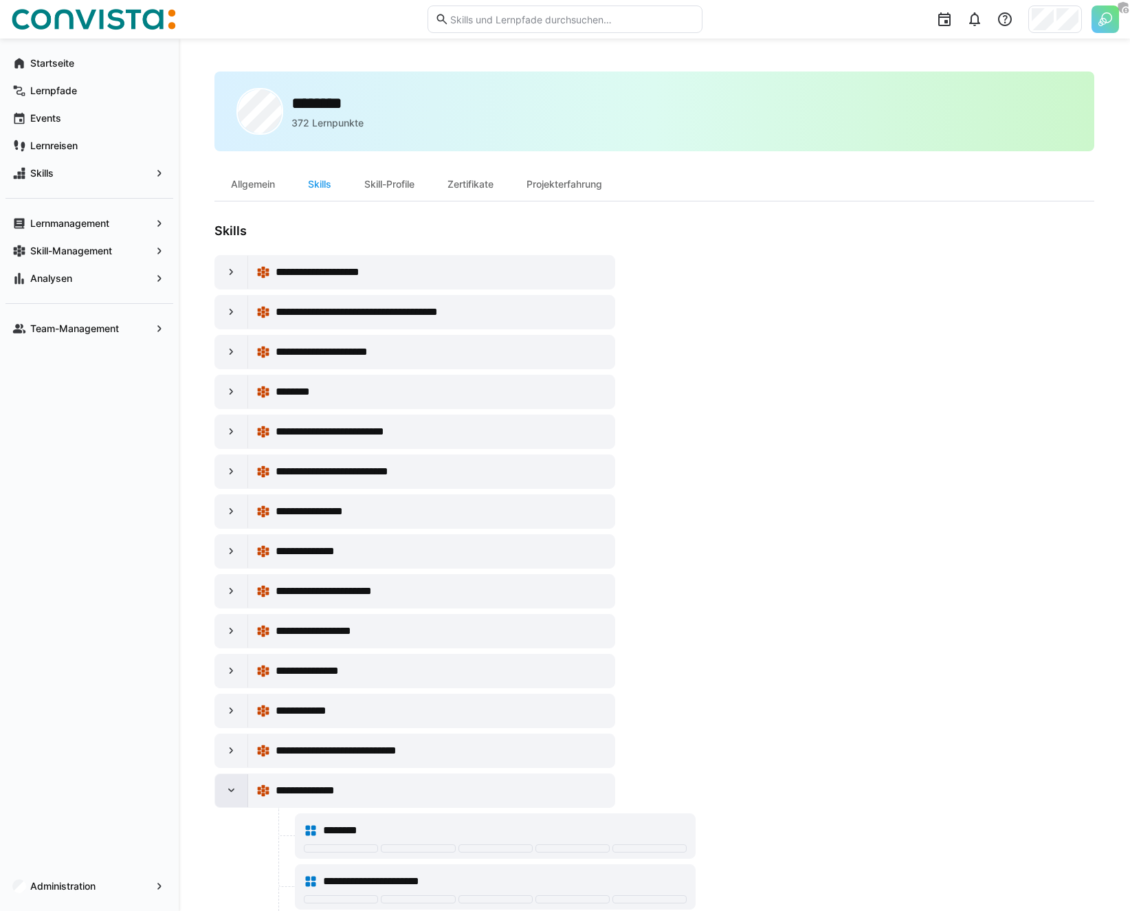
scroll to position [173, 0]
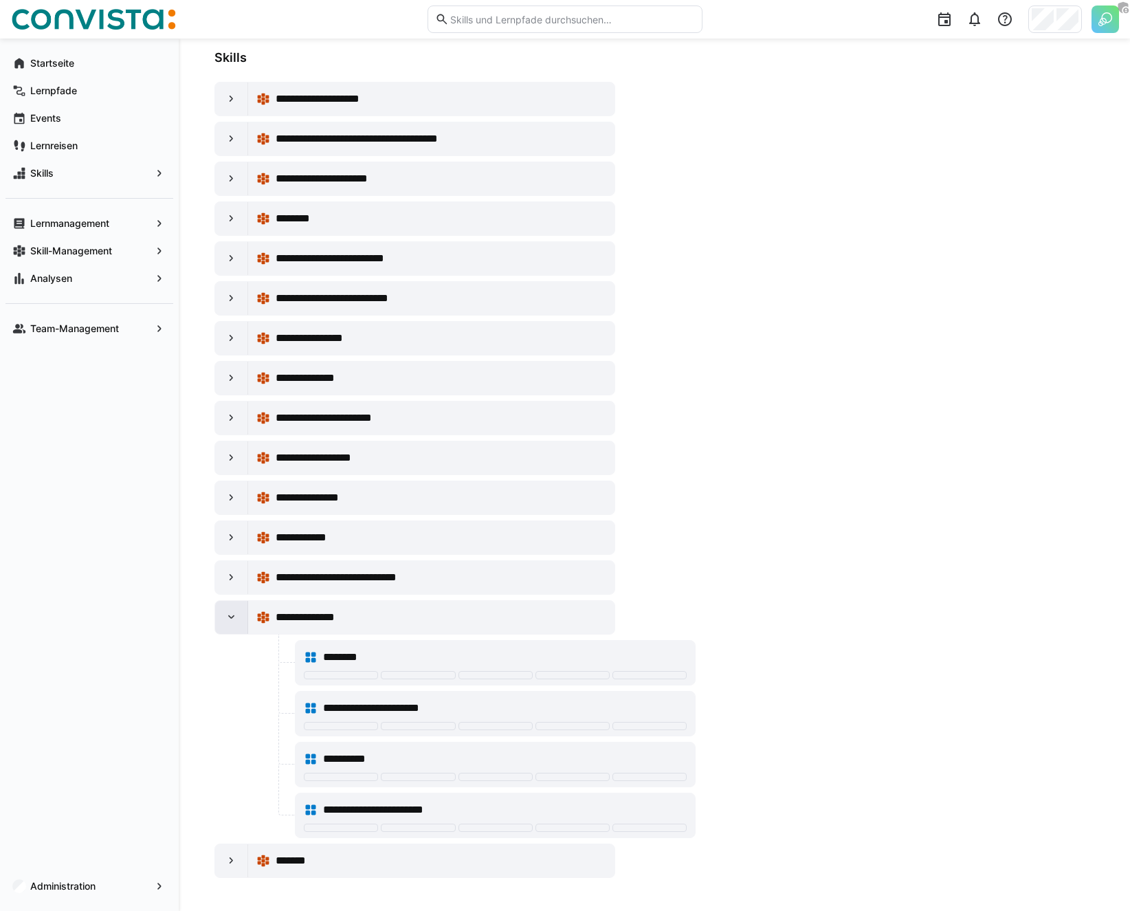
click at [235, 613] on eds-icon at bounding box center [232, 617] width 14 height 14
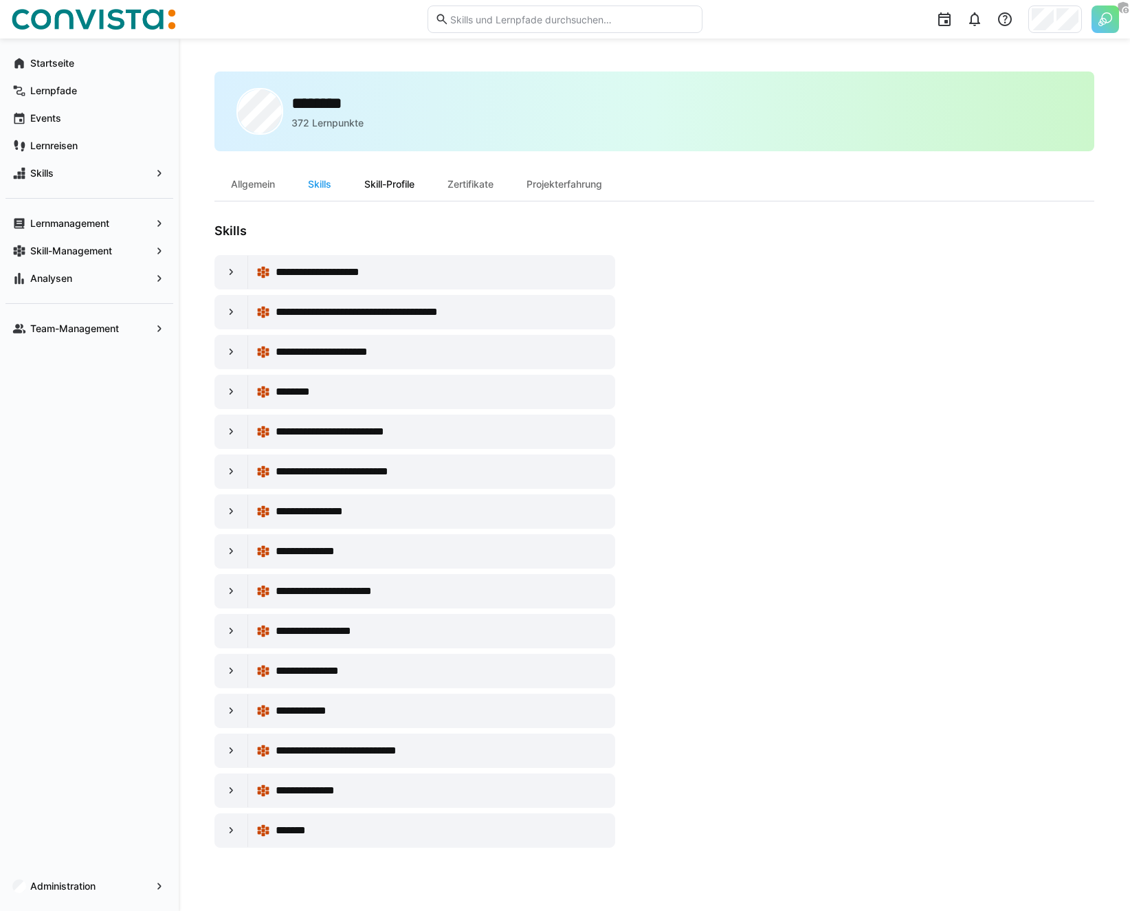
click at [395, 179] on div "Skill-Profile" at bounding box center [389, 184] width 83 height 33
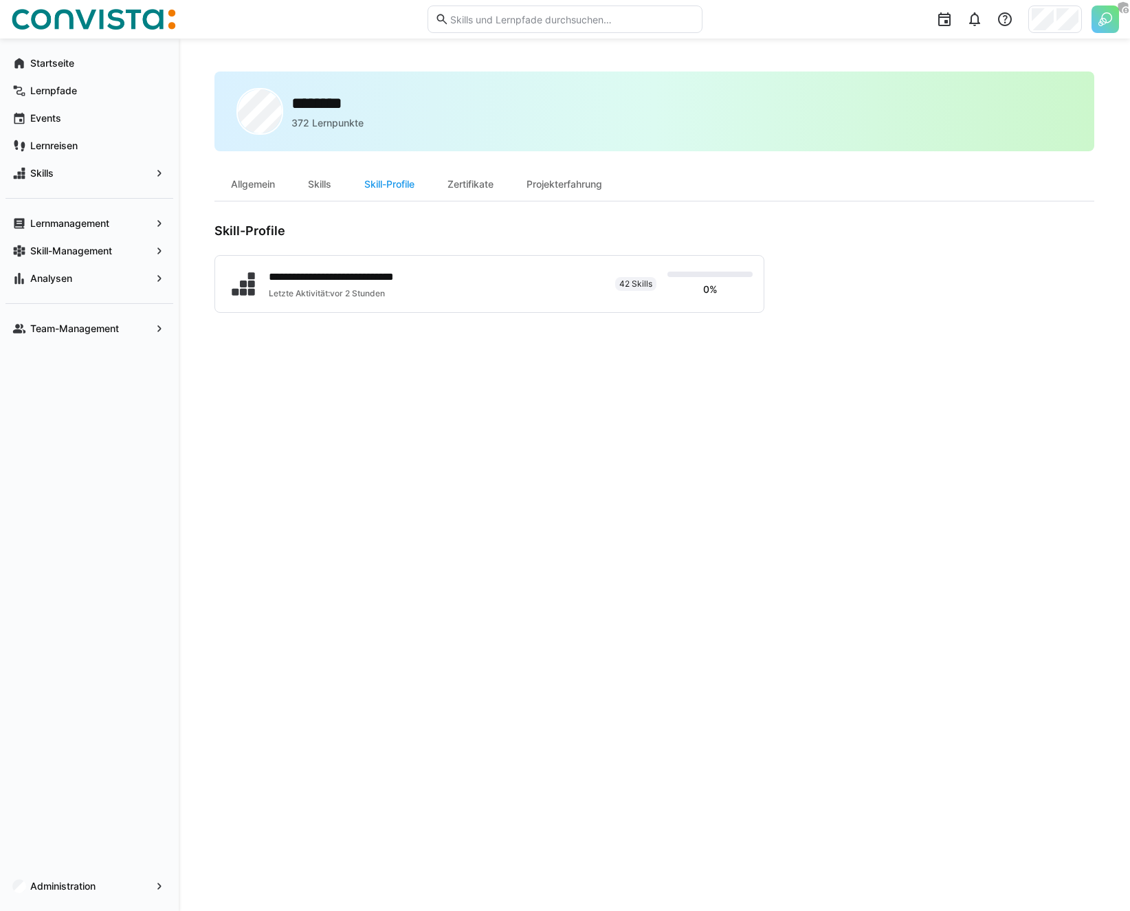
click at [317, 128] on p "372 Lernpunkte" at bounding box center [327, 123] width 72 height 14
click at [303, 100] on h2 "********" at bounding box center [322, 103] width 63 height 21
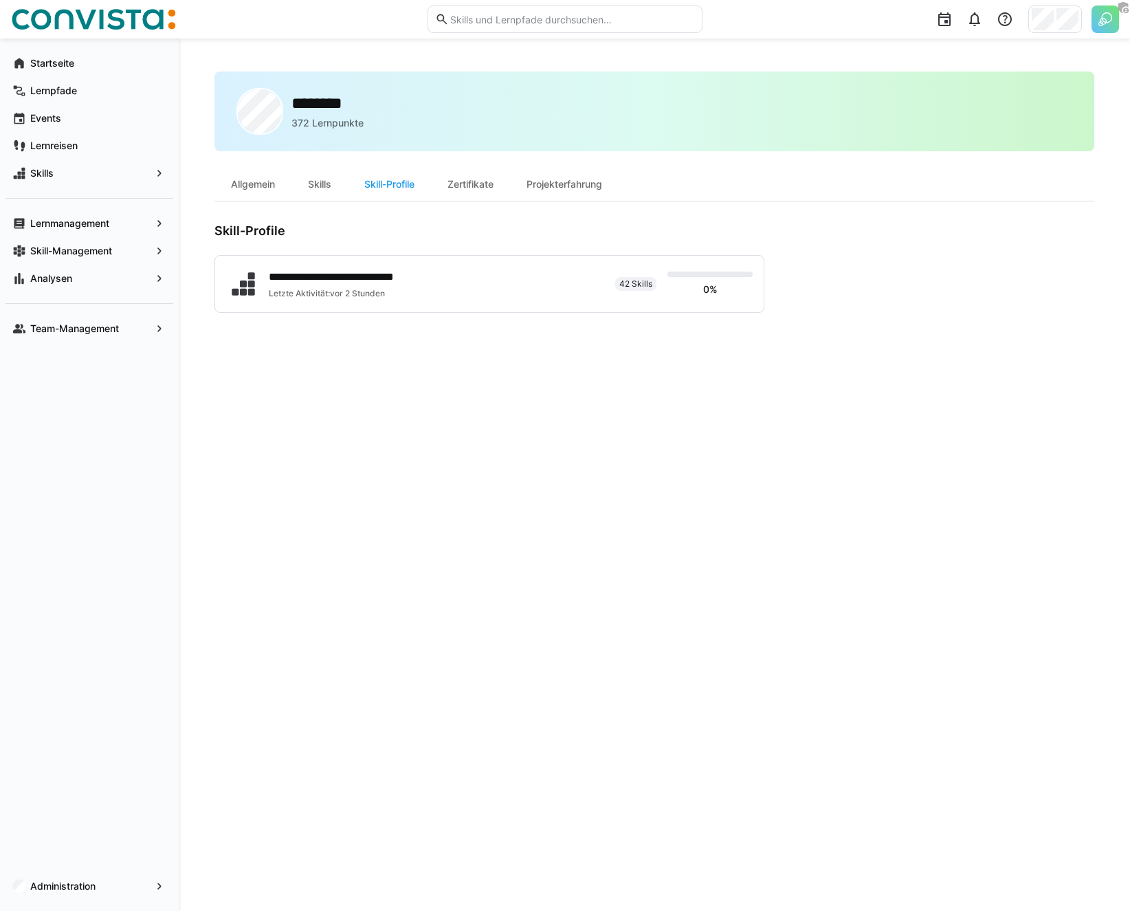
click at [303, 100] on h2 "********" at bounding box center [322, 103] width 63 height 21
